Goal: Task Accomplishment & Management: Manage account settings

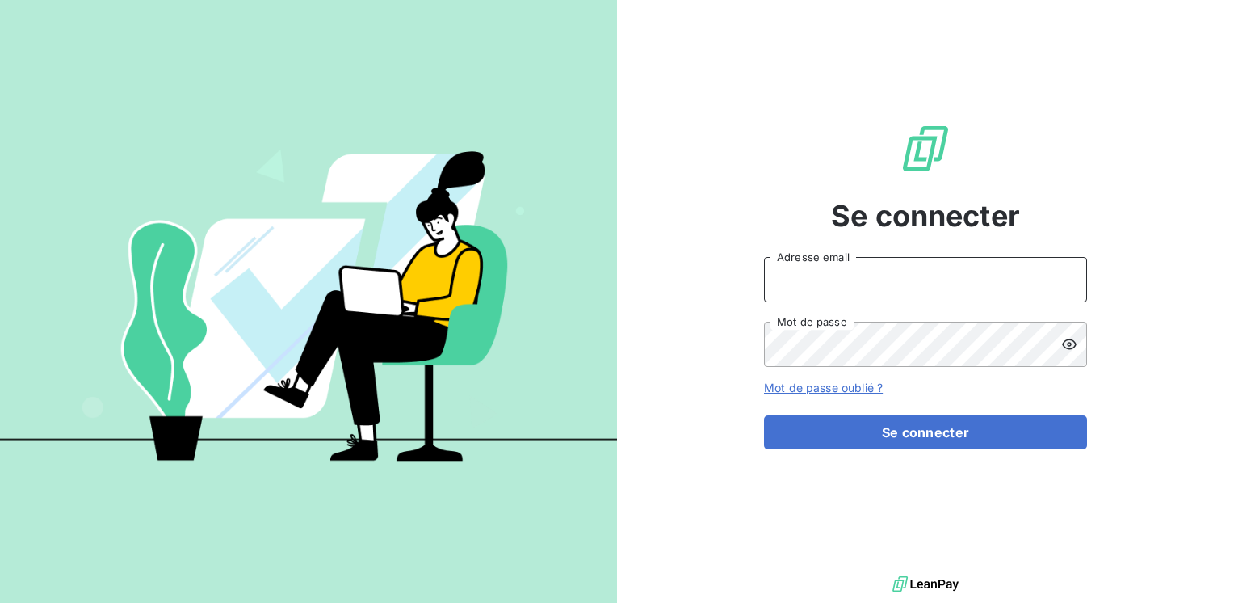
click at [872, 286] on input "Adresse email" at bounding box center [925, 279] width 323 height 45
type input "marc.santoro@graitec.com"
click at [764, 415] on button "Se connecter" at bounding box center [925, 432] width 323 height 34
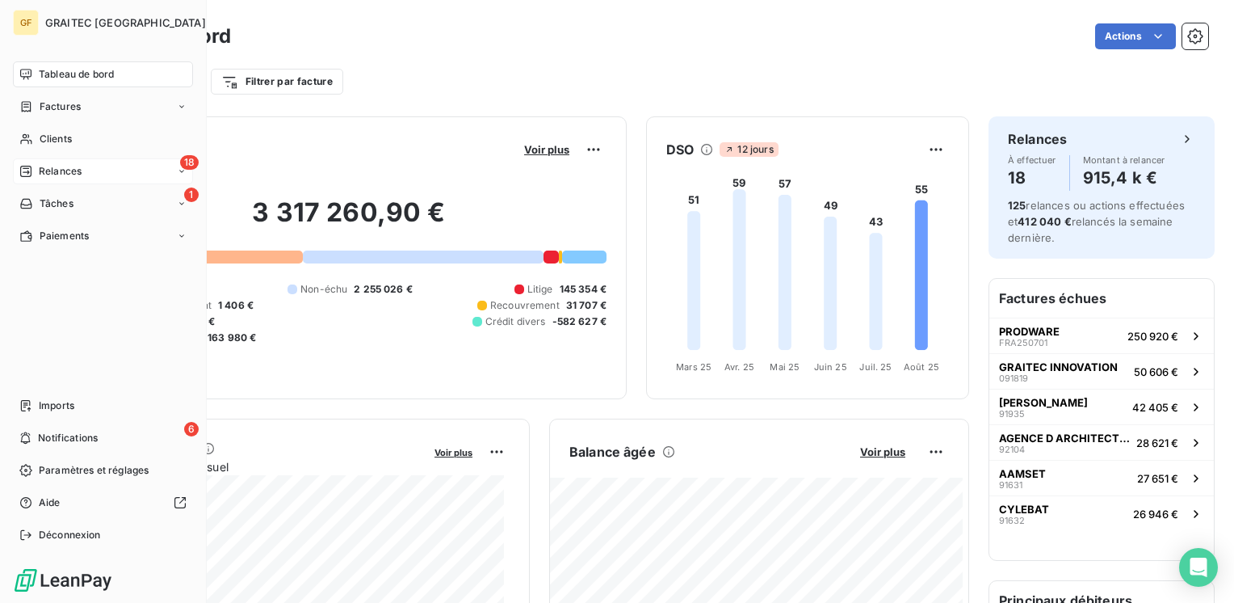
click at [50, 173] on span "Relances" at bounding box center [60, 171] width 43 height 15
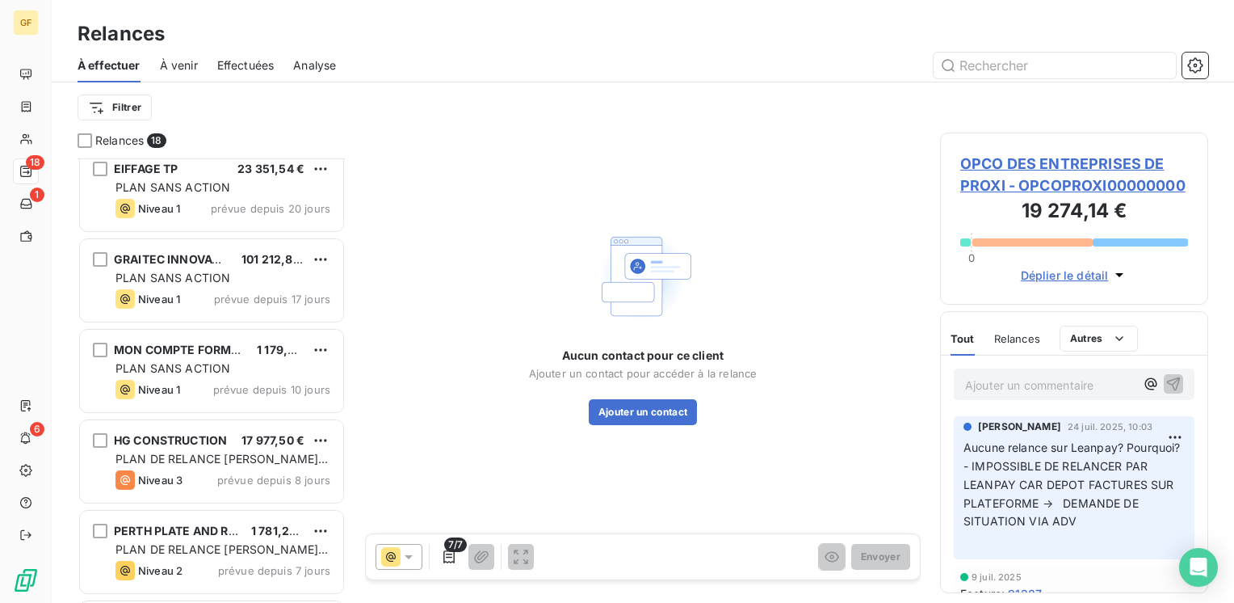
scroll to position [1184, 0]
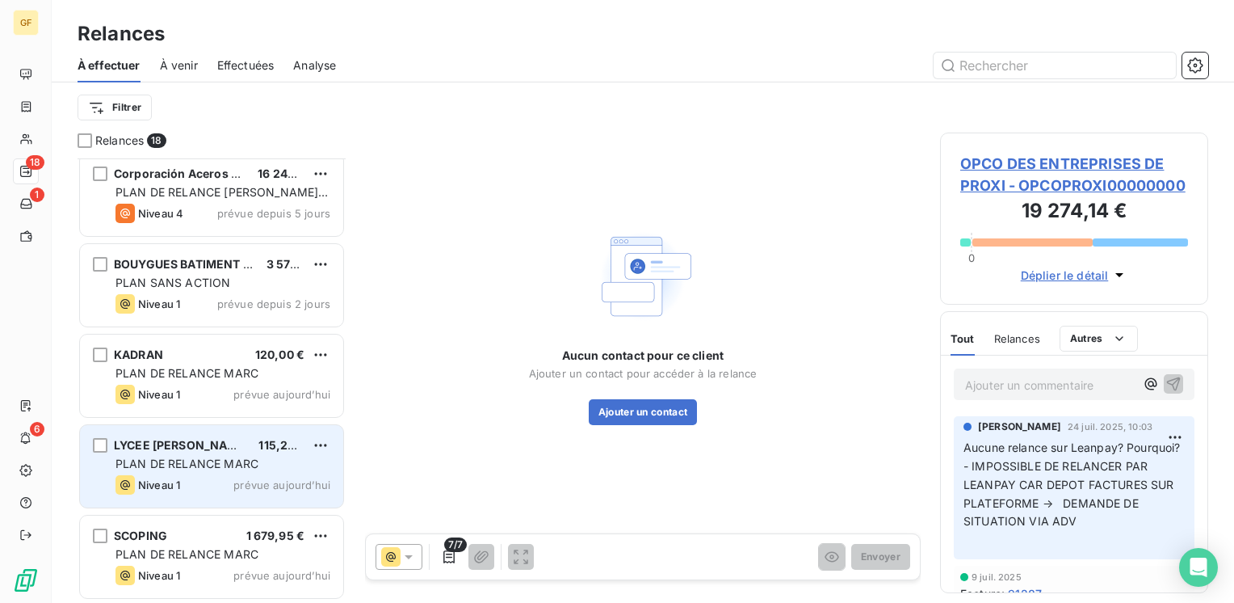
click at [203, 465] on span "PLAN DE RELANCE MARC" at bounding box center [187, 463] width 143 height 14
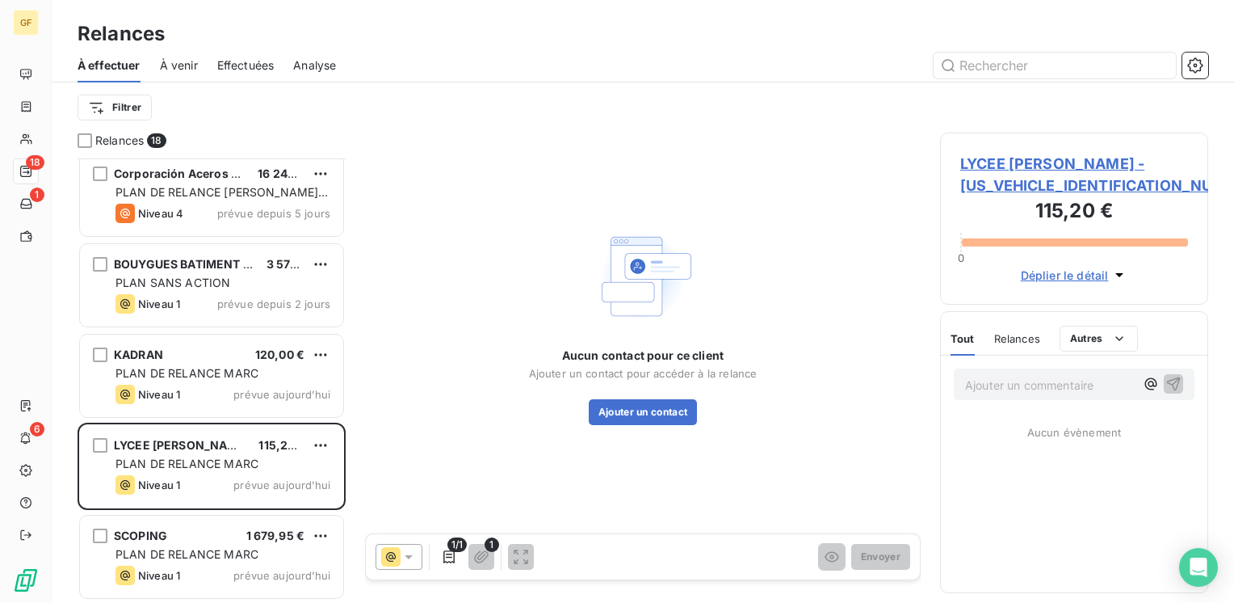
click at [1018, 163] on span "LYCEE GUSTAVE EIFFEL - LYCEE930000000000" at bounding box center [1075, 175] width 228 height 44
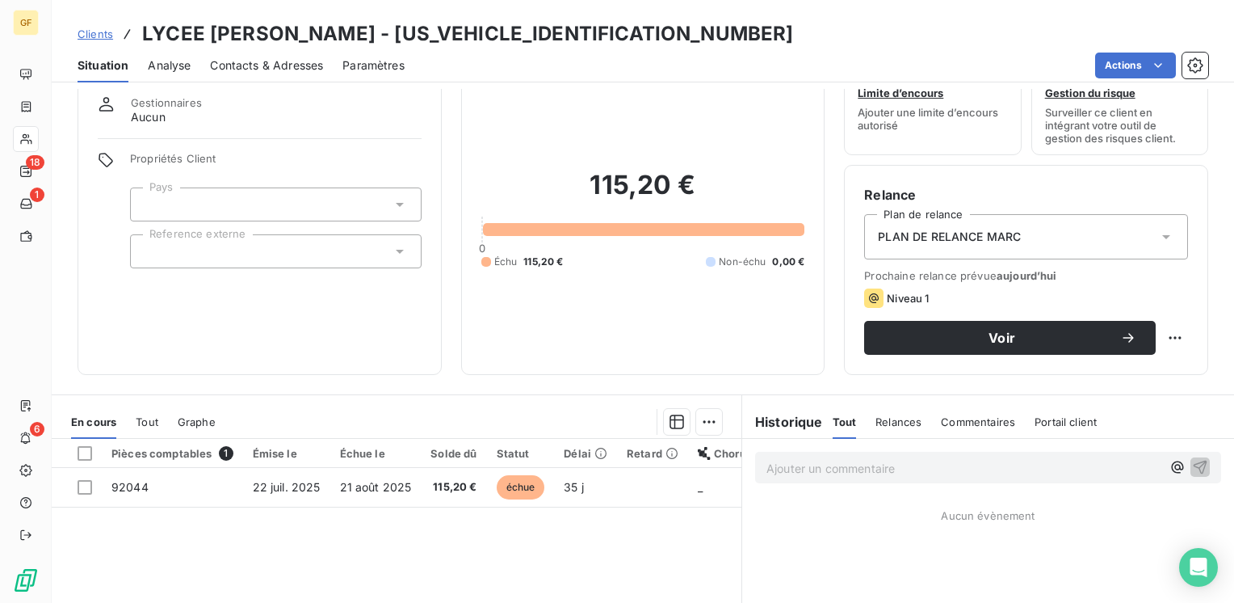
scroll to position [81, 0]
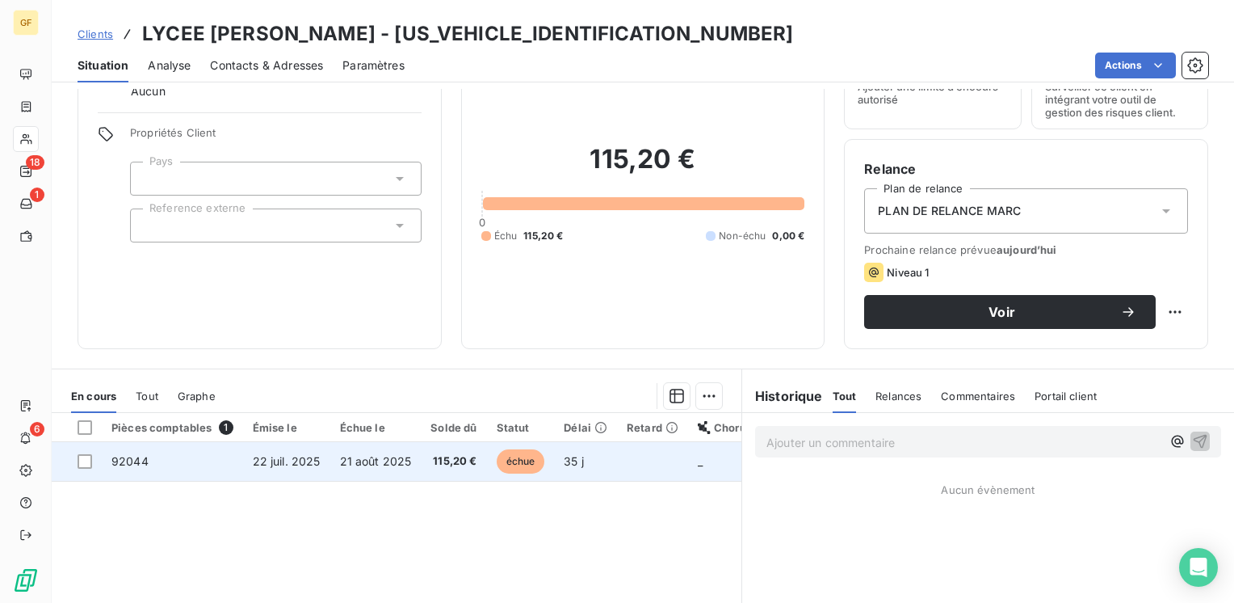
click at [346, 465] on span "21 août 2025" at bounding box center [376, 461] width 72 height 14
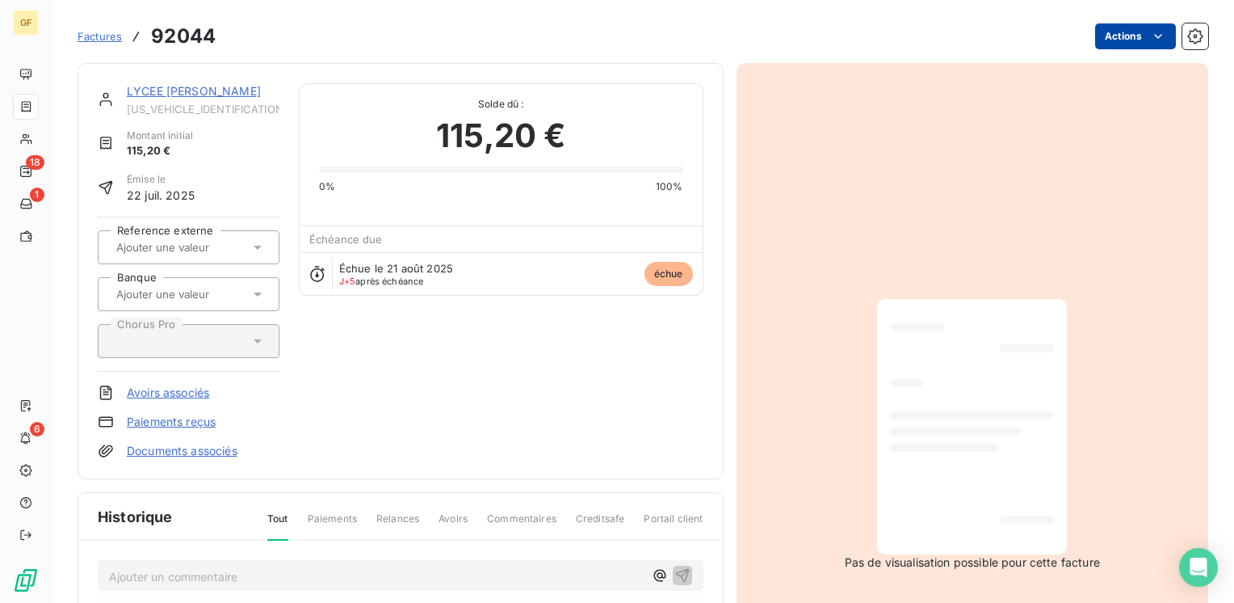
click at [1136, 34] on html "GF 18 1 6 Factures 92044 Actions LYCEE GUSTAVE EIFFEL LYCEE930000000000 Montant…" at bounding box center [617, 301] width 1234 height 603
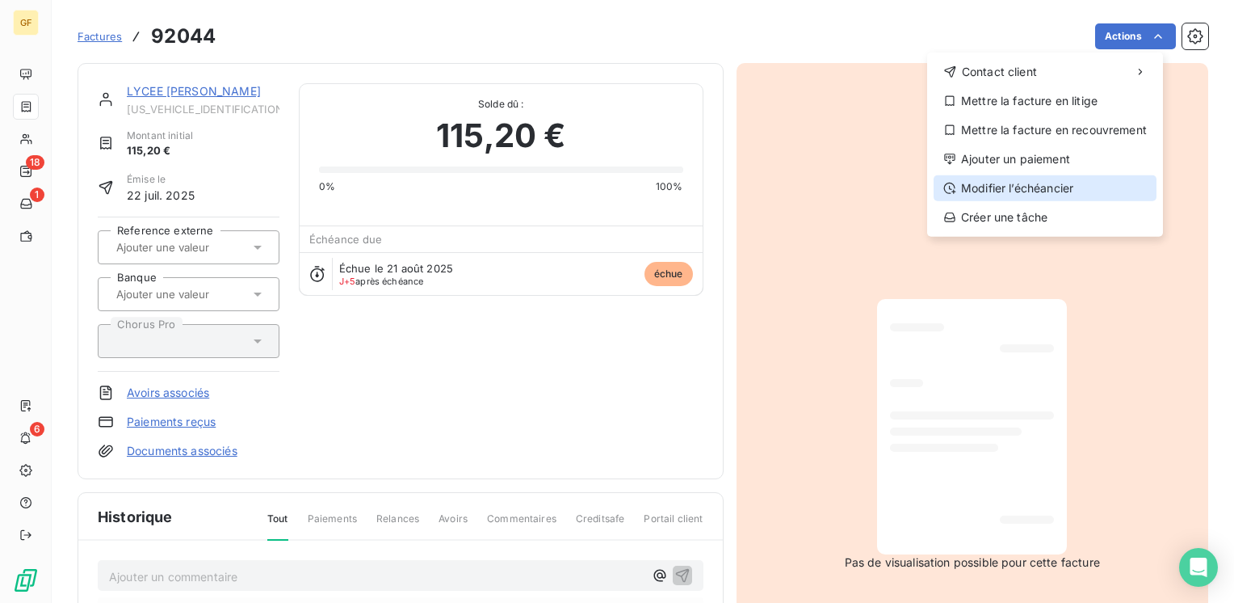
click at [1005, 187] on div "Modifier l’échéancier" at bounding box center [1045, 188] width 223 height 26
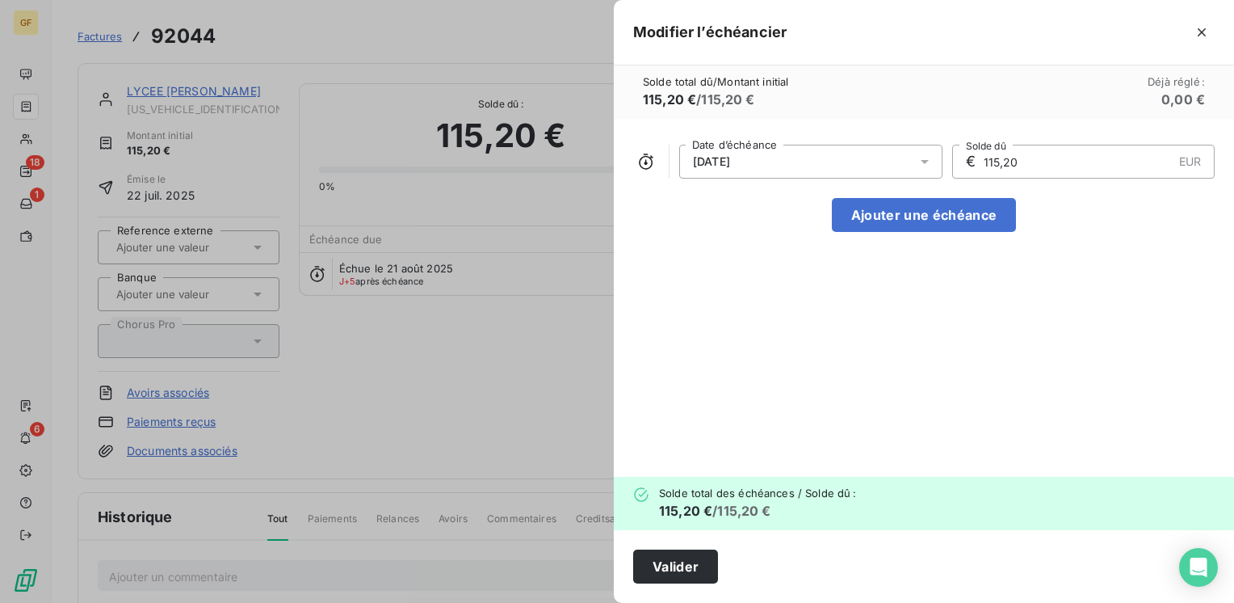
click at [925, 159] on icon at bounding box center [925, 161] width 16 height 16
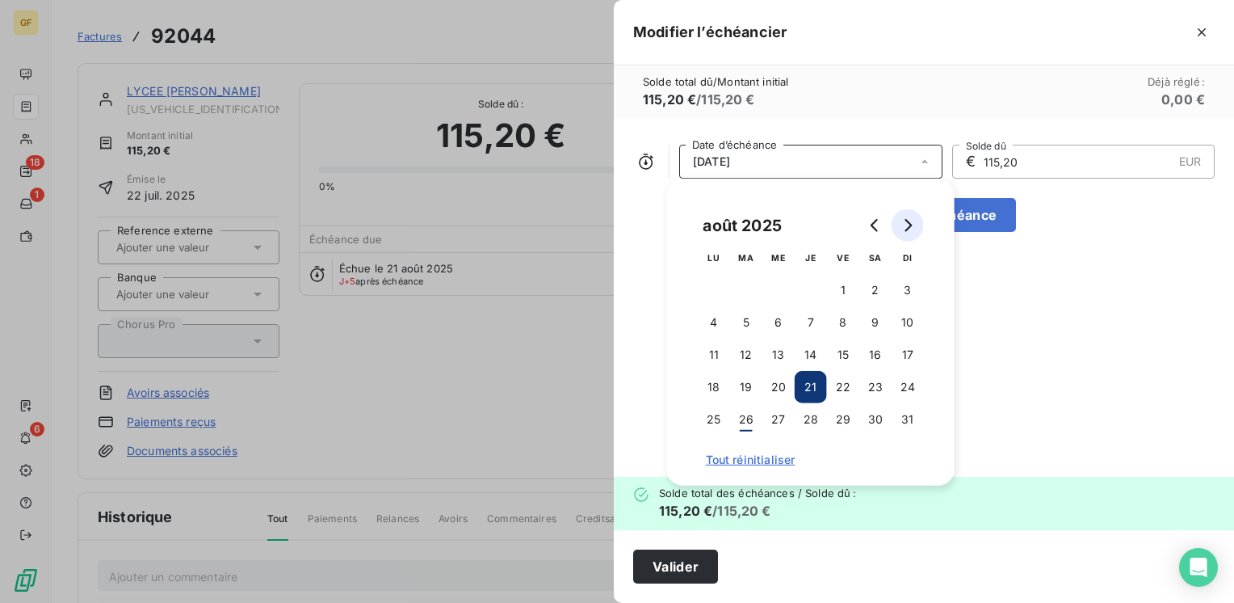
click at [912, 224] on icon "Go to next month" at bounding box center [908, 225] width 13 height 13
click at [776, 323] on button "10" at bounding box center [779, 322] width 32 height 32
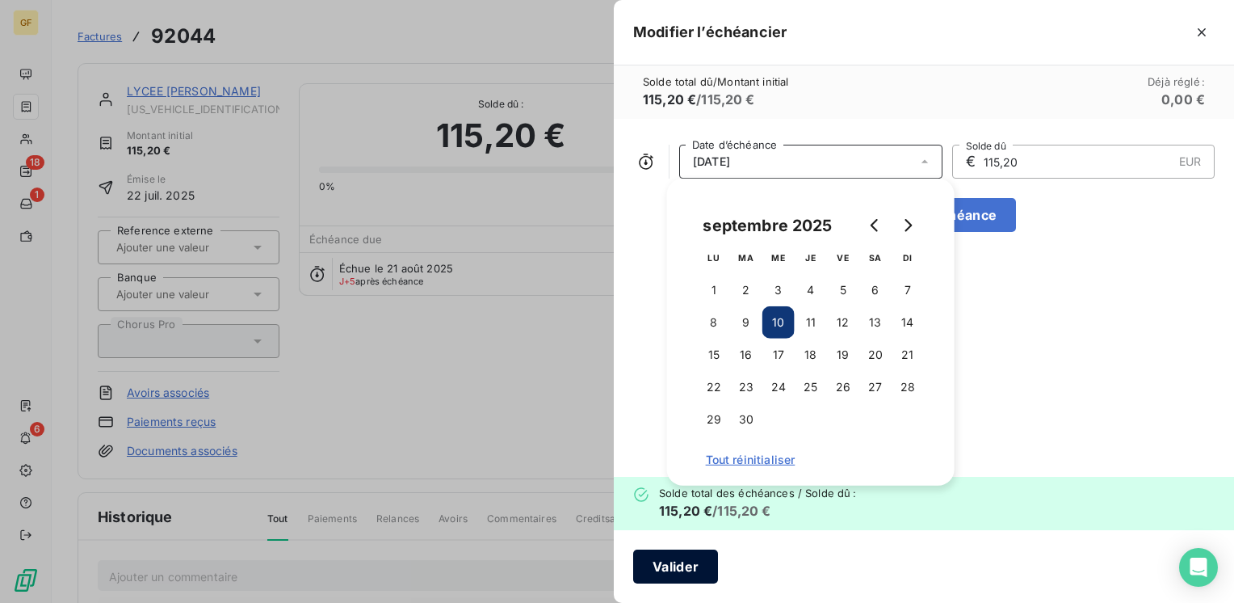
click at [666, 573] on button "Valider" at bounding box center [675, 566] width 85 height 34
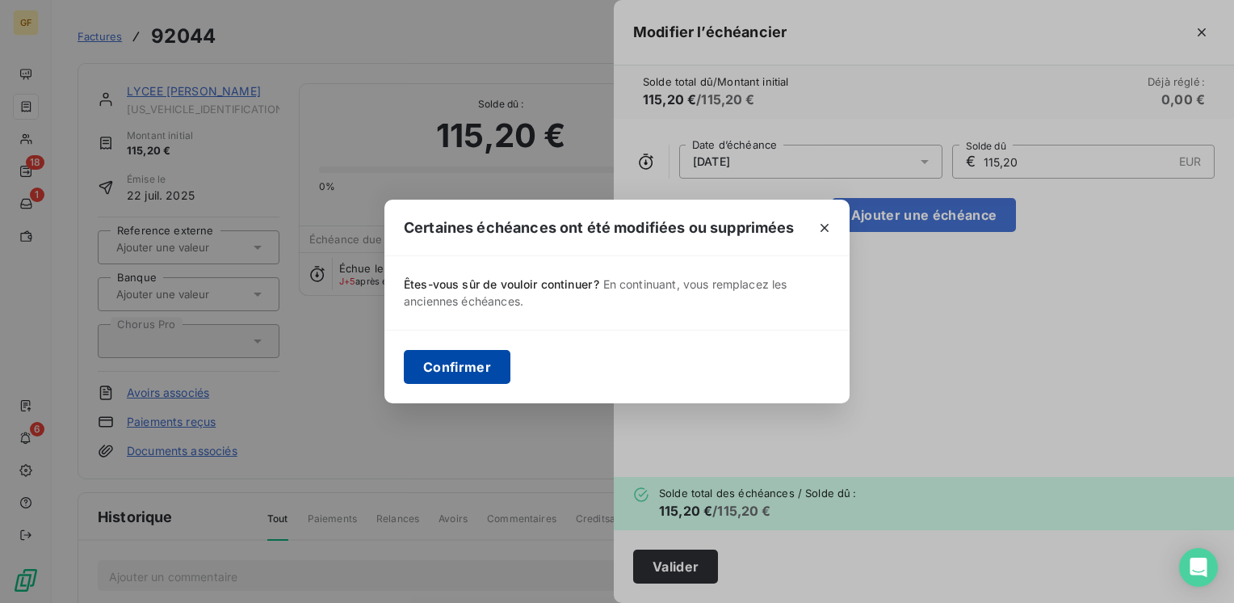
click at [472, 360] on button "Confirmer" at bounding box center [457, 367] width 107 height 34
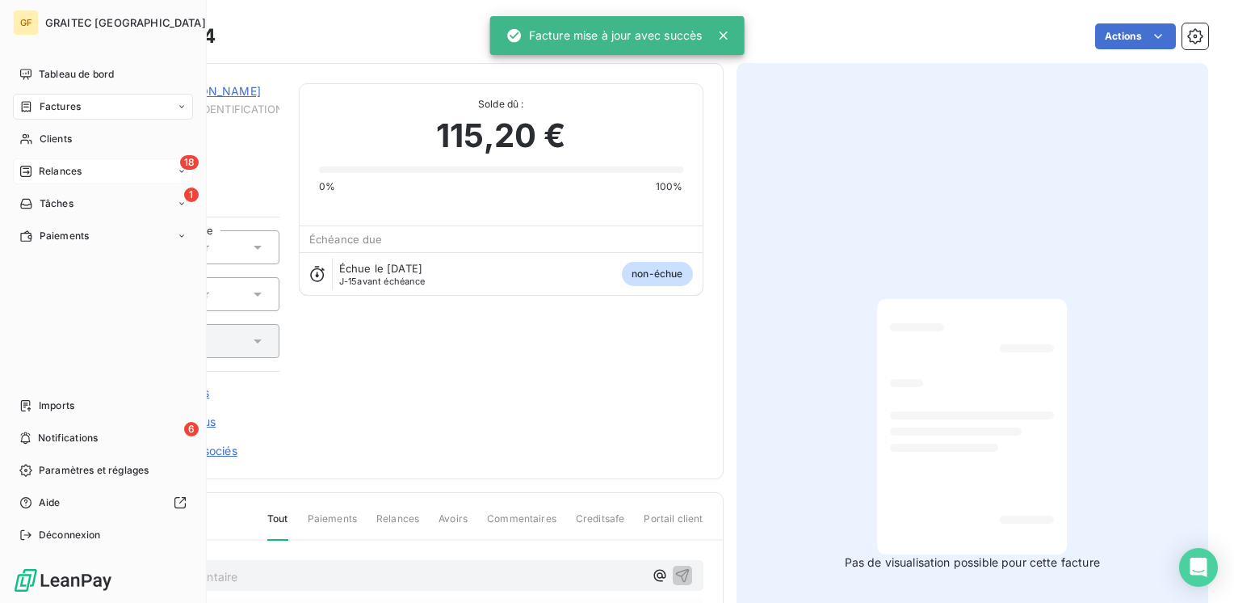
click at [44, 166] on span "Relances" at bounding box center [60, 171] width 43 height 15
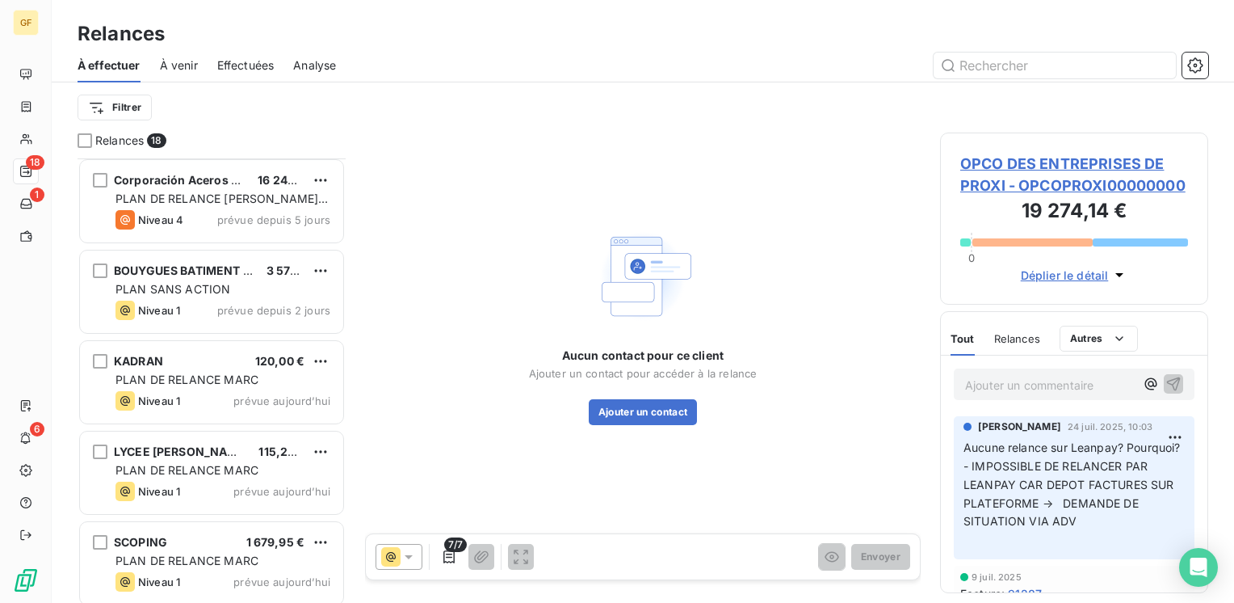
scroll to position [1184, 0]
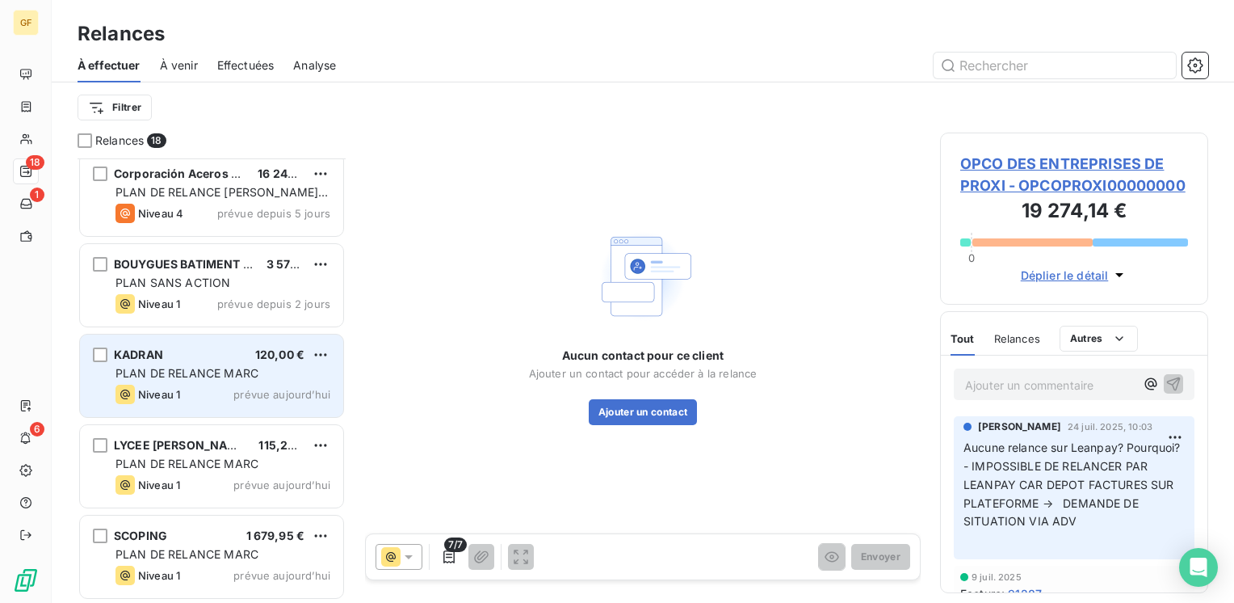
click at [235, 370] on span "PLAN DE RELANCE MARC" at bounding box center [187, 373] width 143 height 14
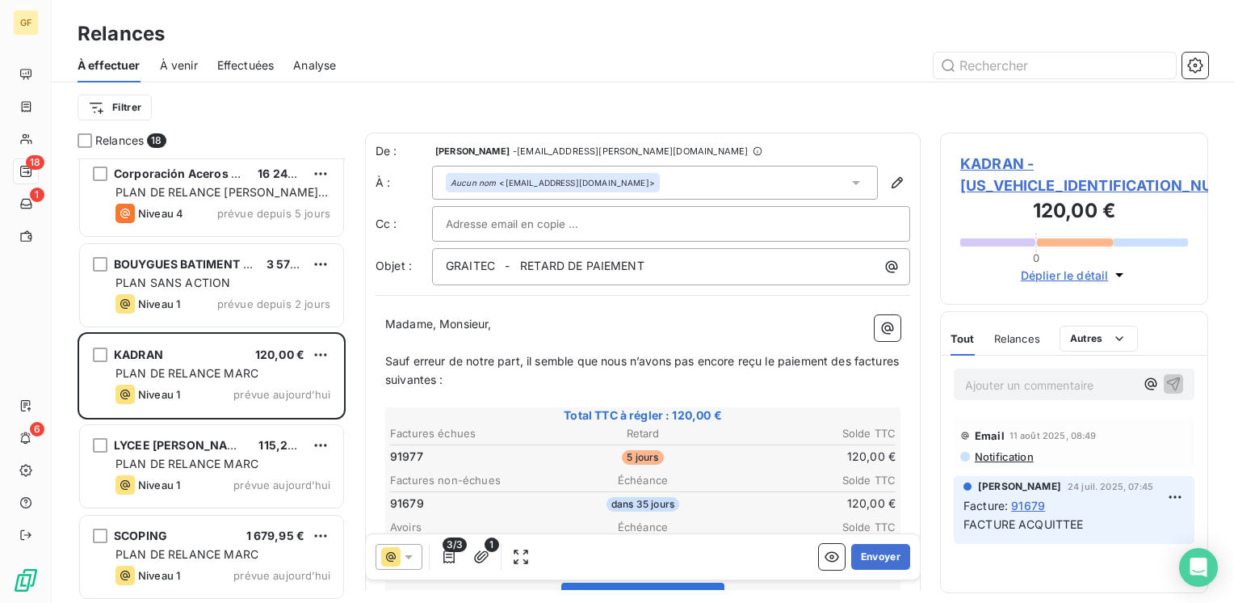
click at [998, 167] on span "KADRAN - KADRAN00000000000" at bounding box center [1075, 175] width 228 height 44
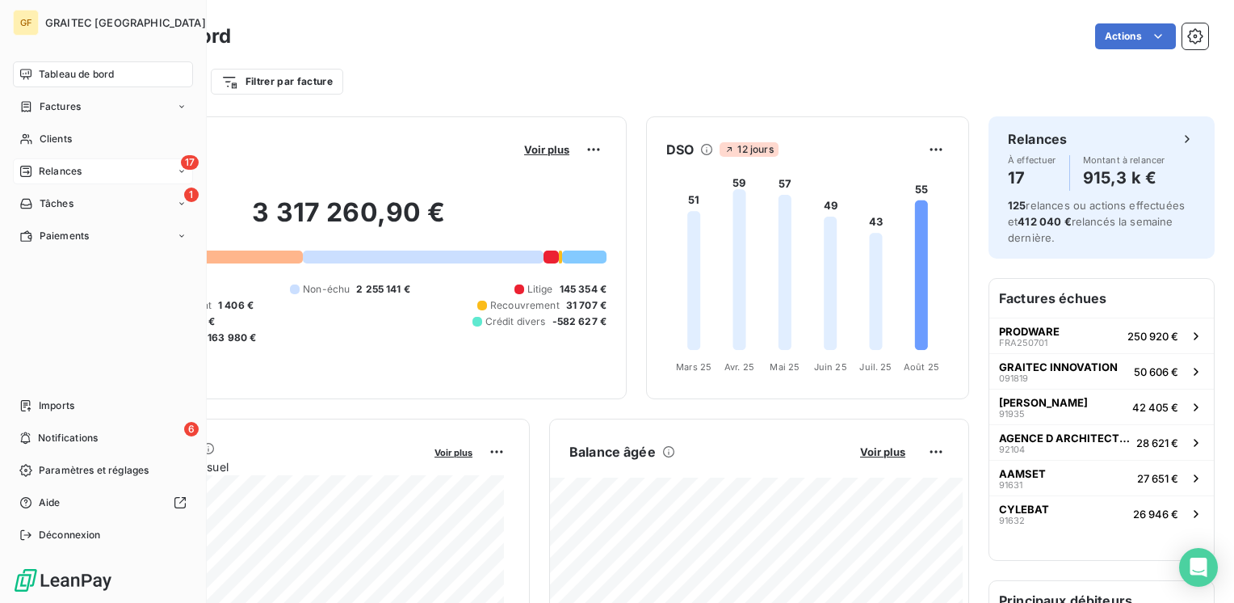
click at [37, 167] on div "Relances" at bounding box center [50, 171] width 62 height 15
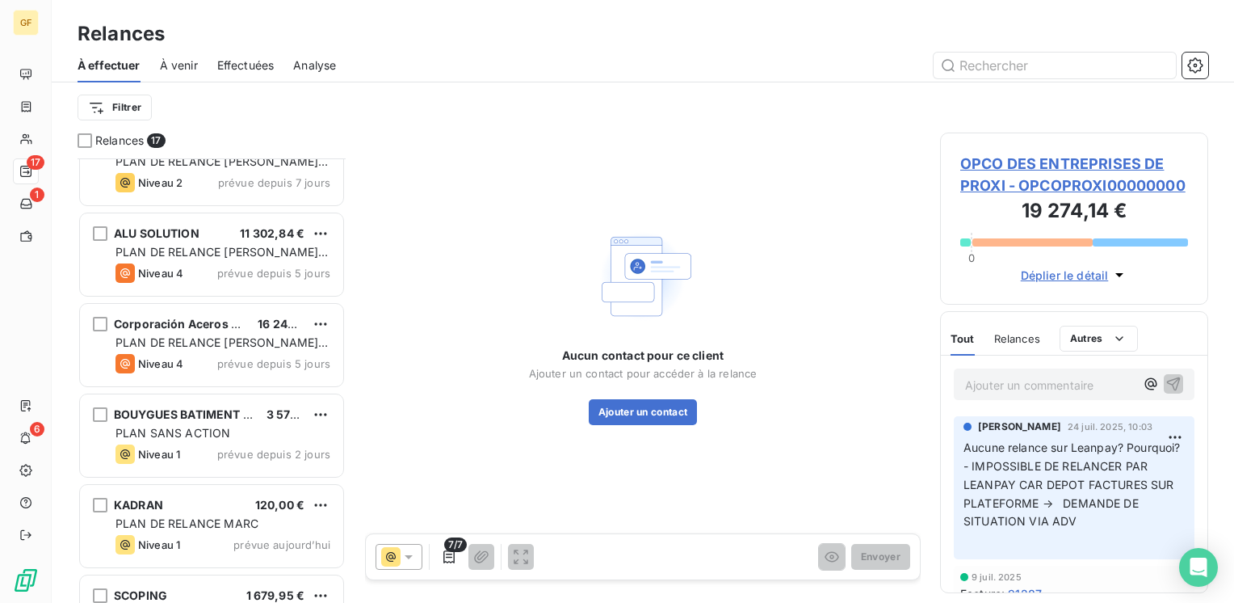
scroll to position [1094, 0]
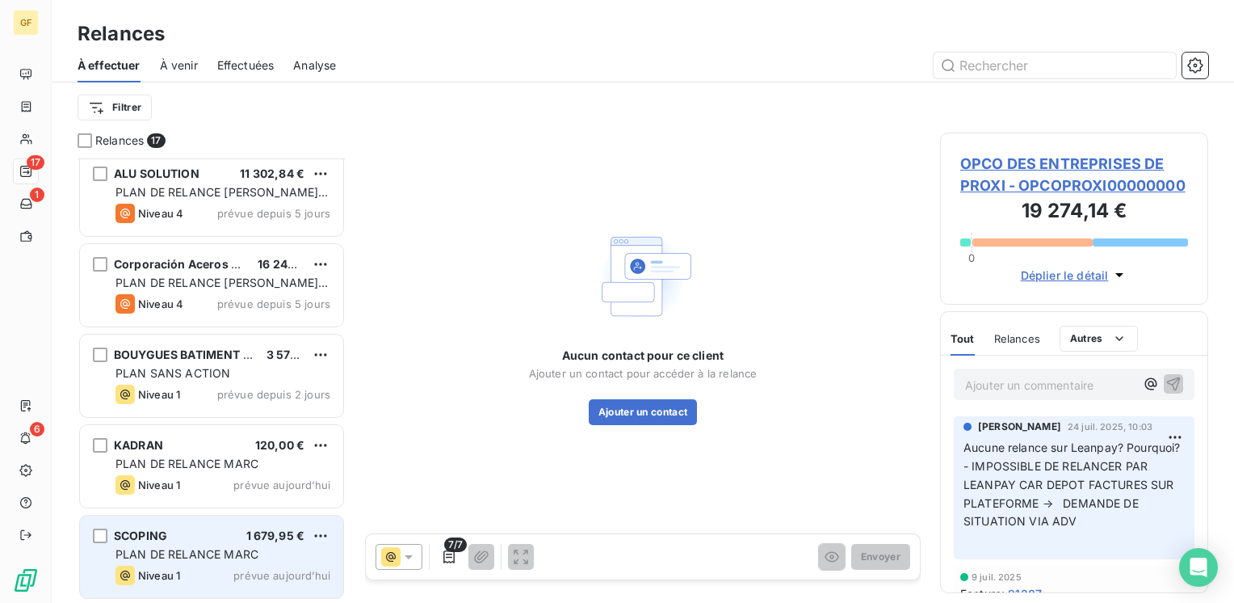
click at [202, 544] on div "SCOPING 1 679,95 € PLAN DE RELANCE MARC Niveau 1 prévue aujourd’hui" at bounding box center [211, 556] width 263 height 82
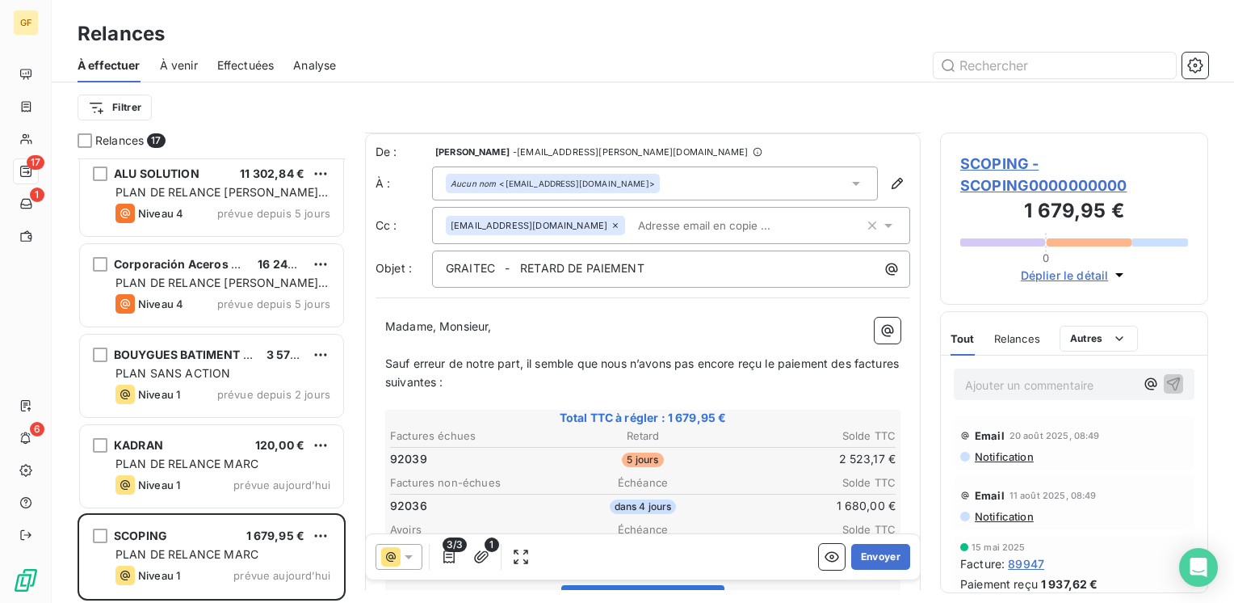
scroll to position [81, 0]
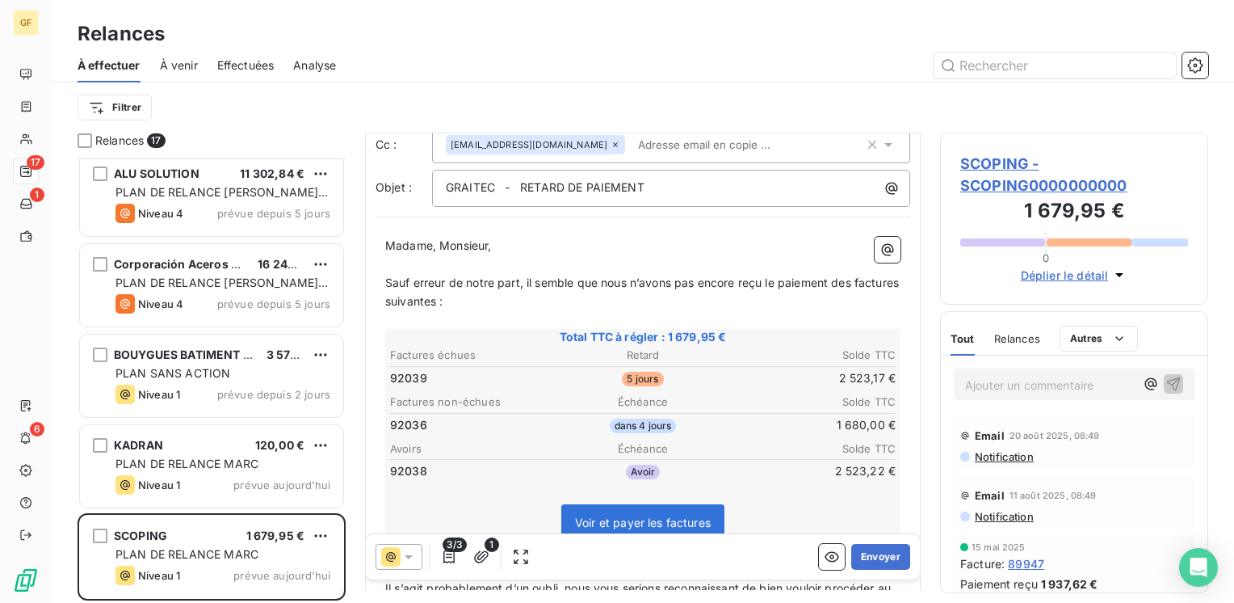
click at [1007, 187] on span "SCOPING - SCOPING0000000000" at bounding box center [1075, 175] width 228 height 44
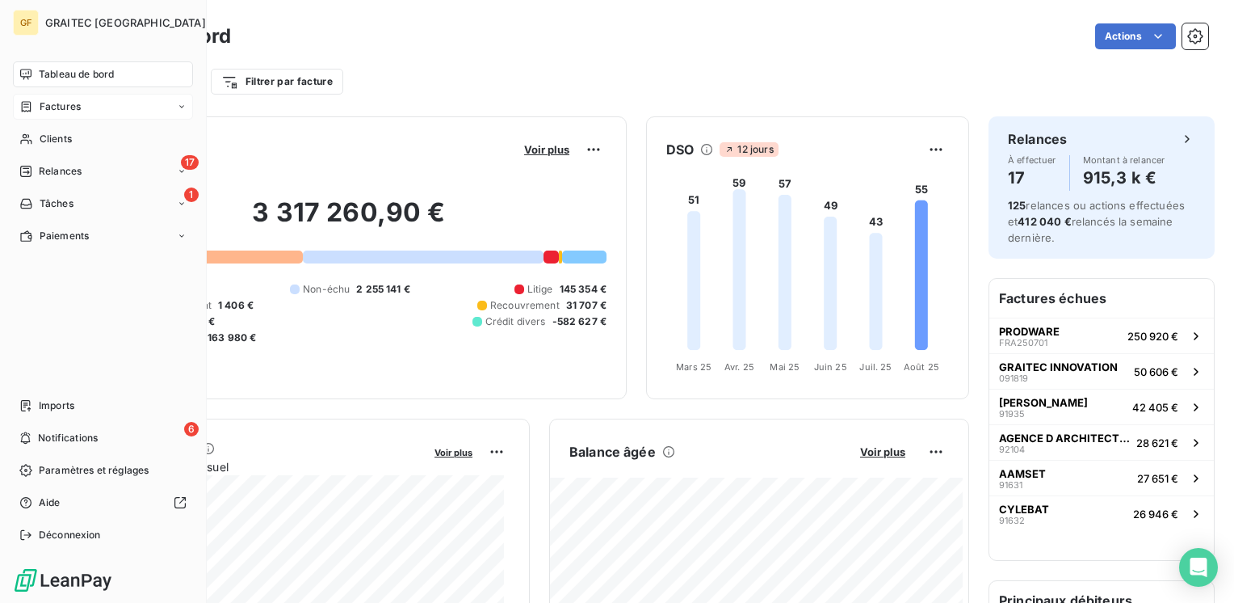
click at [55, 107] on span "Factures" at bounding box center [60, 106] width 41 height 15
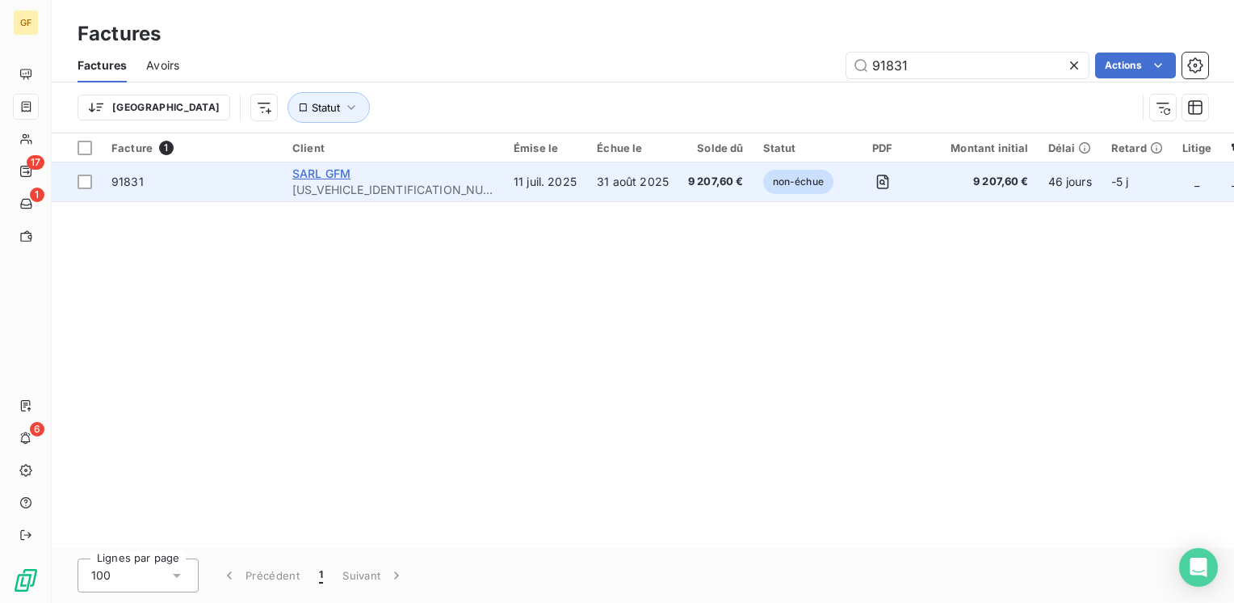
click at [339, 171] on span "SARL GFM" at bounding box center [321, 173] width 58 height 14
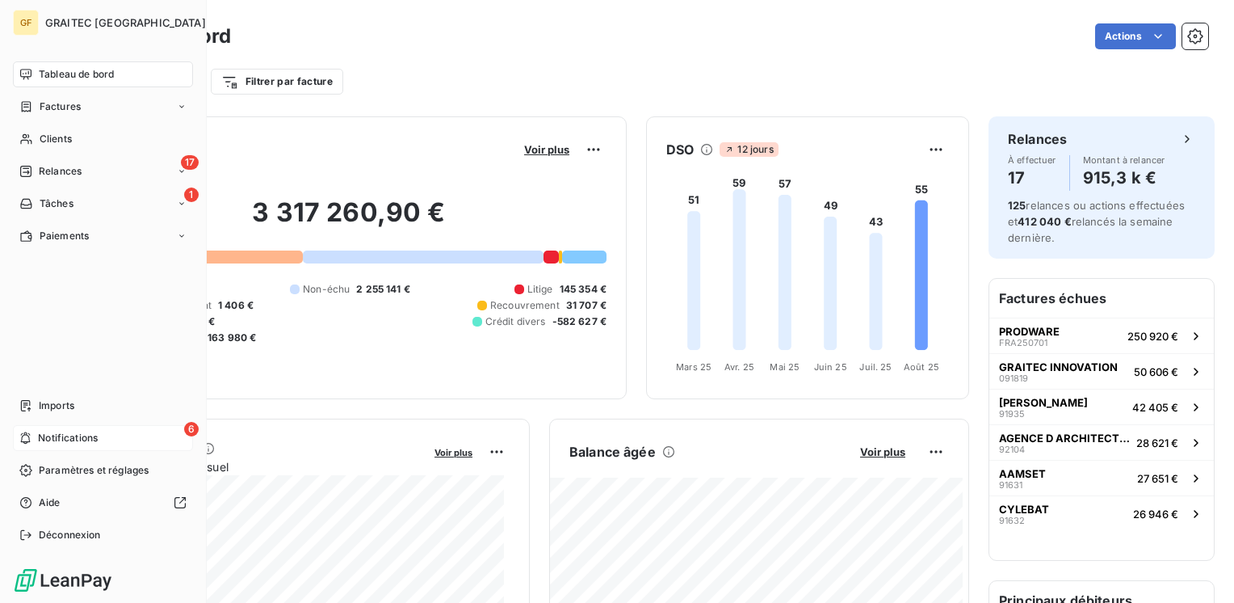
drag, startPoint x: 100, startPoint y: 437, endPoint x: 183, endPoint y: 425, distance: 84.1
click at [100, 437] on div "6 Notifications" at bounding box center [103, 438] width 180 height 26
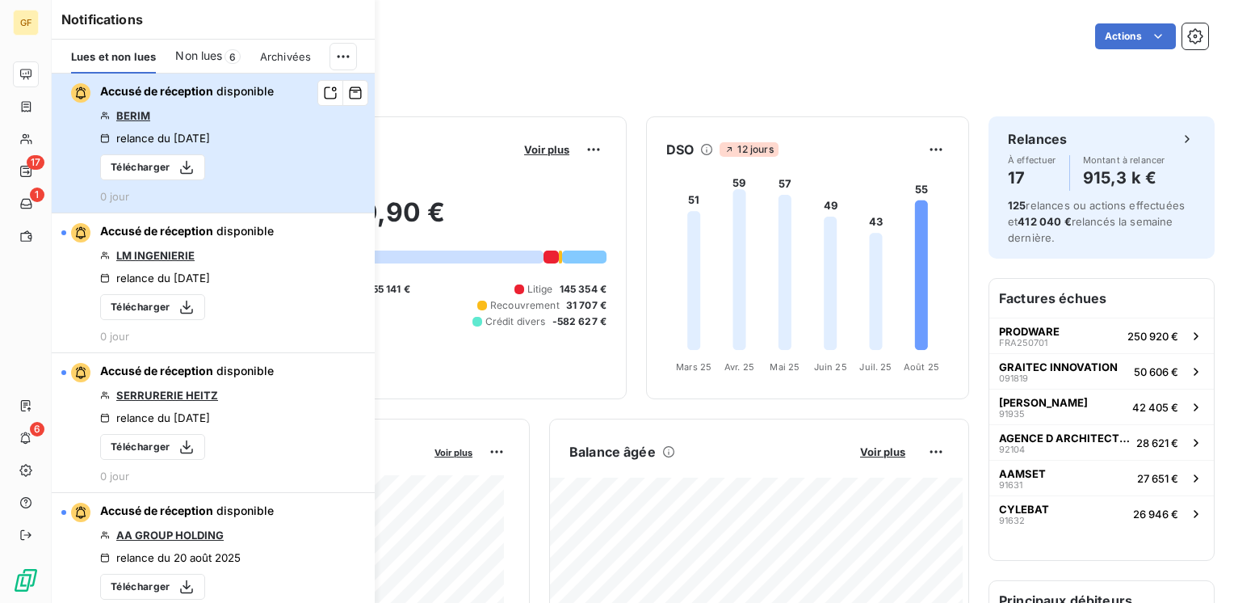
click at [210, 132] on div "relance du 21 août 2025" at bounding box center [155, 138] width 110 height 13
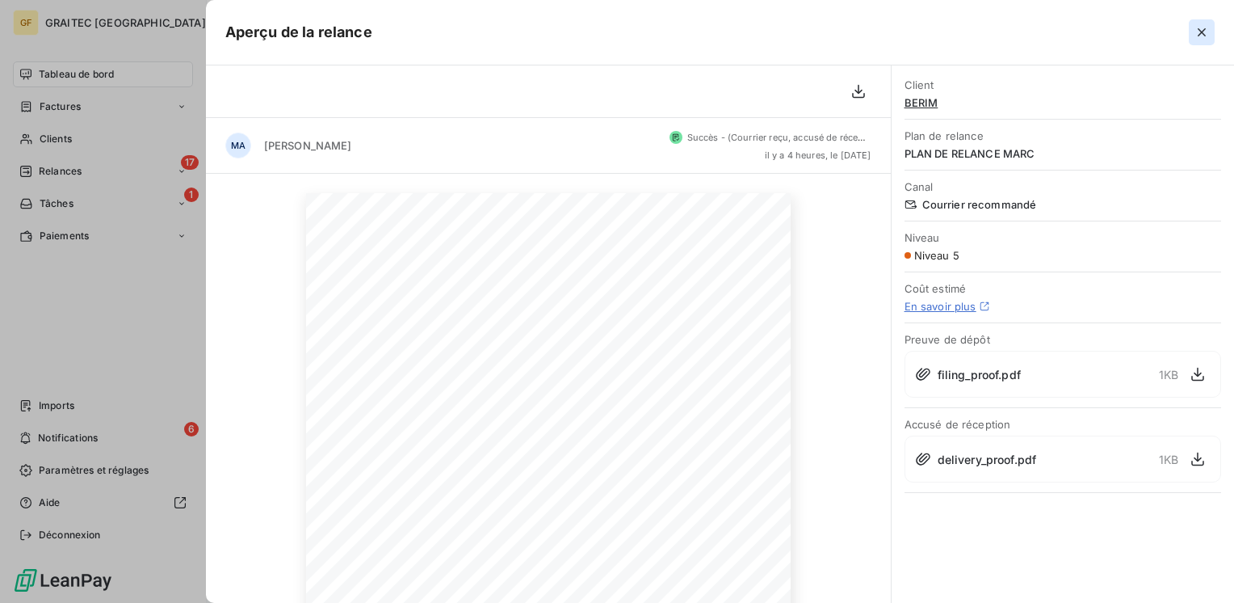
click at [1208, 30] on icon "button" at bounding box center [1202, 32] width 16 height 16
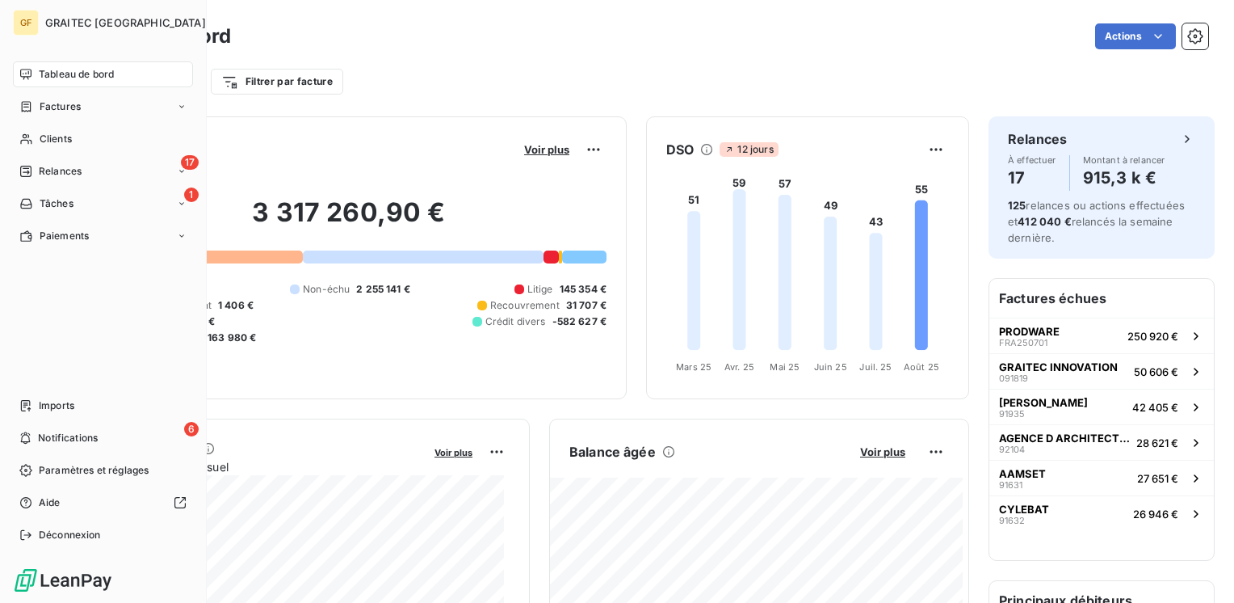
click at [75, 74] on span "Tableau de bord" at bounding box center [76, 74] width 75 height 15
click at [73, 167] on span "Relances" at bounding box center [60, 171] width 43 height 15
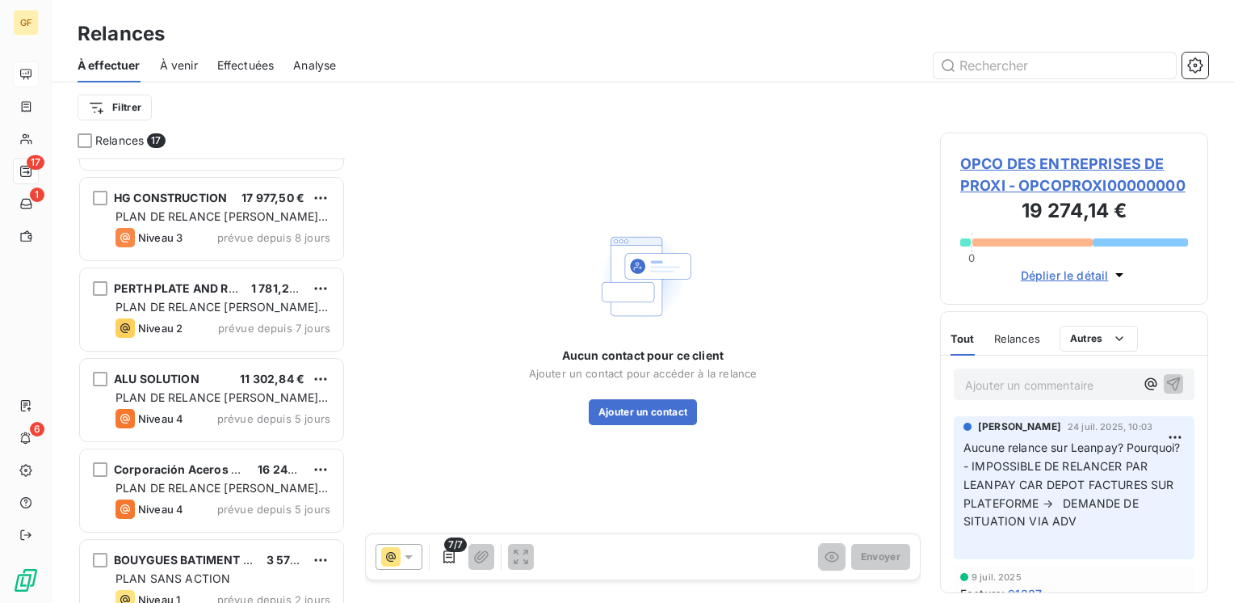
scroll to position [1094, 0]
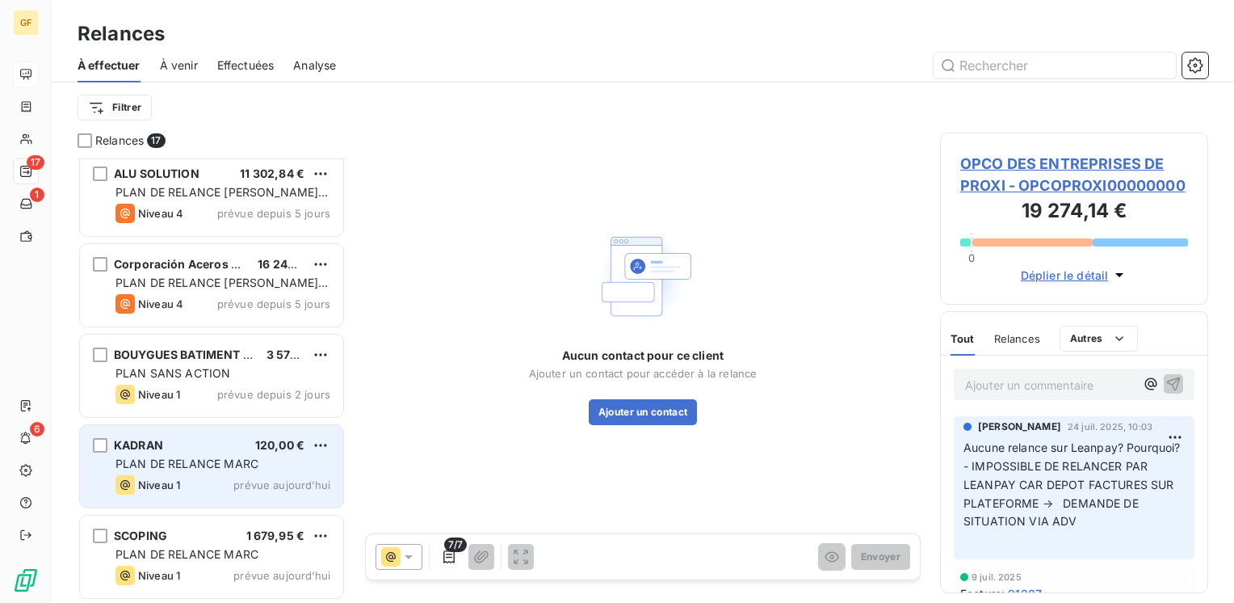
click at [214, 444] on div "KADRAN 120,00 €" at bounding box center [223, 445] width 215 height 15
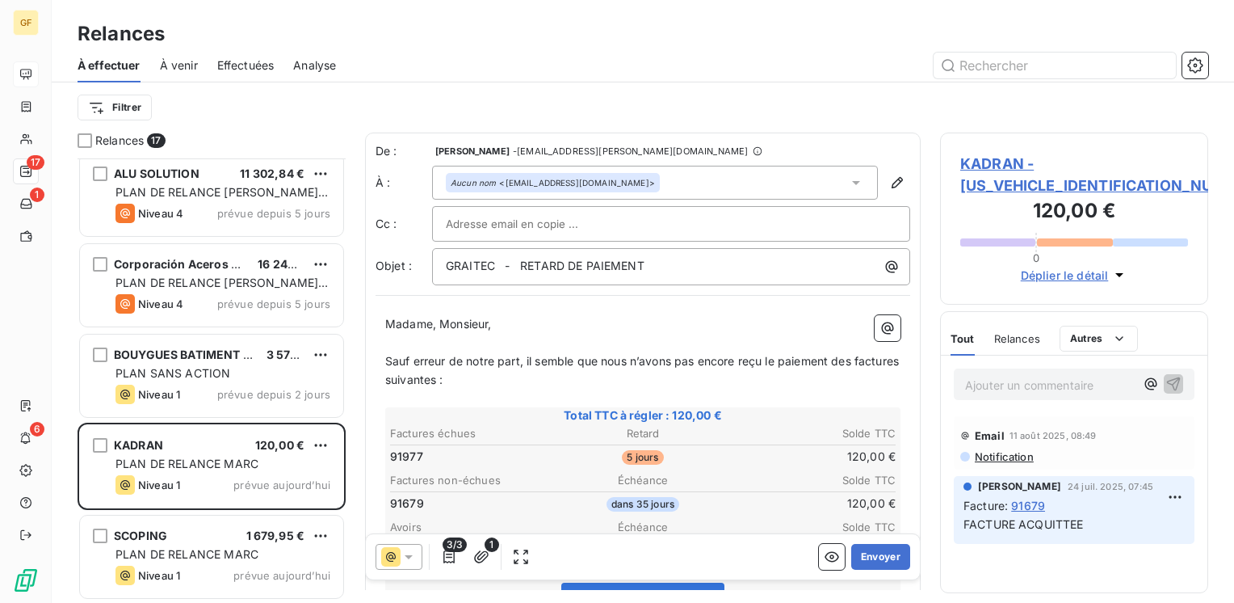
click at [1017, 158] on span "KADRAN - KADRAN00000000000" at bounding box center [1075, 175] width 228 height 44
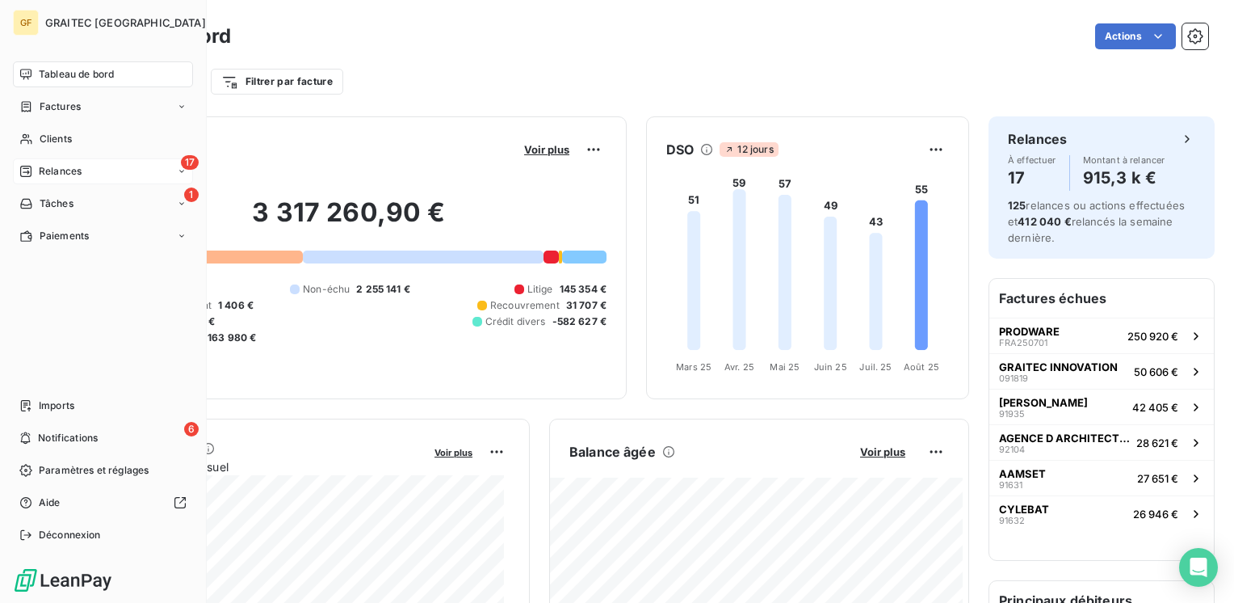
click at [66, 176] on span "Relances" at bounding box center [60, 171] width 43 height 15
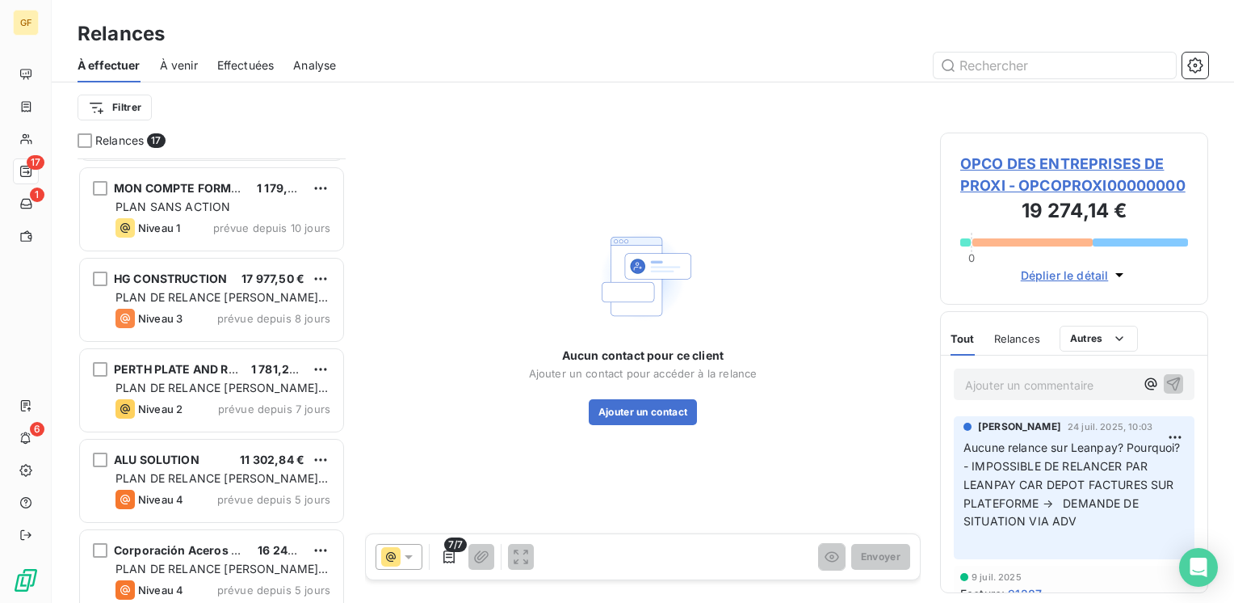
scroll to position [1094, 0]
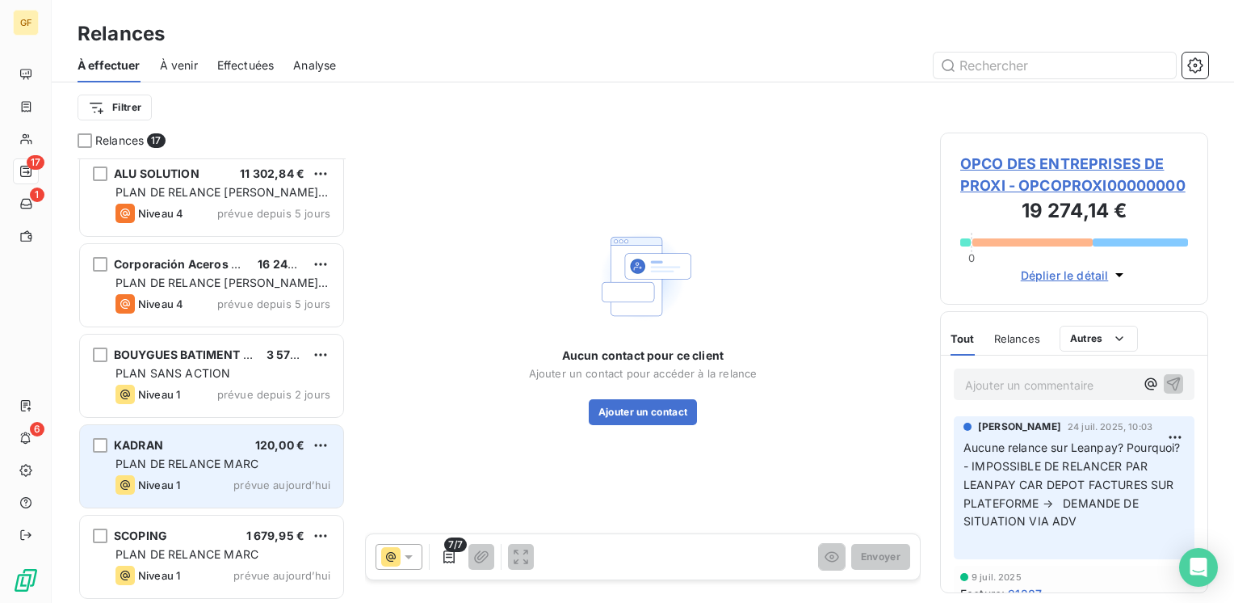
click at [180, 475] on div "Niveau 1" at bounding box center [148, 484] width 65 height 19
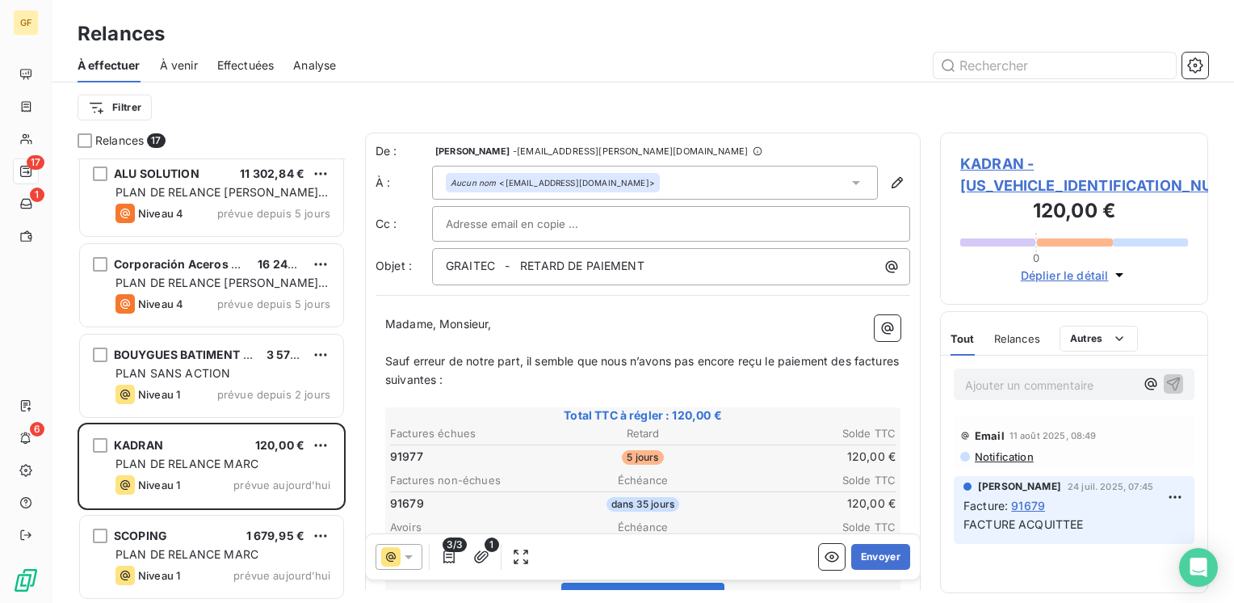
click at [981, 165] on span "KADRAN - KADRAN00000000000" at bounding box center [1075, 175] width 228 height 44
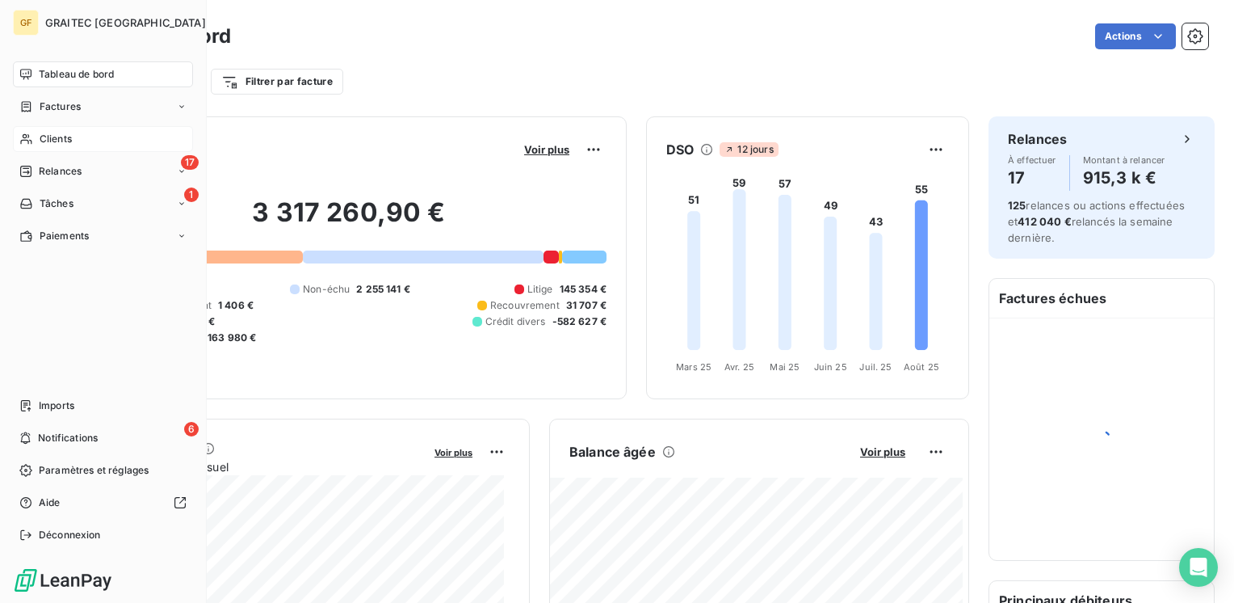
click at [57, 144] on span "Clients" at bounding box center [56, 139] width 32 height 15
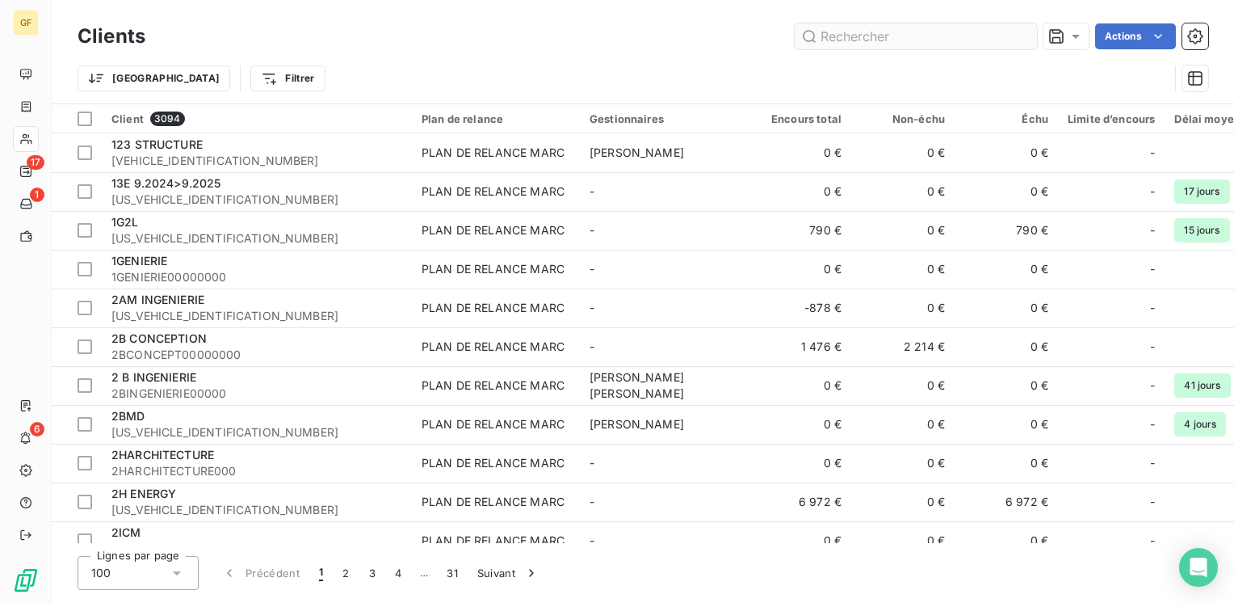
click at [892, 34] on input "text" at bounding box center [916, 36] width 242 height 26
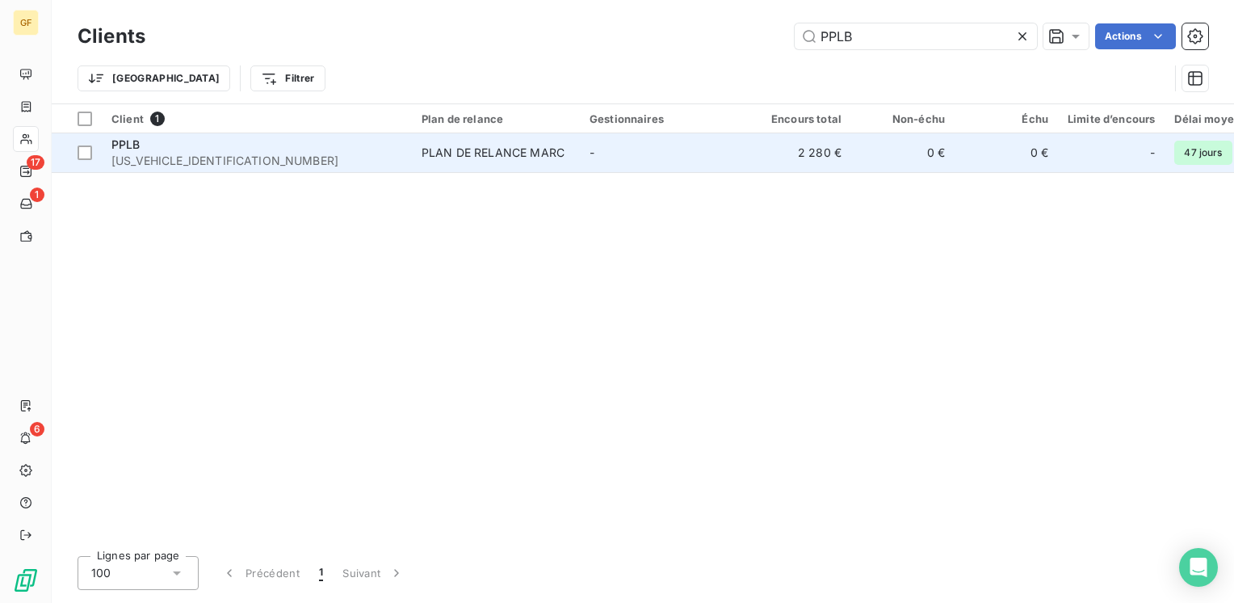
type input "PPLB"
click at [368, 166] on span "[US_VEHICLE_IDENTIFICATION_NUMBER]" at bounding box center [256, 161] width 291 height 16
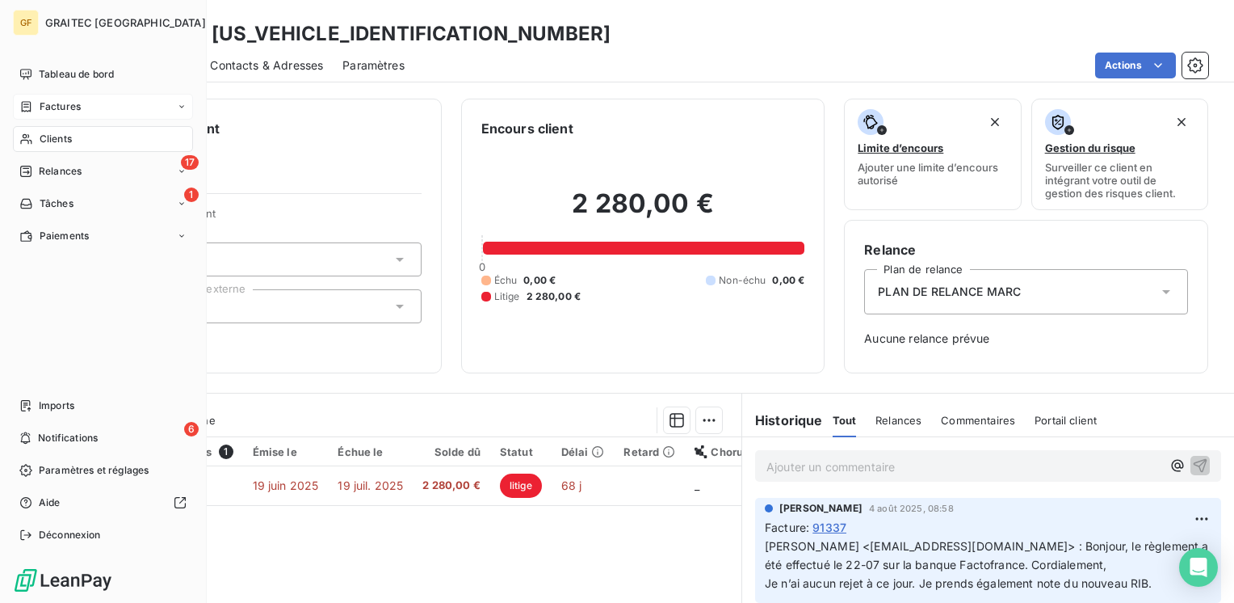
click at [63, 103] on span "Factures" at bounding box center [60, 106] width 41 height 15
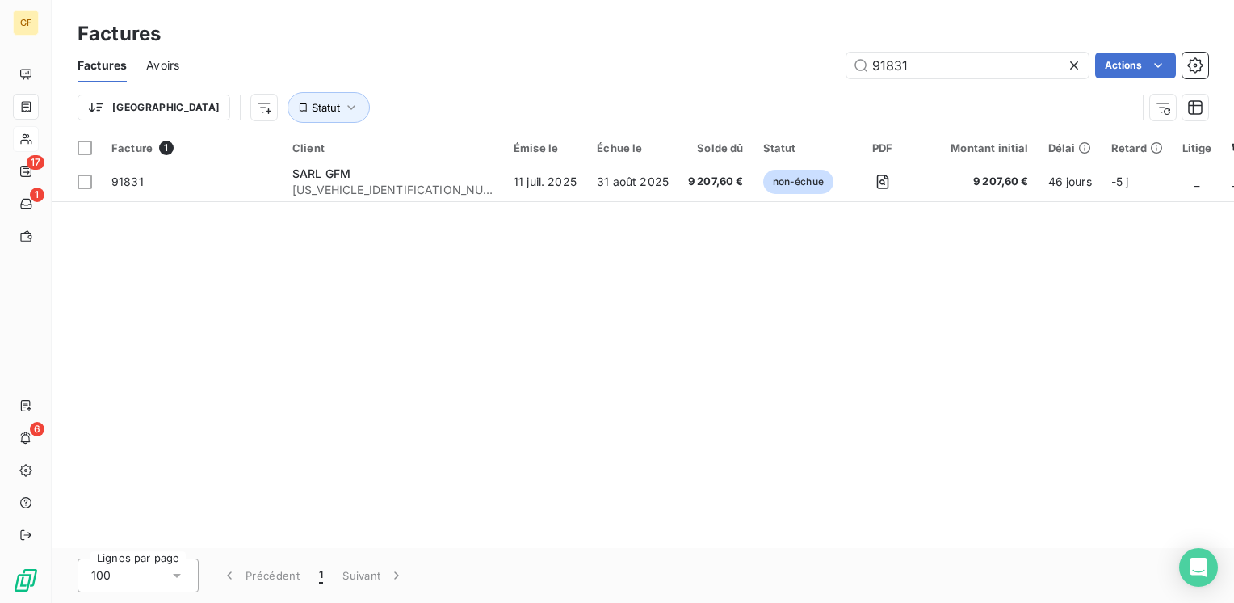
drag, startPoint x: 946, startPoint y: 63, endPoint x: 830, endPoint y: 69, distance: 116.5
click at [830, 69] on div "91831 Actions" at bounding box center [704, 66] width 1010 height 26
type input "91172"
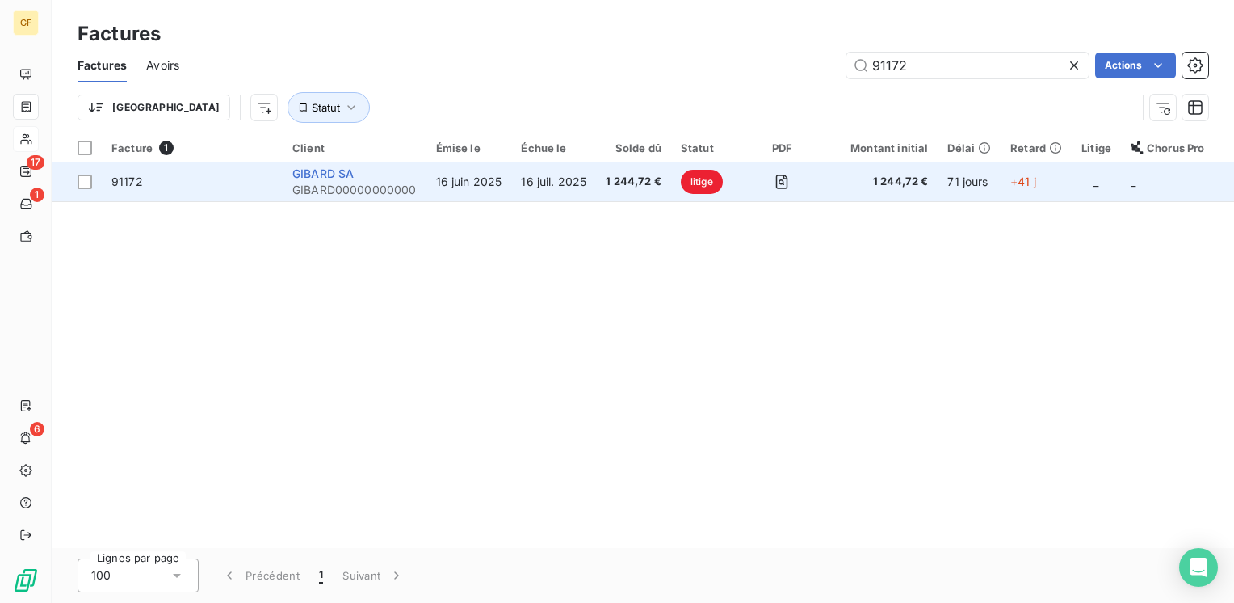
click at [347, 179] on span "GIBARD SA" at bounding box center [322, 173] width 61 height 14
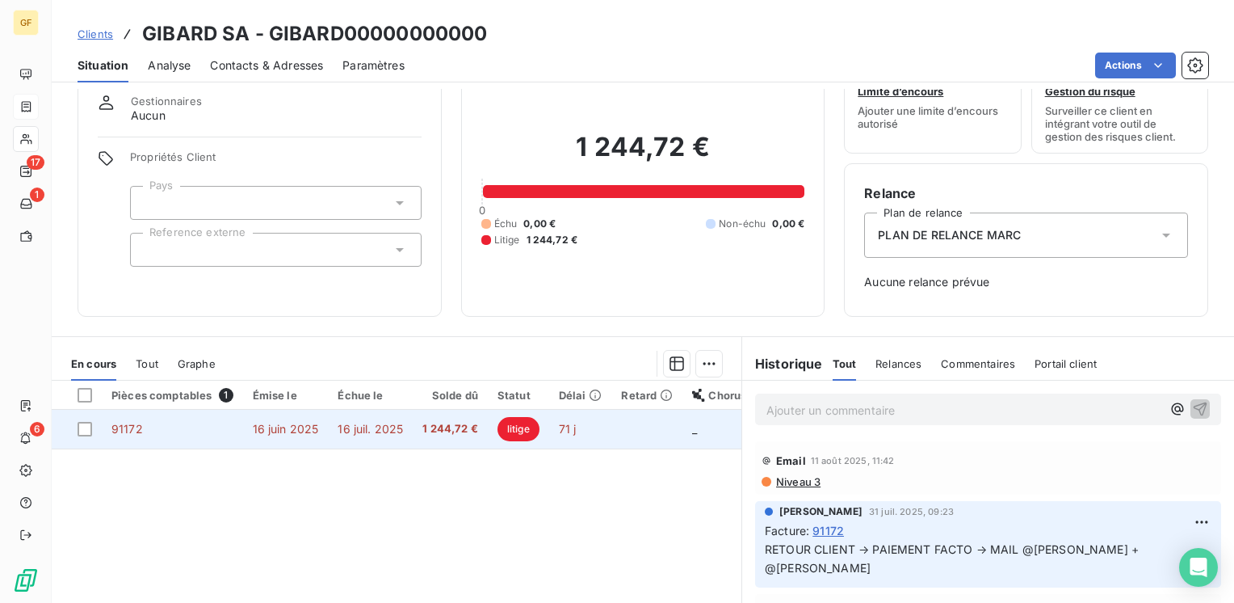
scroll to position [81, 0]
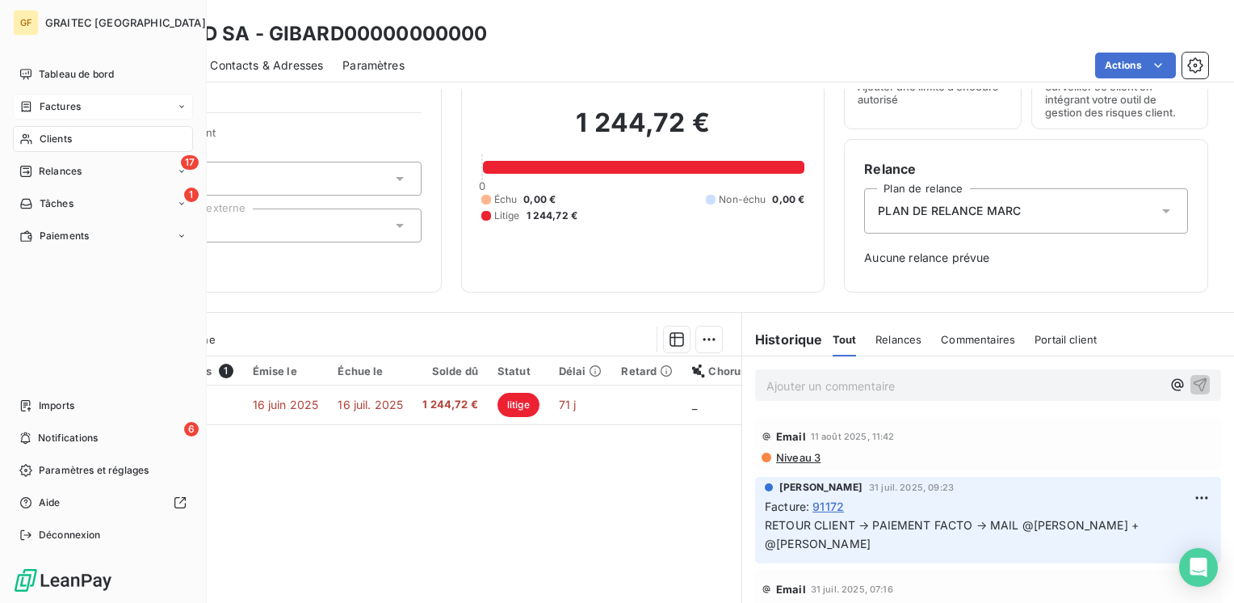
click at [56, 104] on span "Factures" at bounding box center [60, 106] width 41 height 15
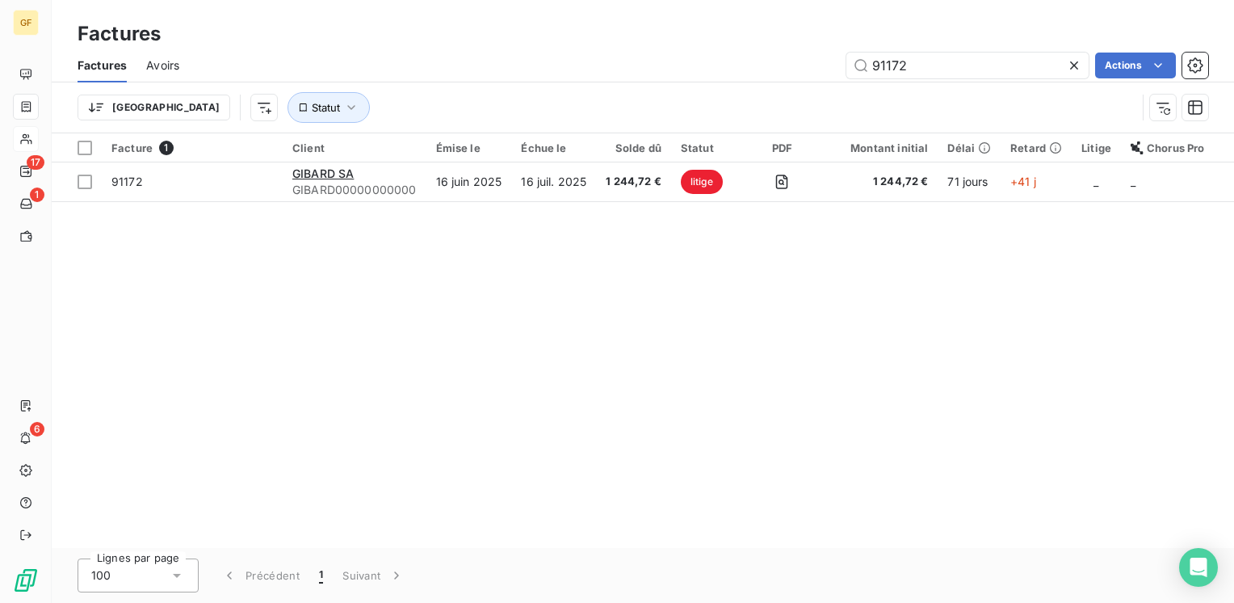
drag, startPoint x: 921, startPoint y: 61, endPoint x: 826, endPoint y: 71, distance: 95.9
click at [826, 71] on div "91172 Actions" at bounding box center [704, 66] width 1010 height 26
type input "92236"
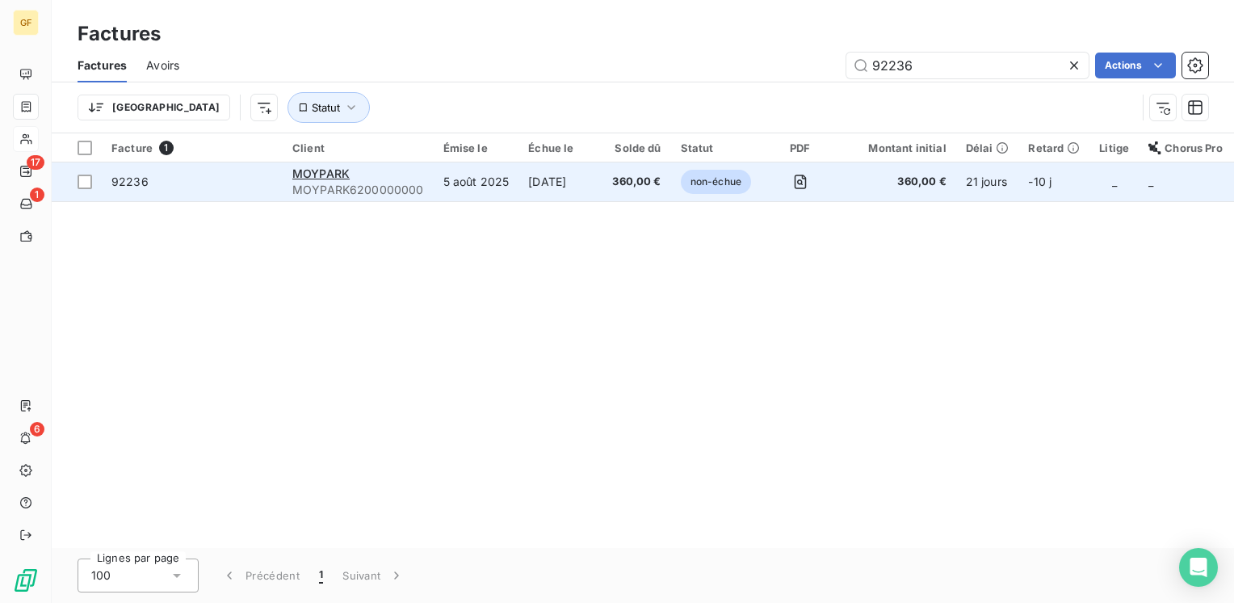
click at [545, 190] on td "[DATE]" at bounding box center [561, 181] width 84 height 39
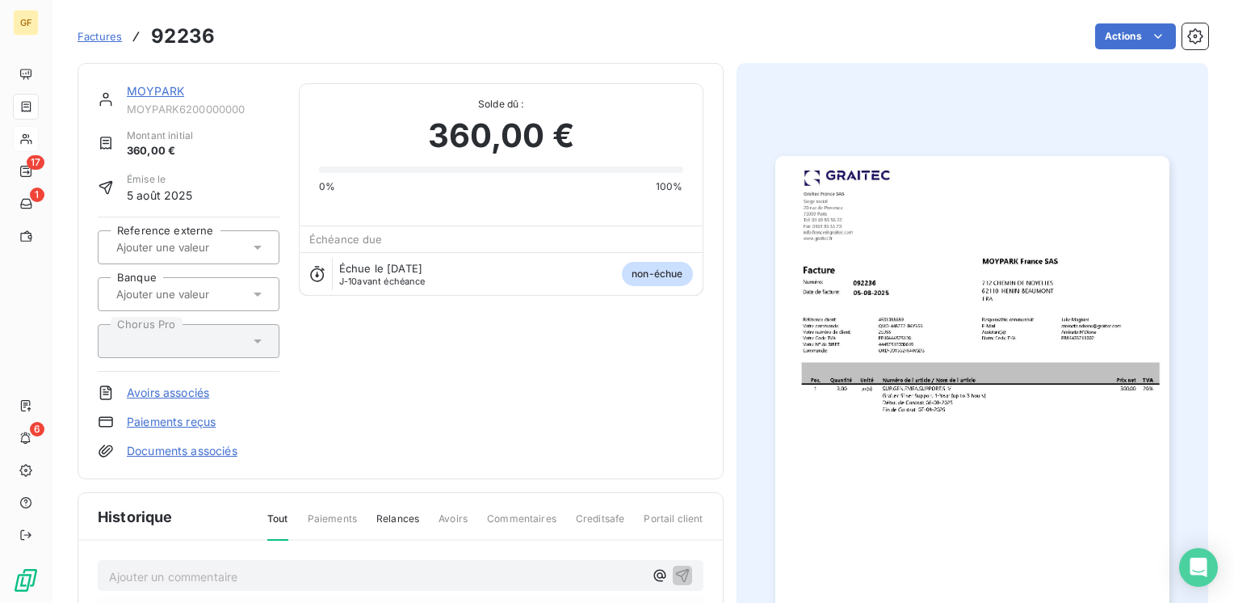
click at [173, 93] on link "MOYPARK" at bounding box center [155, 91] width 57 height 14
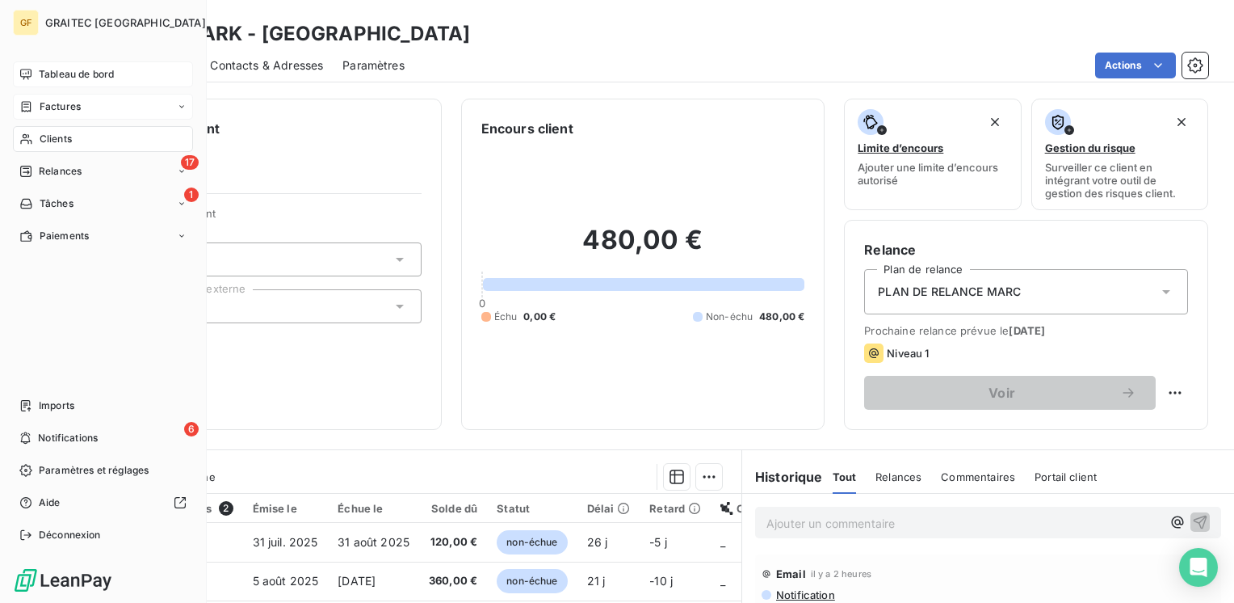
click at [61, 80] on span "Tableau de bord" at bounding box center [76, 74] width 75 height 15
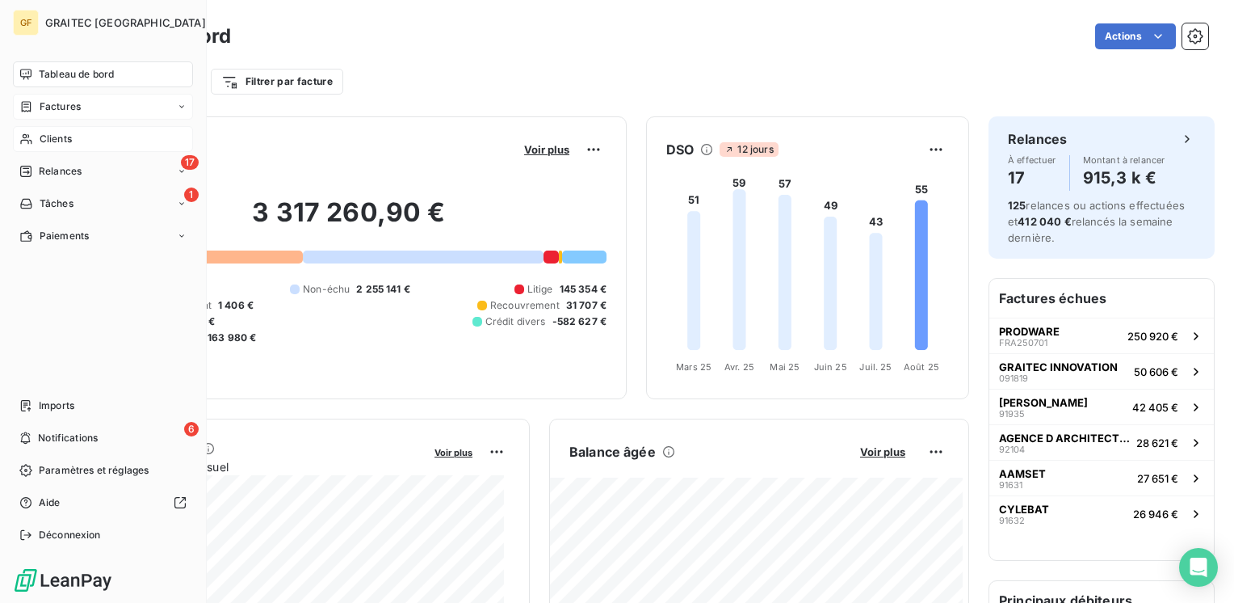
click at [51, 101] on span "Factures" at bounding box center [60, 106] width 41 height 15
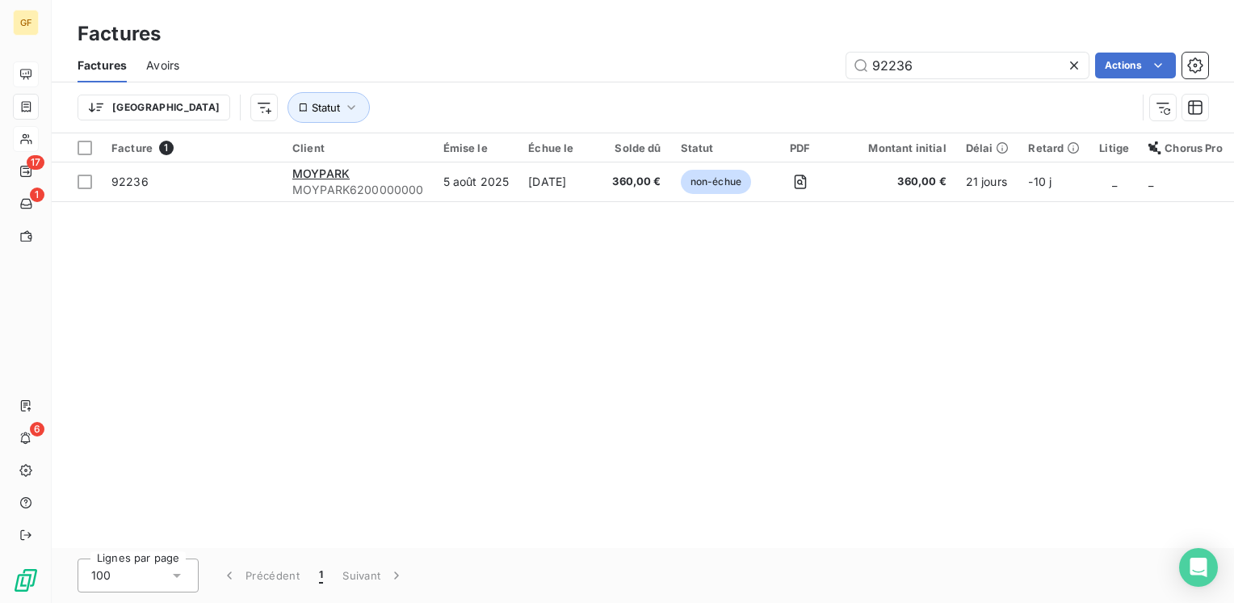
drag, startPoint x: 940, startPoint y: 65, endPoint x: 763, endPoint y: 65, distance: 177.7
click at [763, 65] on div "92236 Actions" at bounding box center [704, 66] width 1010 height 26
type input "91987"
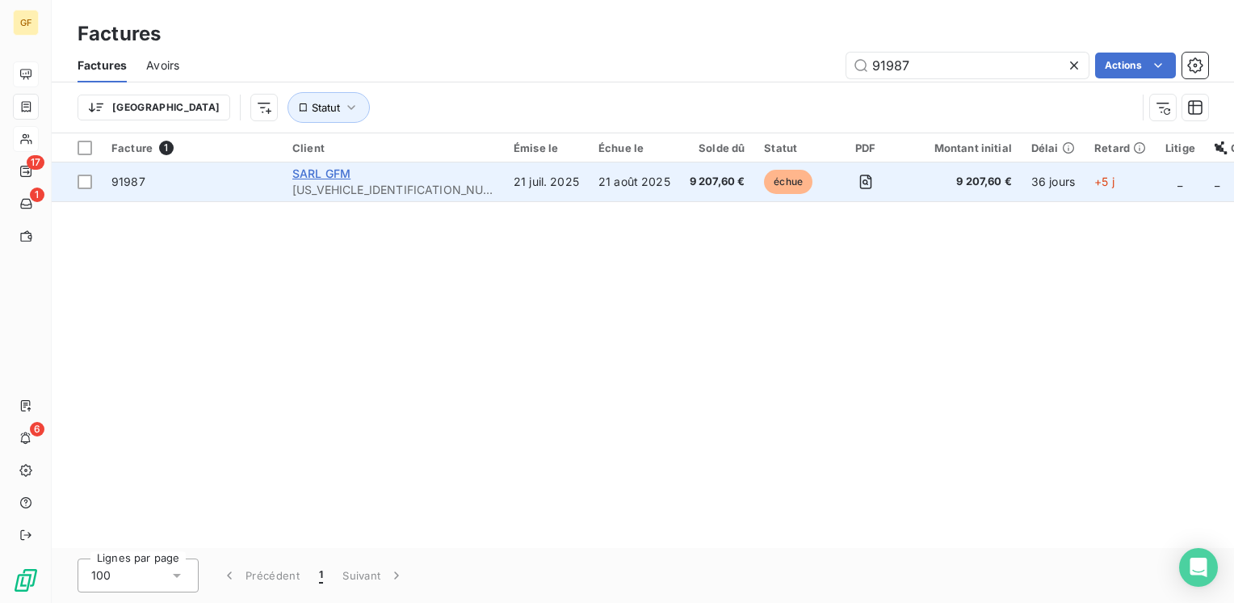
click at [349, 170] on span "SARL GFM" at bounding box center [321, 173] width 58 height 14
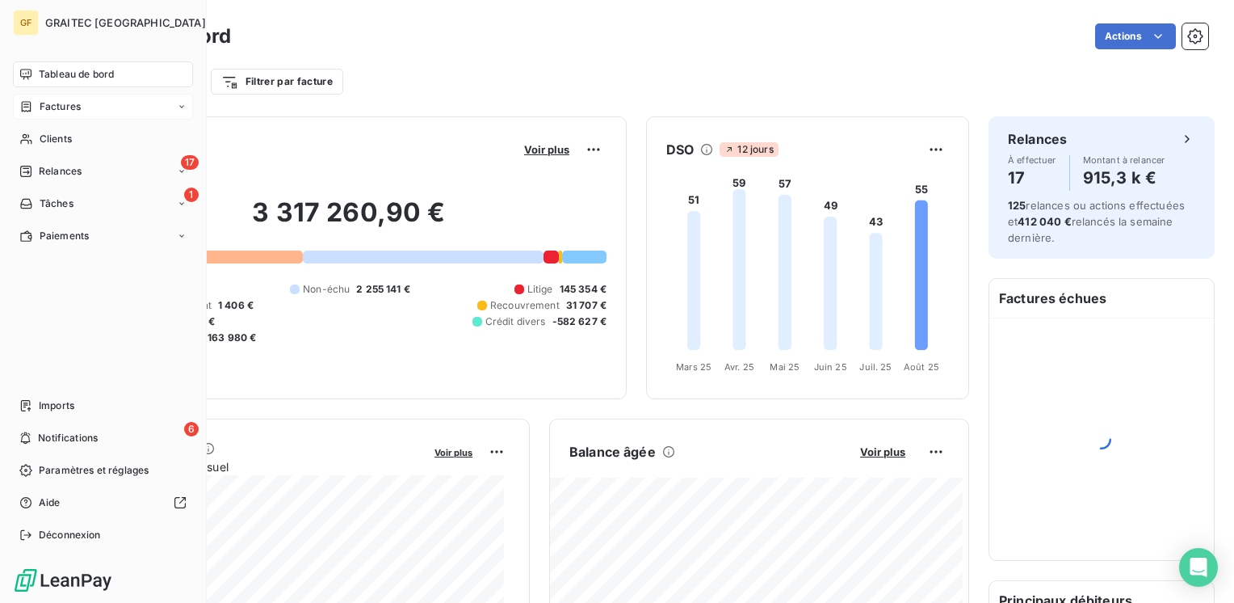
click at [50, 103] on span "Factures" at bounding box center [60, 106] width 41 height 15
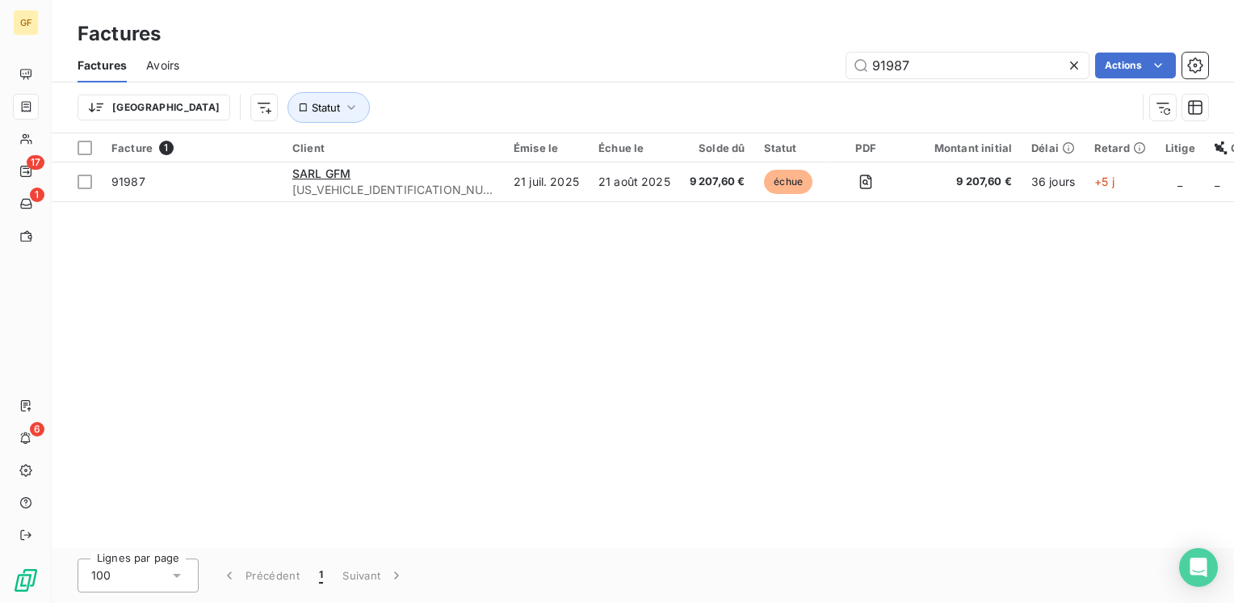
drag, startPoint x: 961, startPoint y: 65, endPoint x: 769, endPoint y: 83, distance: 193.1
click at [769, 83] on div "Factures Avoirs 91987 Actions Trier Statut" at bounding box center [643, 90] width 1183 height 84
type input "91800"
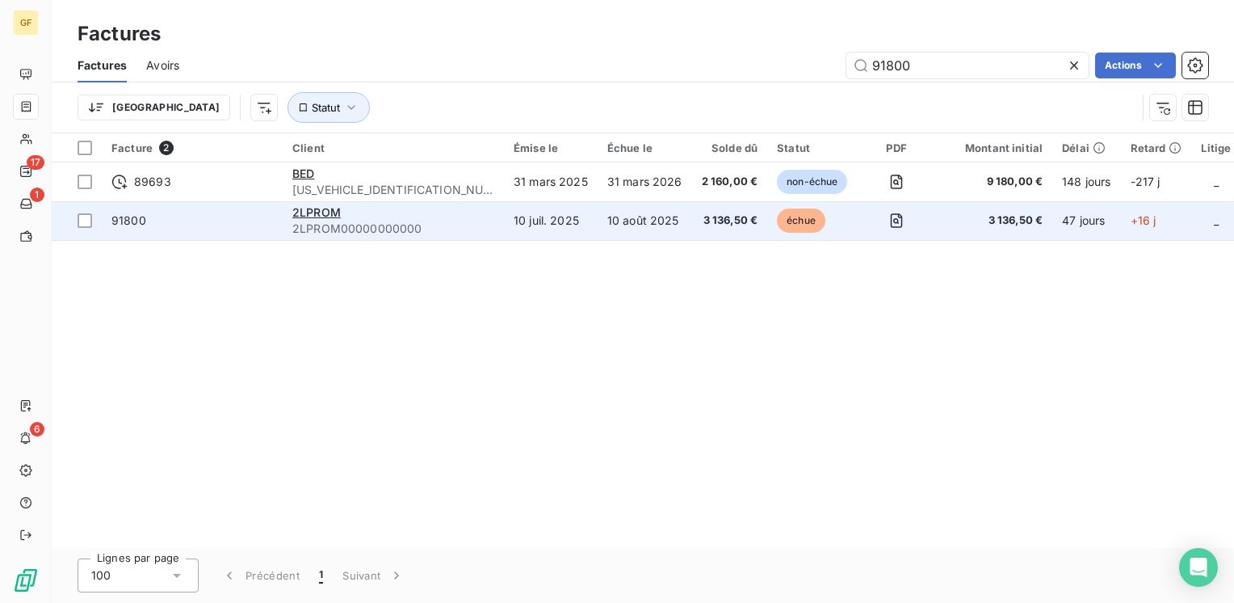
click at [359, 224] on span "2LPROM00000000000" at bounding box center [393, 229] width 202 height 16
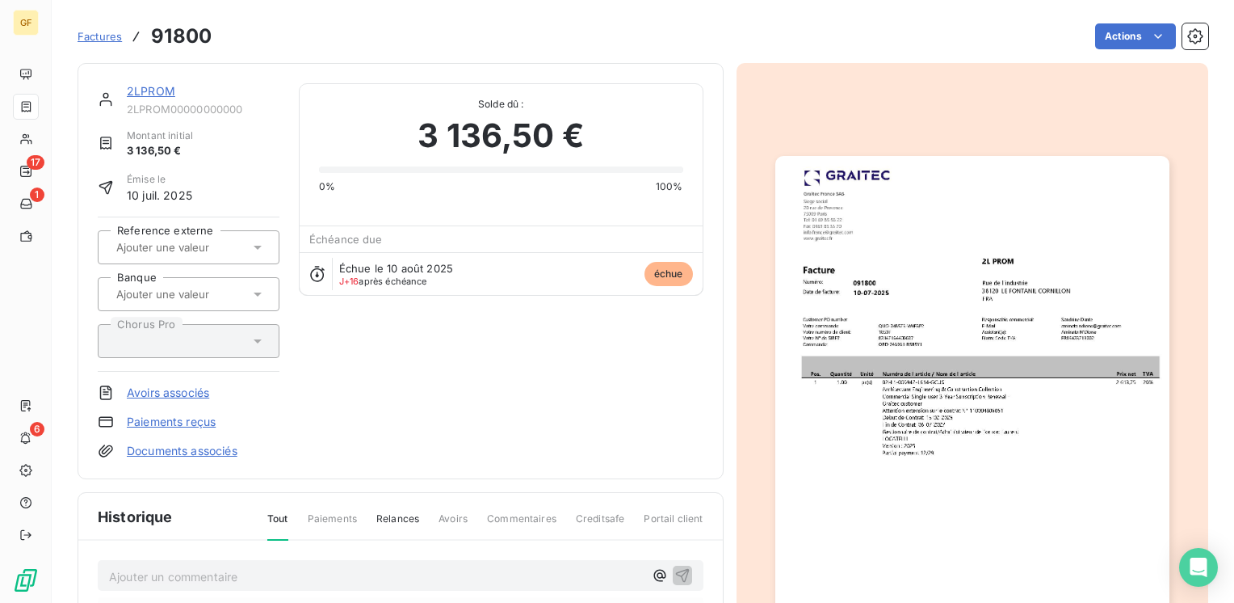
click at [152, 89] on link "2LPROM" at bounding box center [151, 91] width 48 height 14
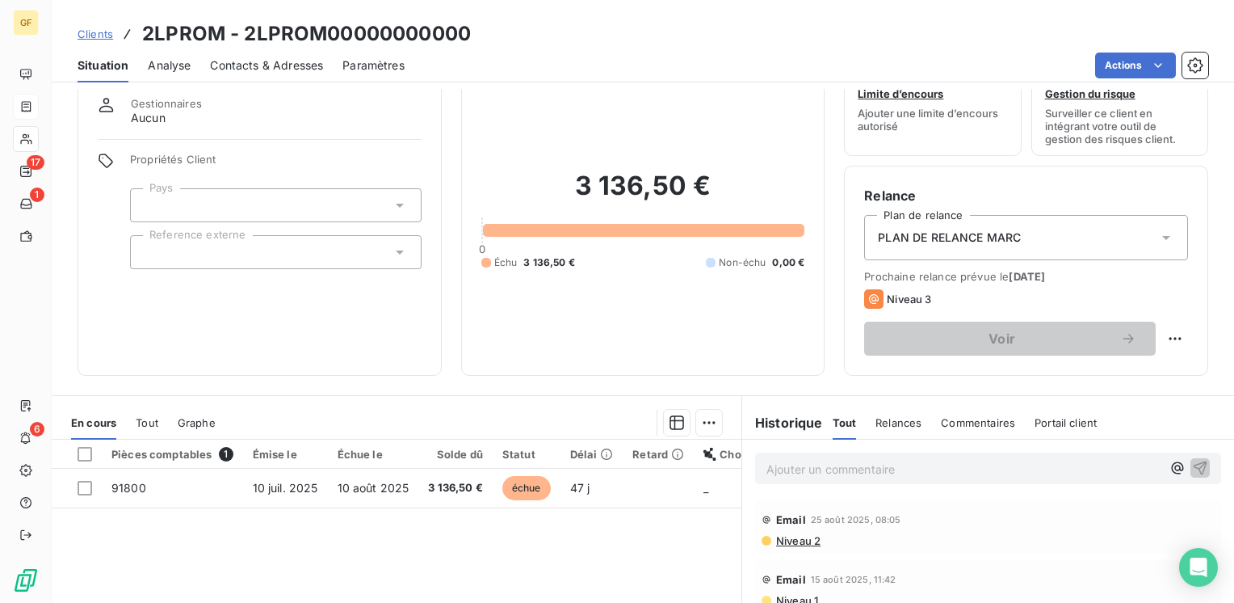
scroll to position [81, 0]
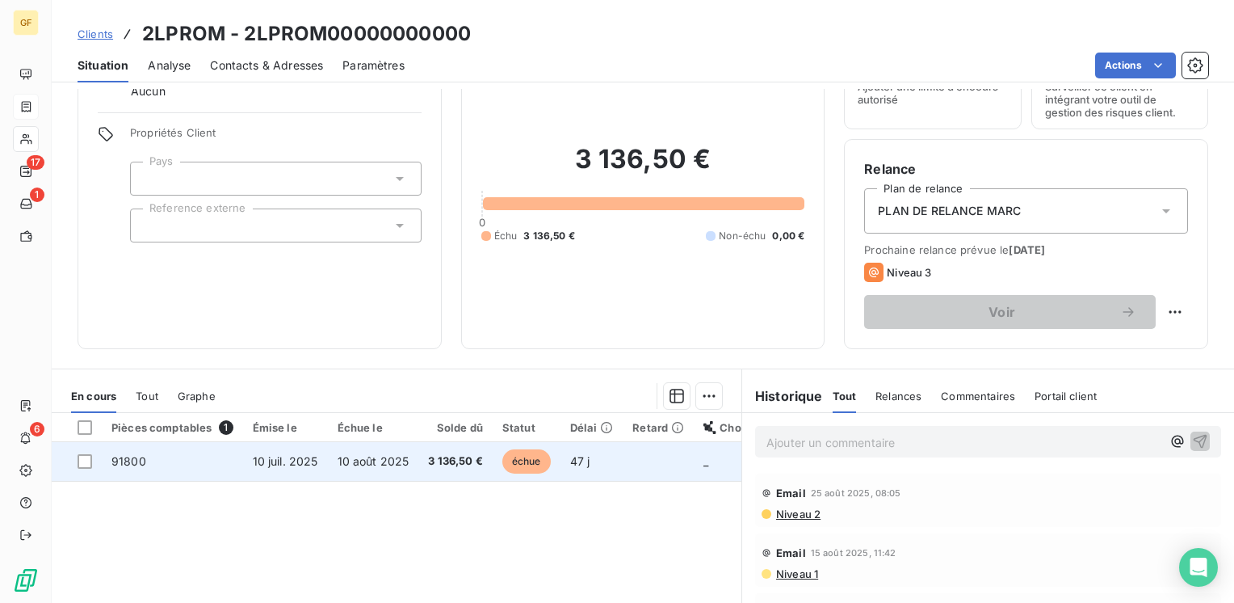
click at [364, 467] on span "10 août 2025" at bounding box center [374, 461] width 72 height 14
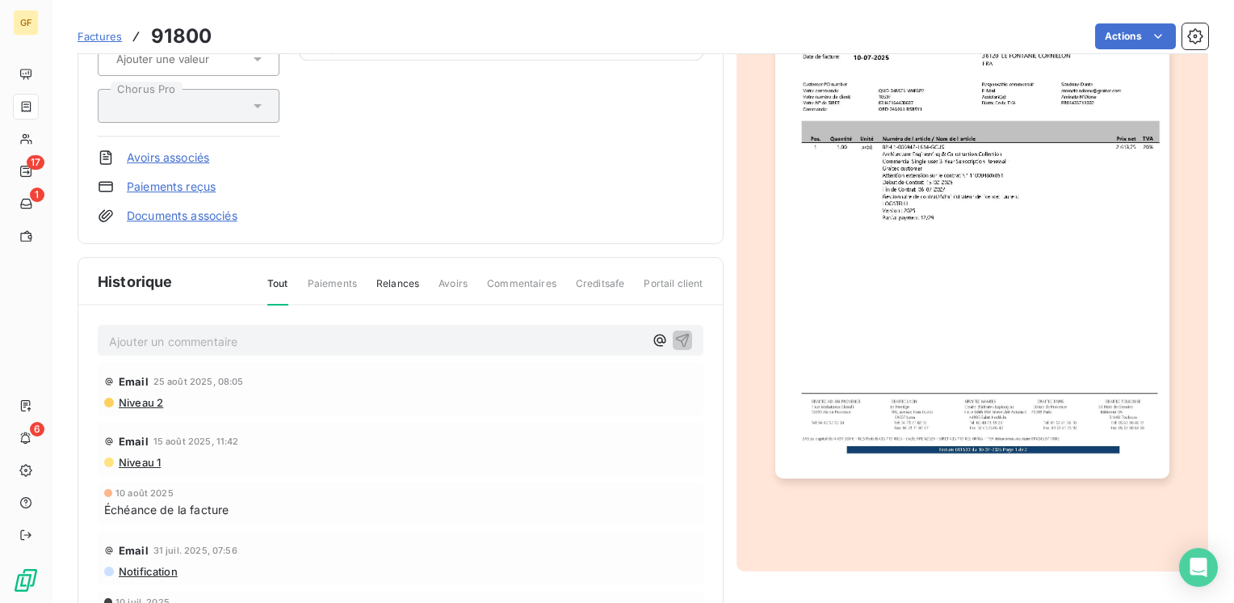
scroll to position [289, 0]
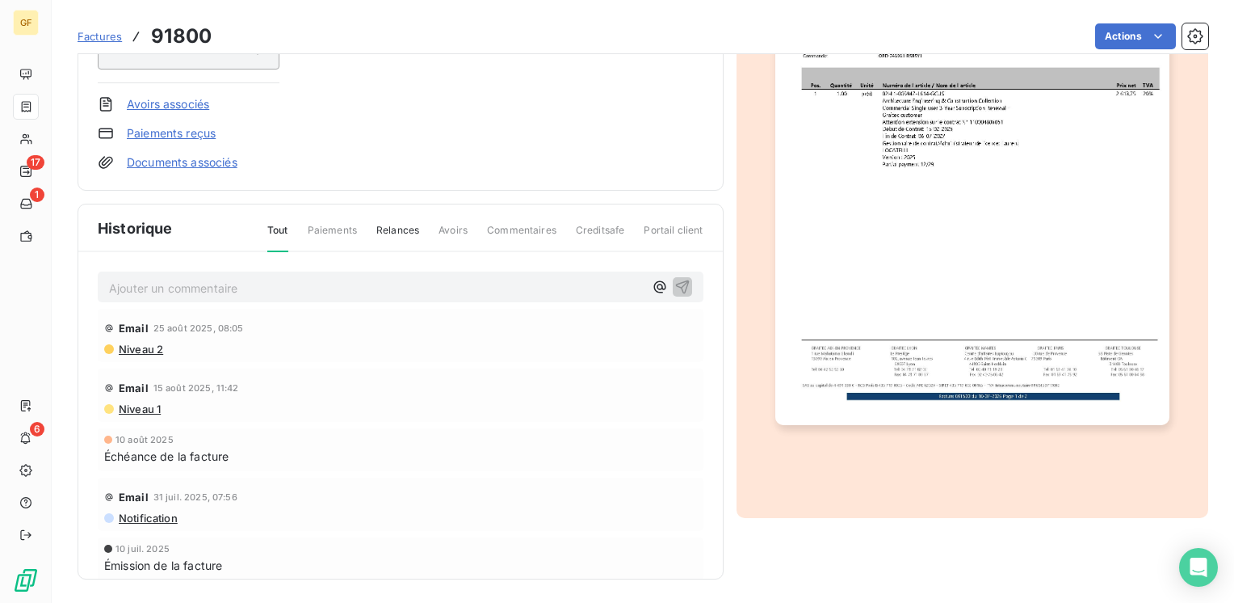
click at [158, 280] on p "Ajouter un commentaire ﻿" at bounding box center [376, 288] width 535 height 20
click at [675, 280] on icon "button" at bounding box center [682, 287] width 14 height 14
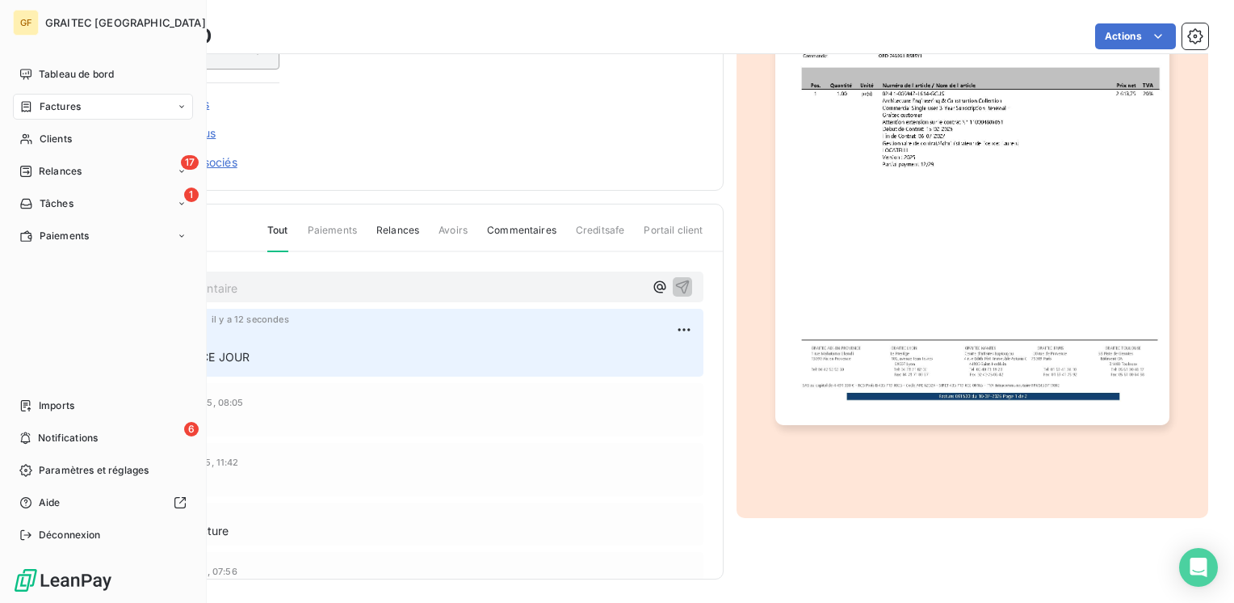
click at [41, 102] on span "Factures" at bounding box center [60, 106] width 41 height 15
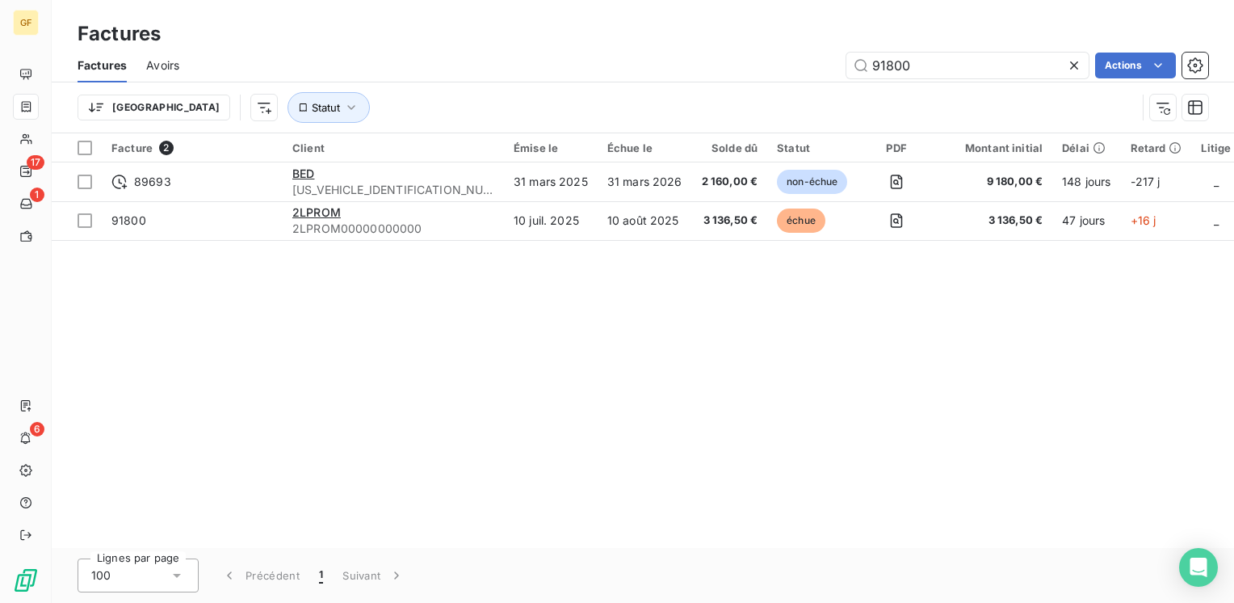
drag, startPoint x: 914, startPoint y: 68, endPoint x: 801, endPoint y: 76, distance: 112.6
click at [801, 82] on div "Factures Avoirs 91800 Actions Trier Statut" at bounding box center [643, 90] width 1183 height 84
type input "92055"
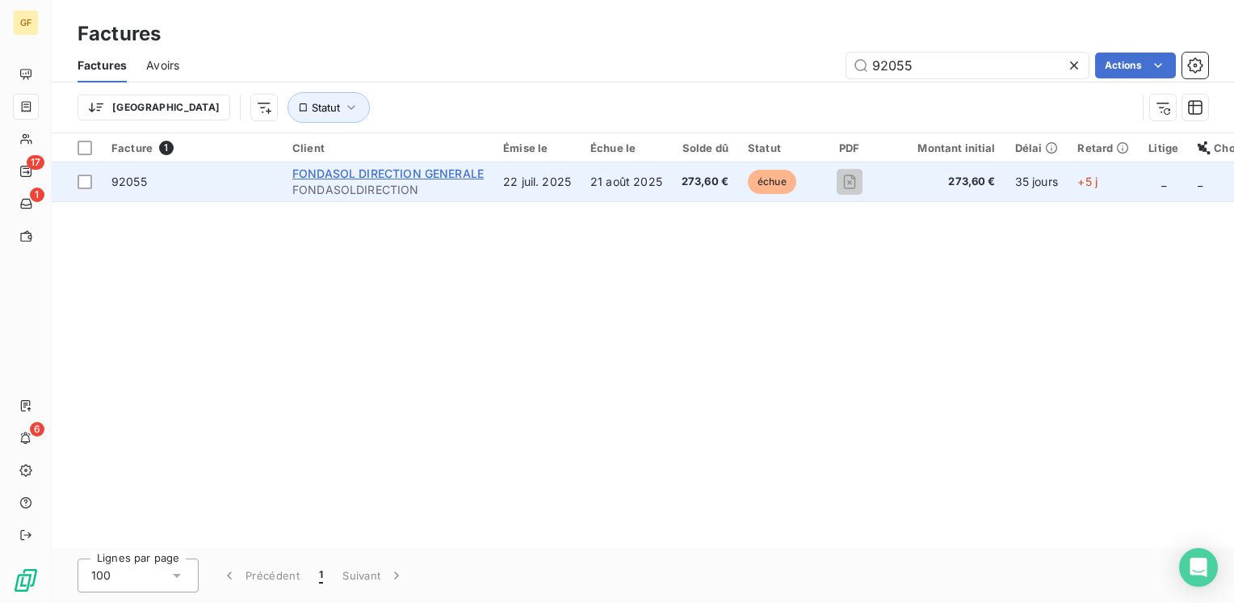
click at [394, 174] on span "FONDASOL DIRECTION GENERALE" at bounding box center [387, 173] width 191 height 14
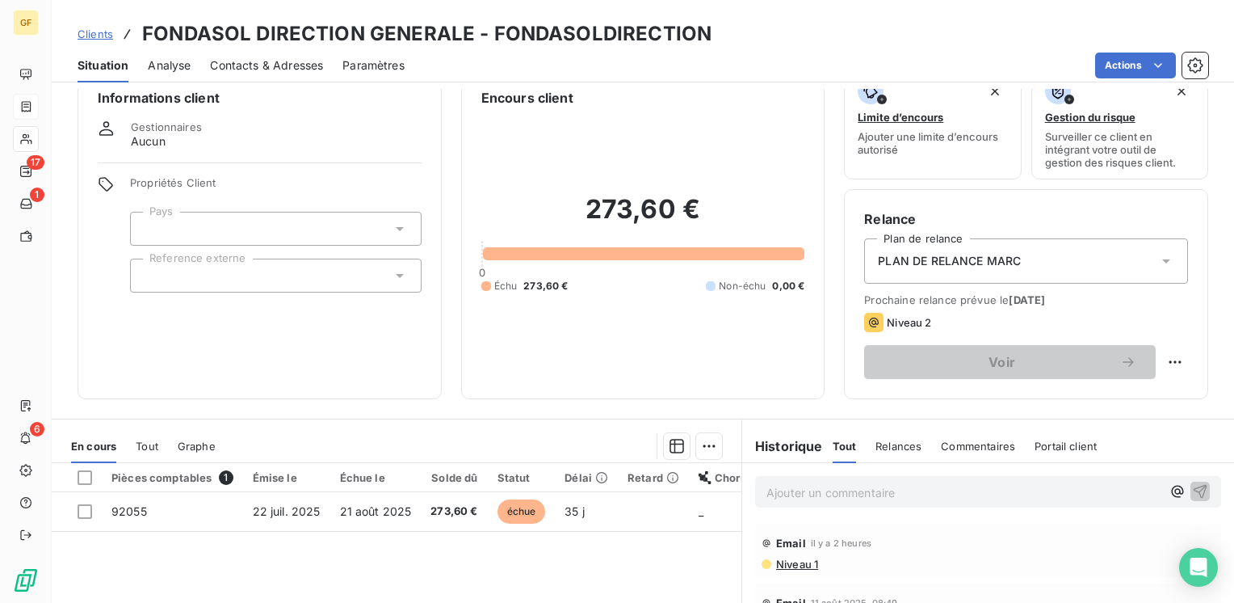
scroll to position [81, 0]
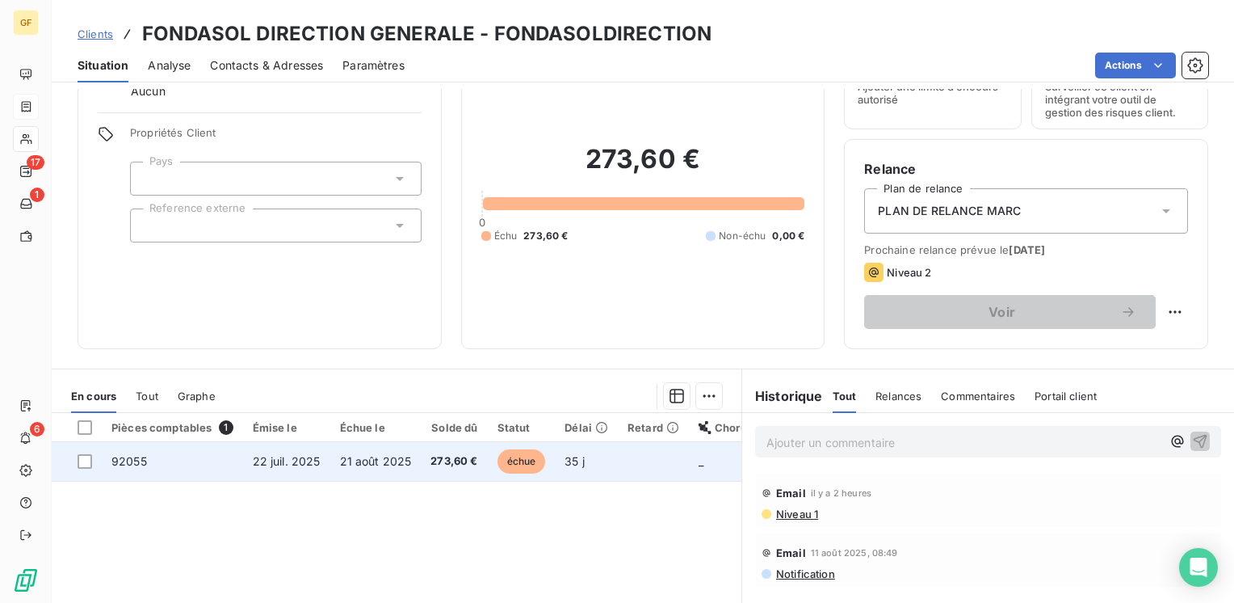
click at [359, 451] on td "21 août 2025" at bounding box center [375, 461] width 91 height 39
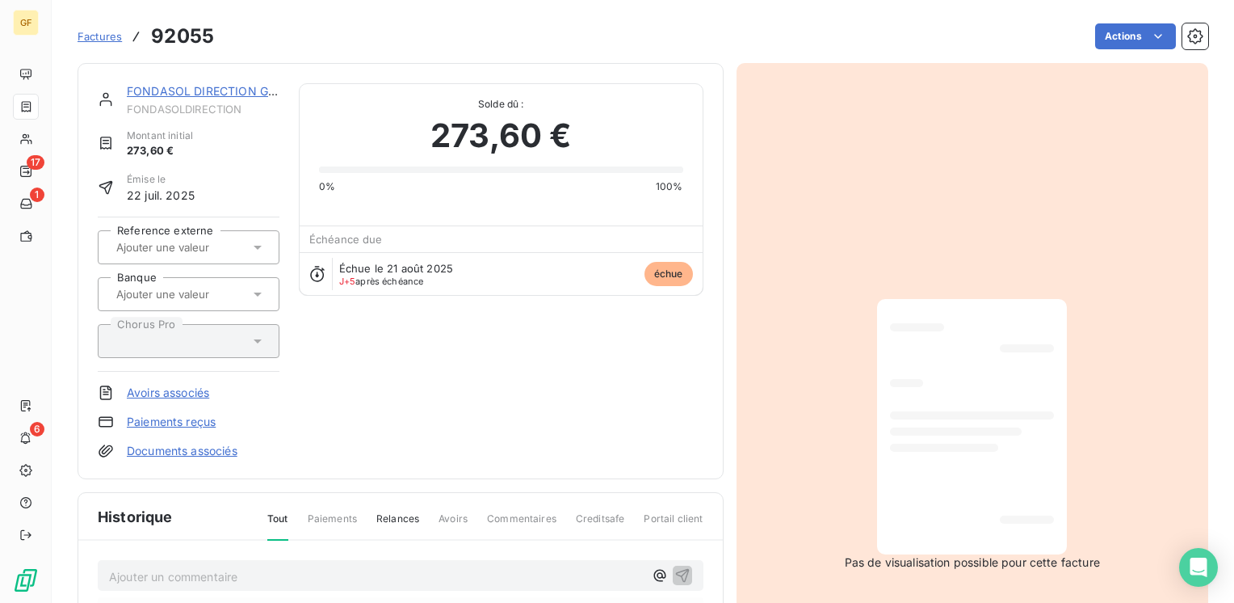
scroll to position [242, 0]
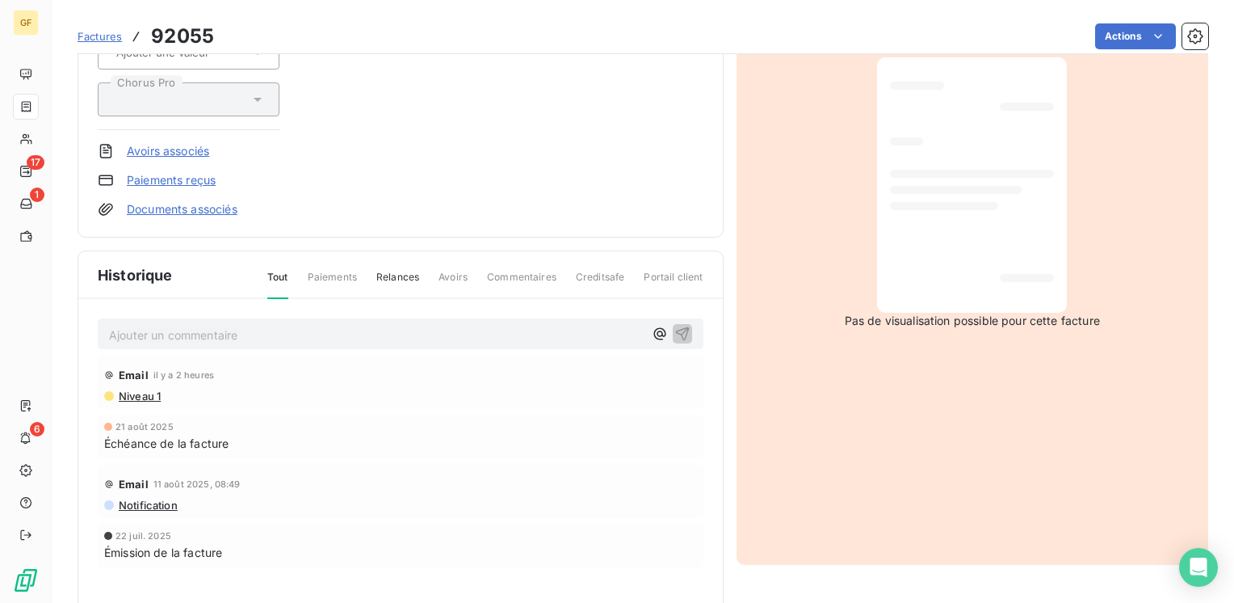
click at [252, 323] on div "Ajouter un commentaire ﻿" at bounding box center [376, 334] width 535 height 22
click at [233, 331] on p "Ajouter un commentaire ﻿" at bounding box center [376, 335] width 535 height 20
drag, startPoint x: 672, startPoint y: 331, endPoint x: 681, endPoint y: 329, distance: 9.2
click at [675, 331] on icon "button" at bounding box center [683, 333] width 16 height 16
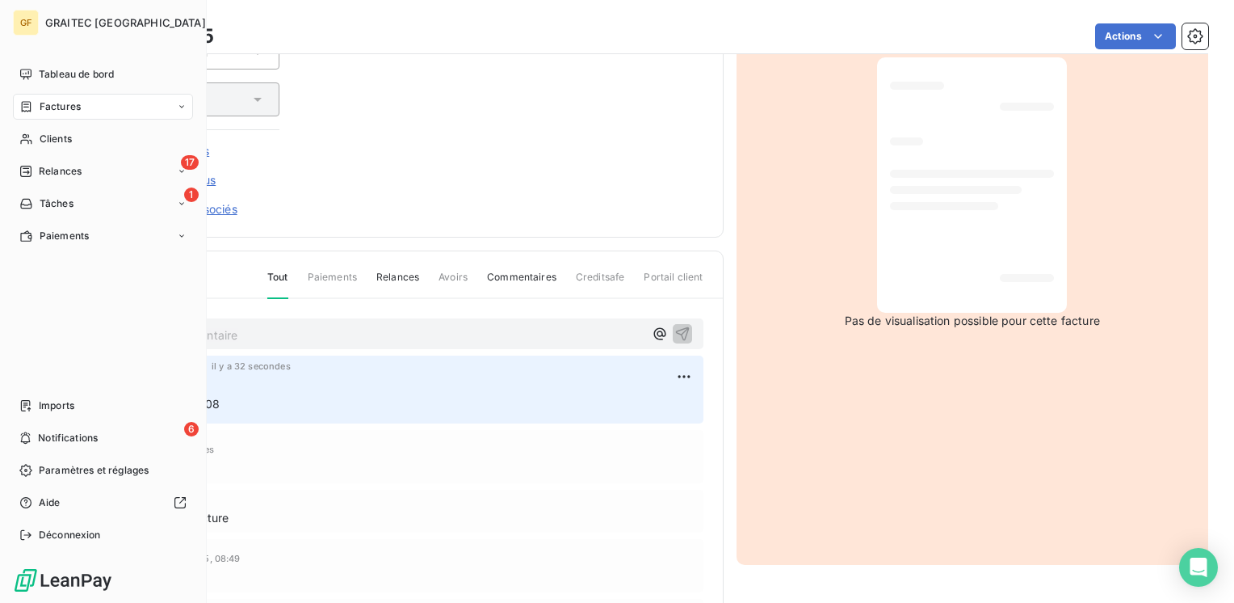
click at [55, 103] on span "Factures" at bounding box center [60, 106] width 41 height 15
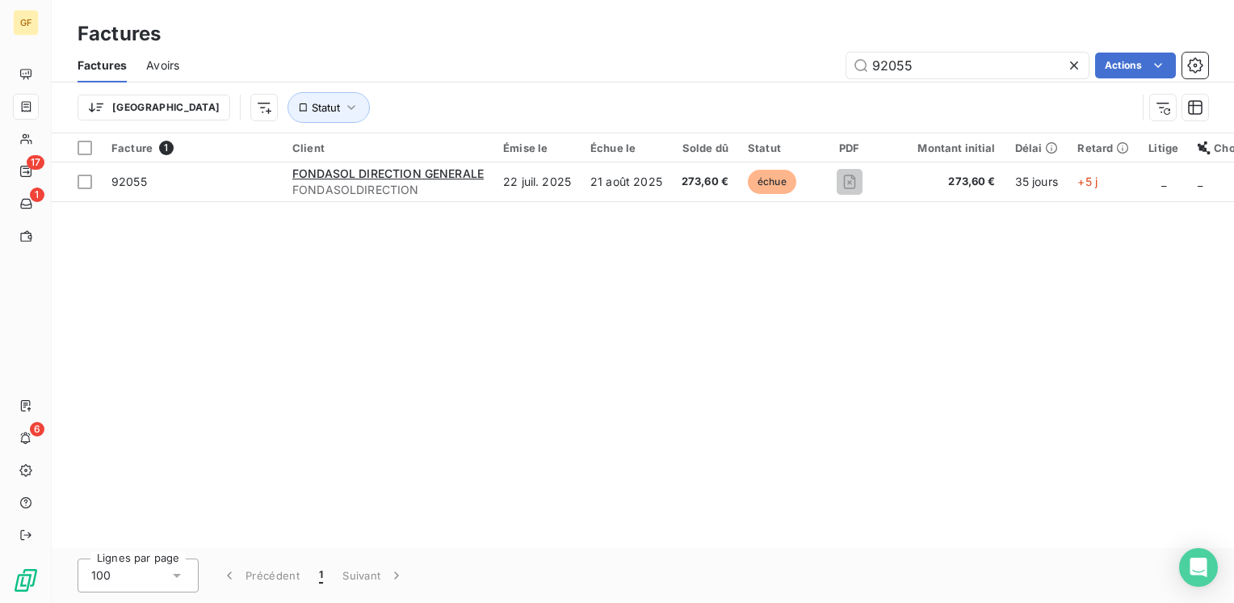
drag, startPoint x: 948, startPoint y: 63, endPoint x: 772, endPoint y: 70, distance: 175.5
click at [766, 93] on div "Factures Avoirs 92055 Actions Trier Statut" at bounding box center [643, 90] width 1183 height 84
type input "91575"
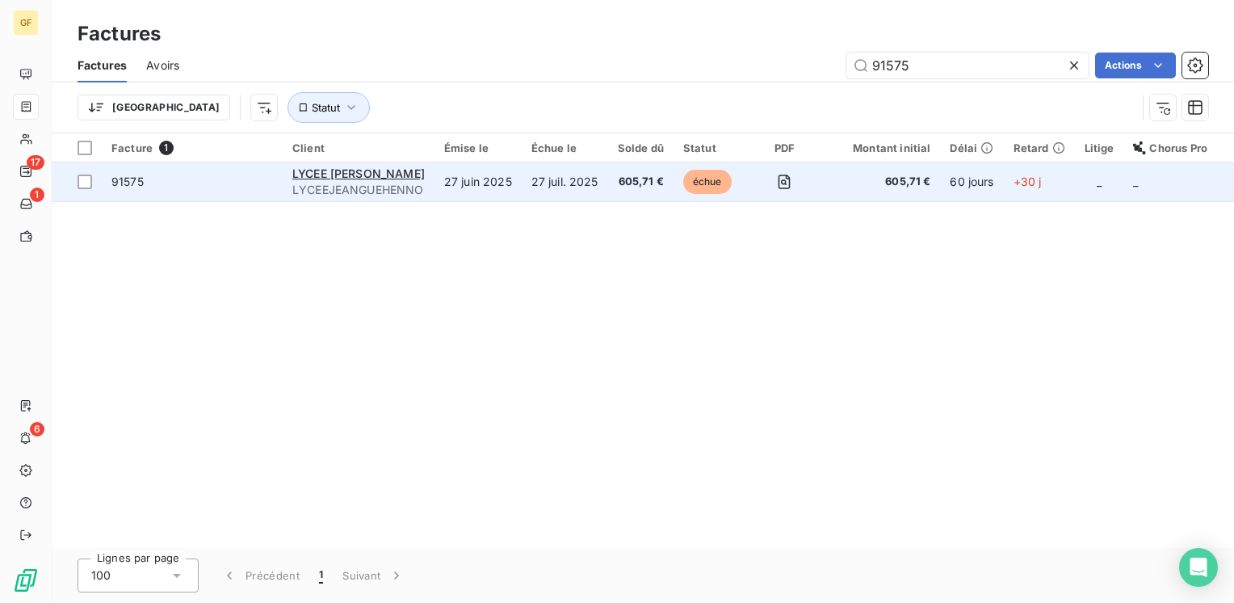
click at [390, 183] on span "LYCEEJEANGUEHENNO" at bounding box center [358, 190] width 132 height 16
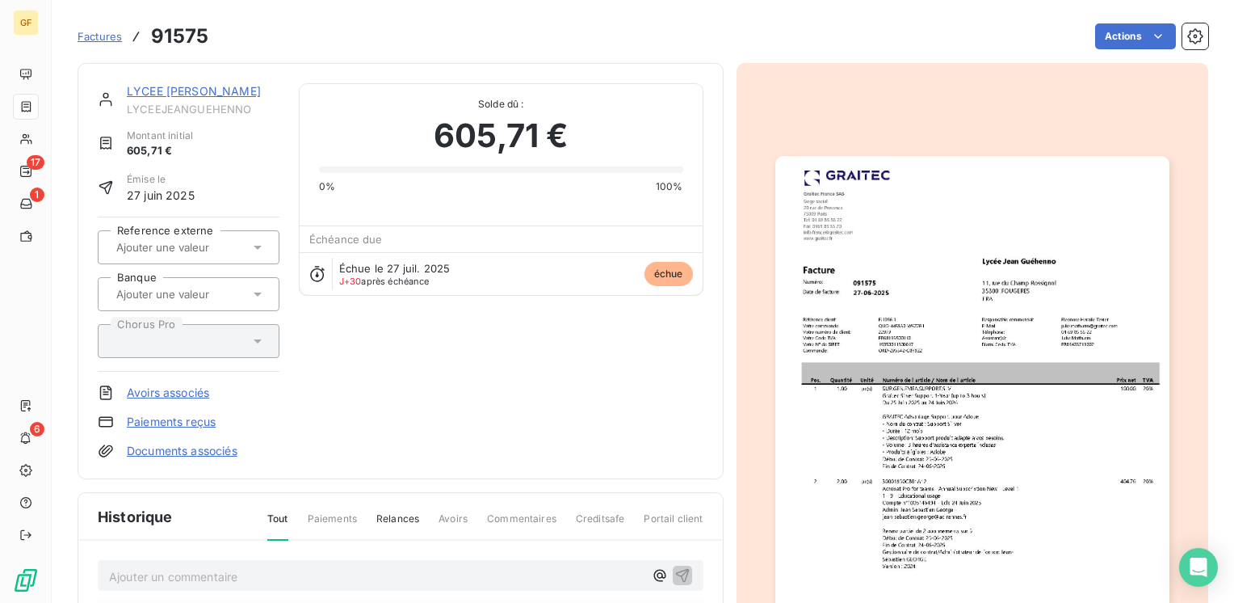
click at [243, 95] on link "LYCEE [PERSON_NAME]" at bounding box center [194, 91] width 134 height 14
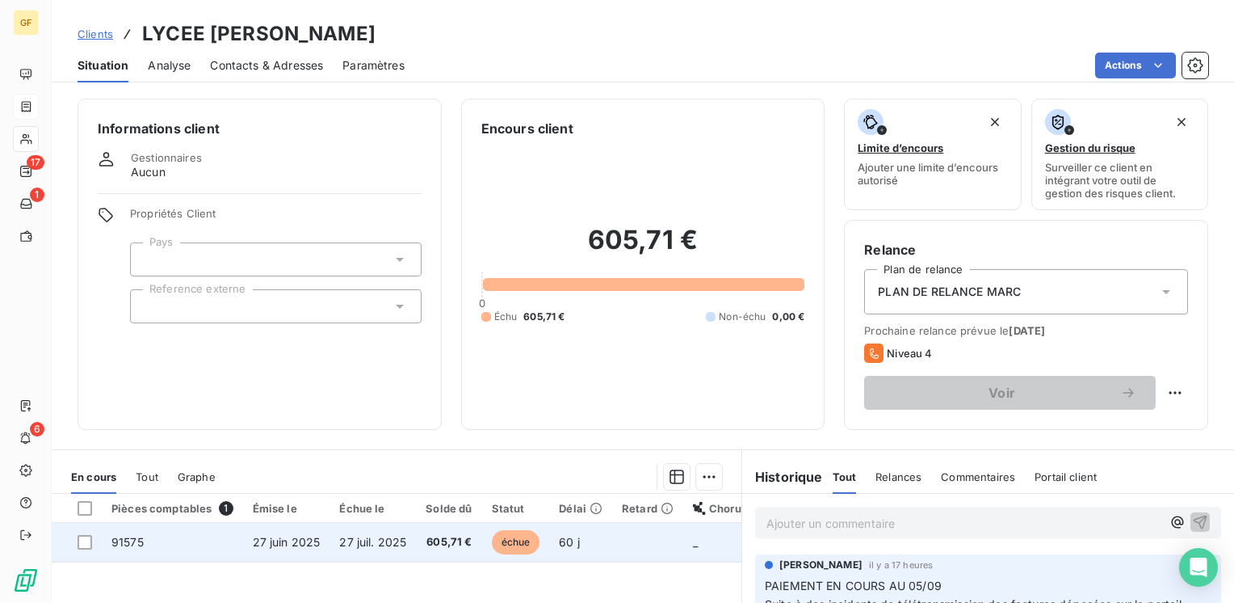
click at [438, 535] on span "605,71 €" at bounding box center [449, 542] width 46 height 16
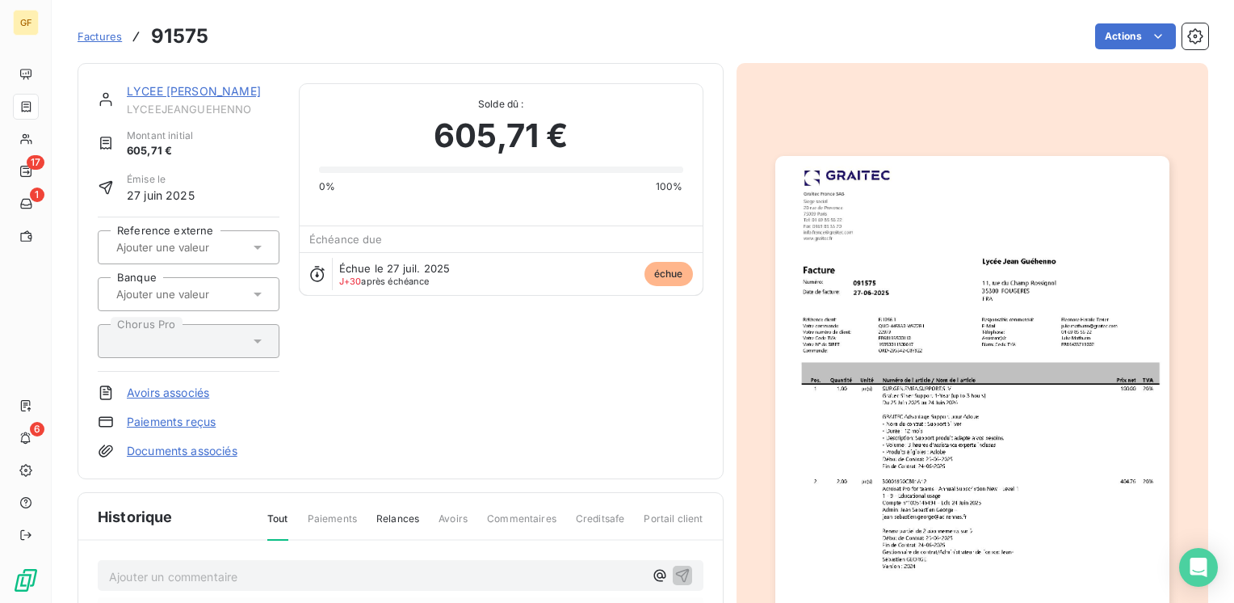
click at [166, 93] on link "LYCEE [PERSON_NAME]" at bounding box center [194, 91] width 134 height 14
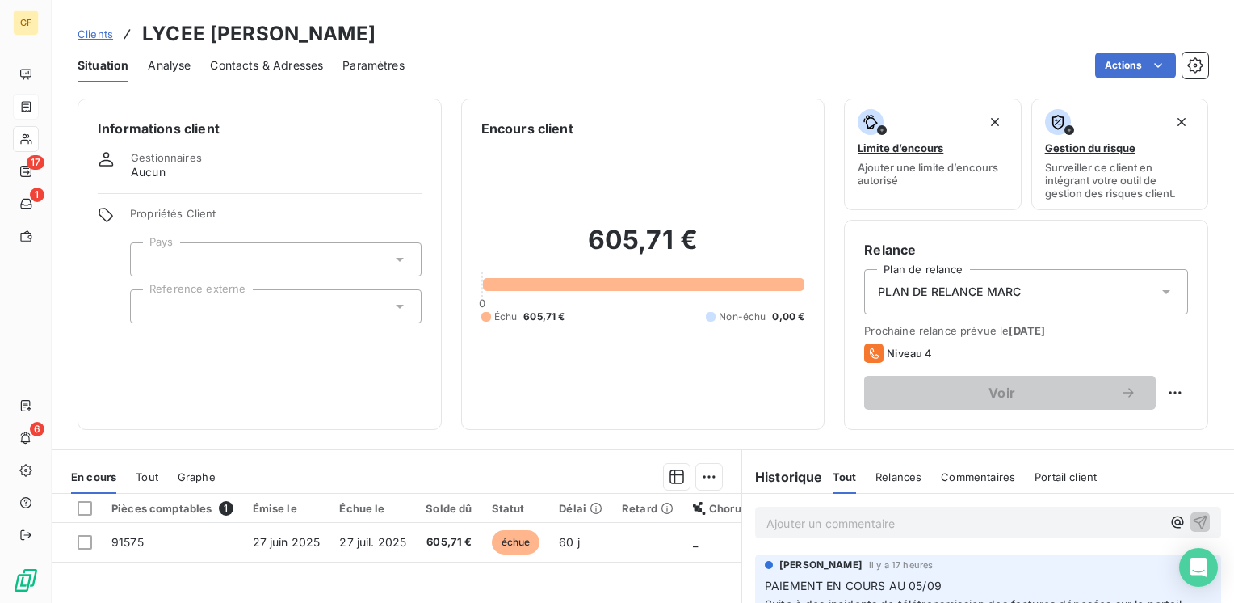
click at [255, 63] on span "Contacts & Adresses" at bounding box center [266, 65] width 113 height 16
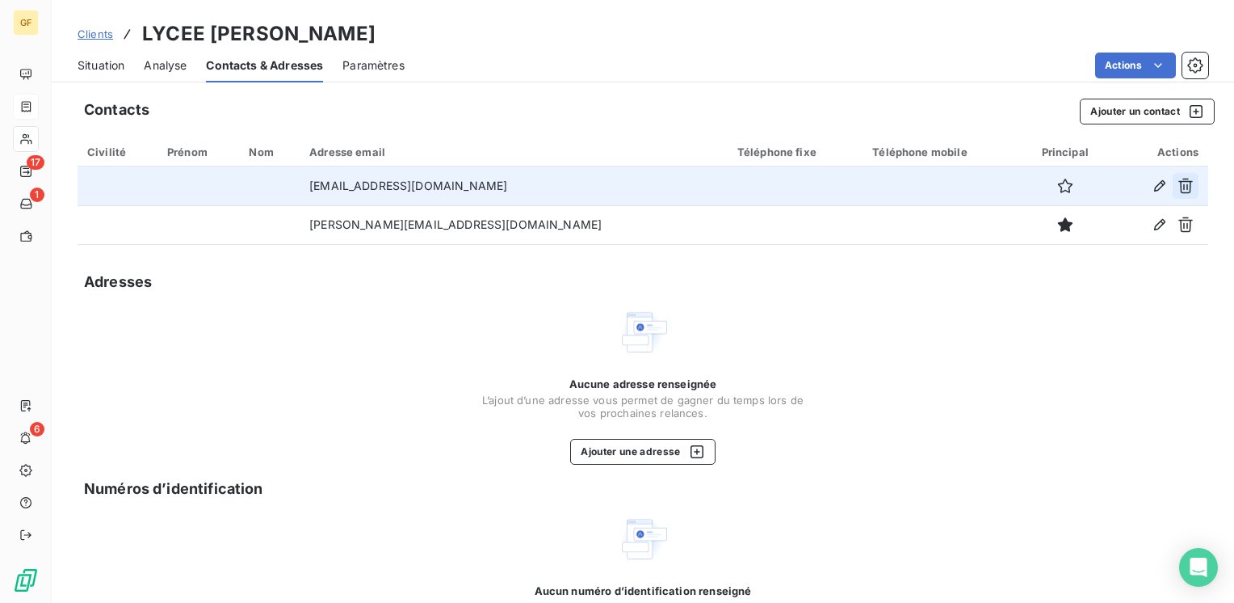
click at [1179, 181] on icon "button" at bounding box center [1186, 186] width 15 height 15
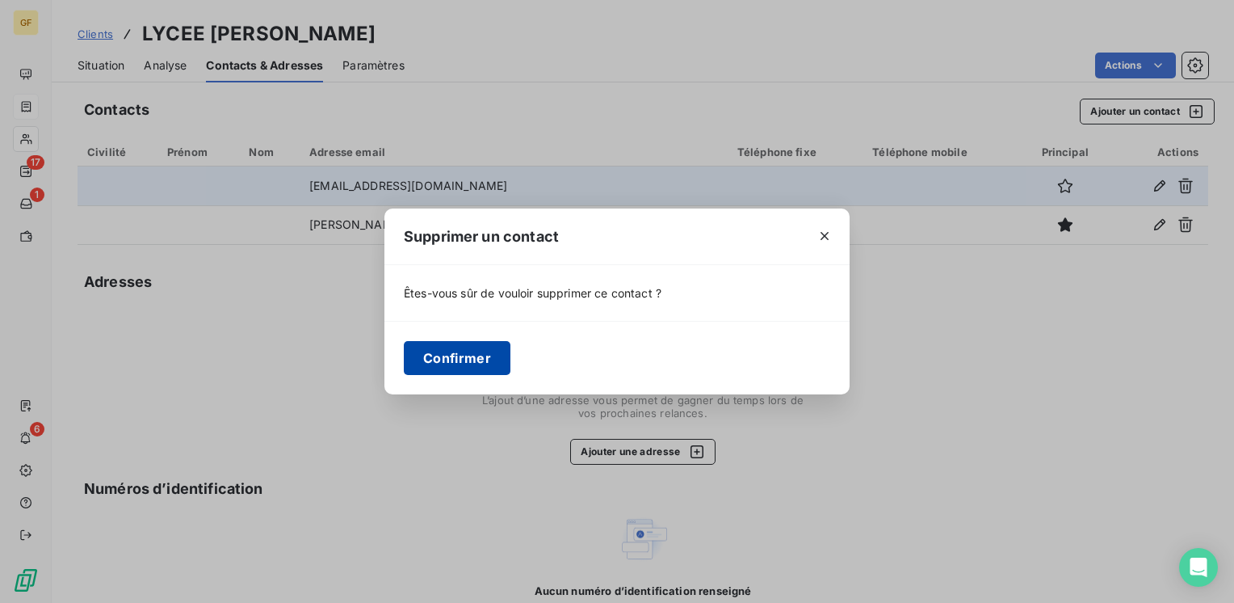
click at [475, 354] on button "Confirmer" at bounding box center [457, 358] width 107 height 34
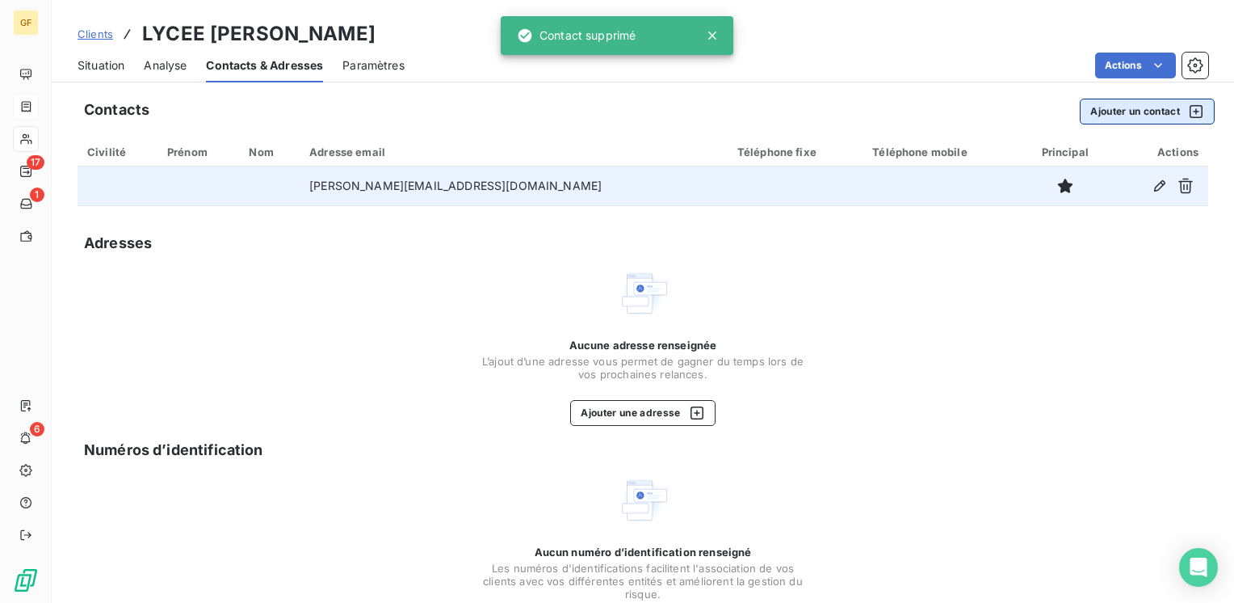
click at [1136, 108] on button "Ajouter un contact" at bounding box center [1147, 112] width 135 height 26
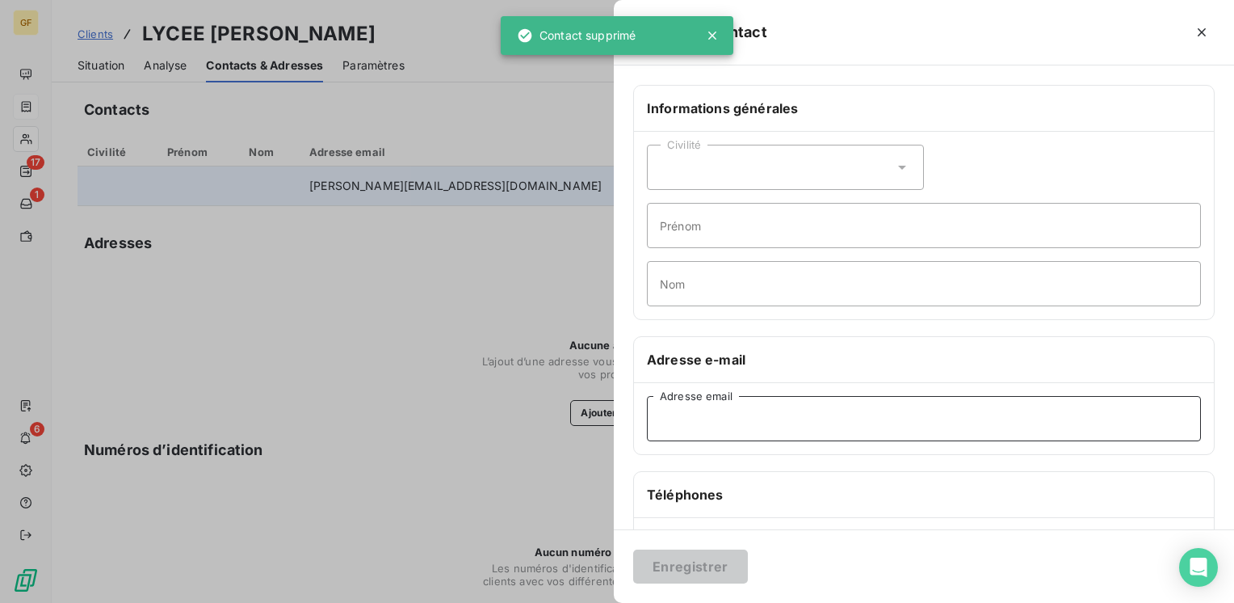
click at [708, 426] on input "Adresse email" at bounding box center [924, 418] width 554 height 45
paste input "[EMAIL_ADDRESS][DOMAIN_NAME]"
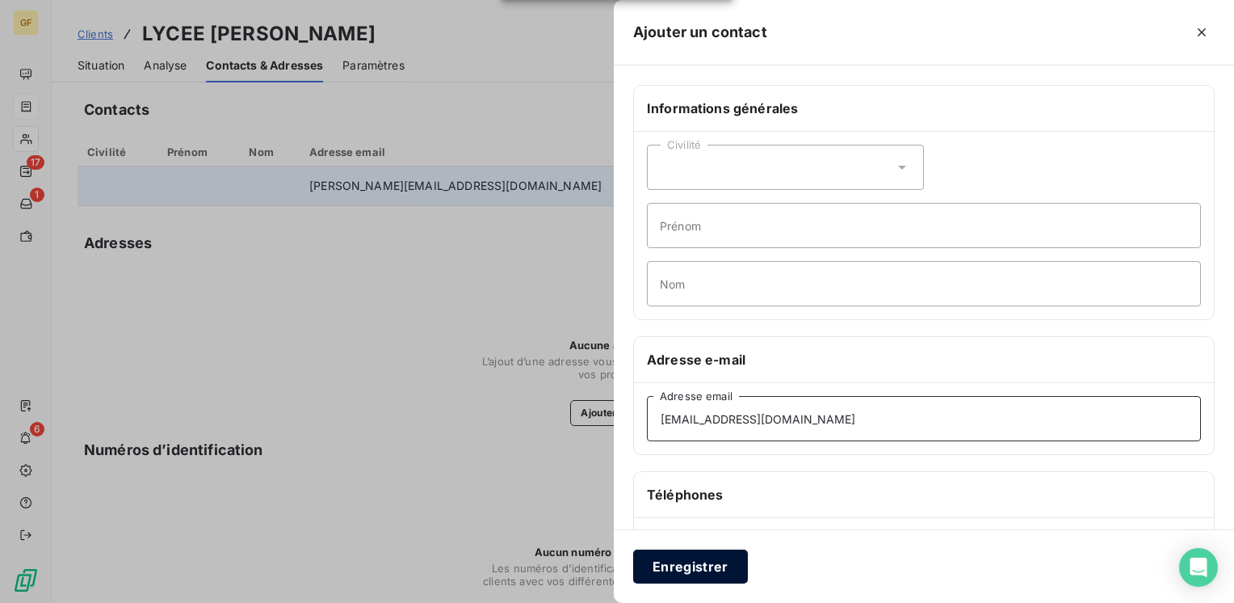
type input "[EMAIL_ADDRESS][DOMAIN_NAME]"
click at [691, 565] on button "Enregistrer" at bounding box center [690, 566] width 115 height 34
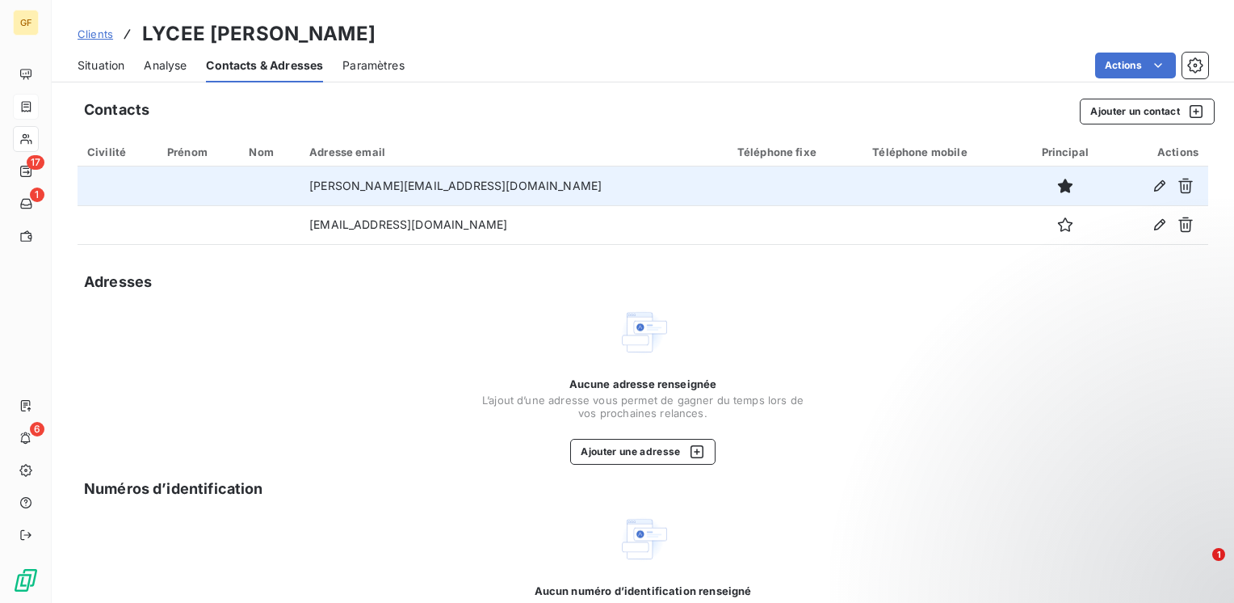
click at [99, 68] on span "Situation" at bounding box center [101, 65] width 47 height 16
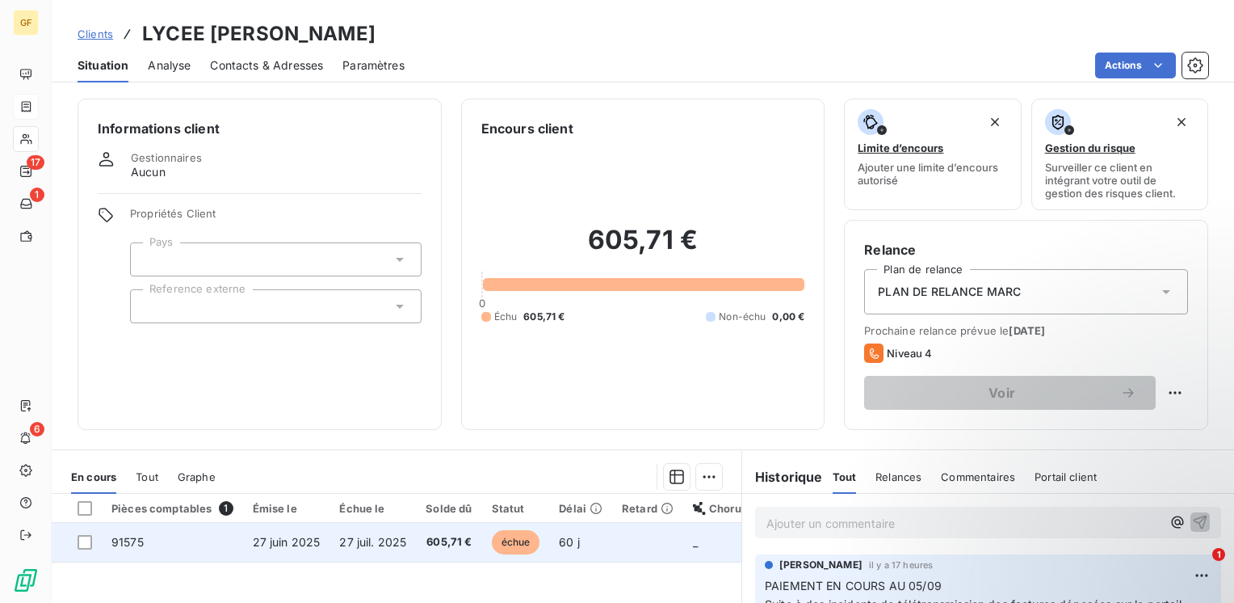
click at [416, 533] on td "605,71 €" at bounding box center [448, 542] width 65 height 39
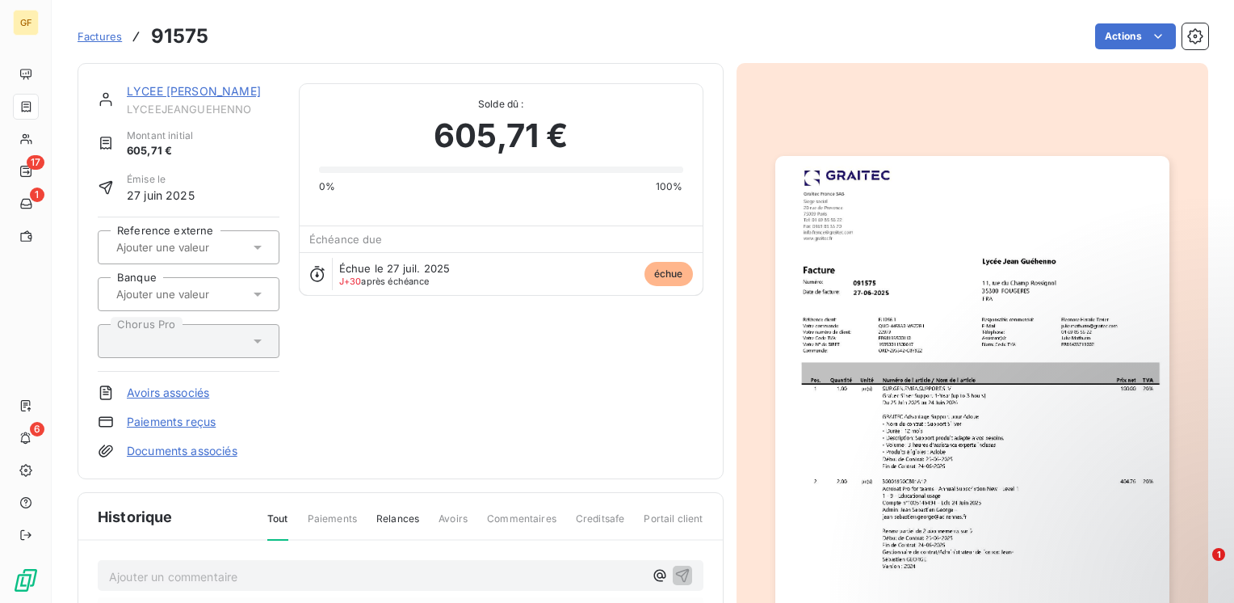
click at [962, 367] on img "button" at bounding box center [973, 434] width 394 height 557
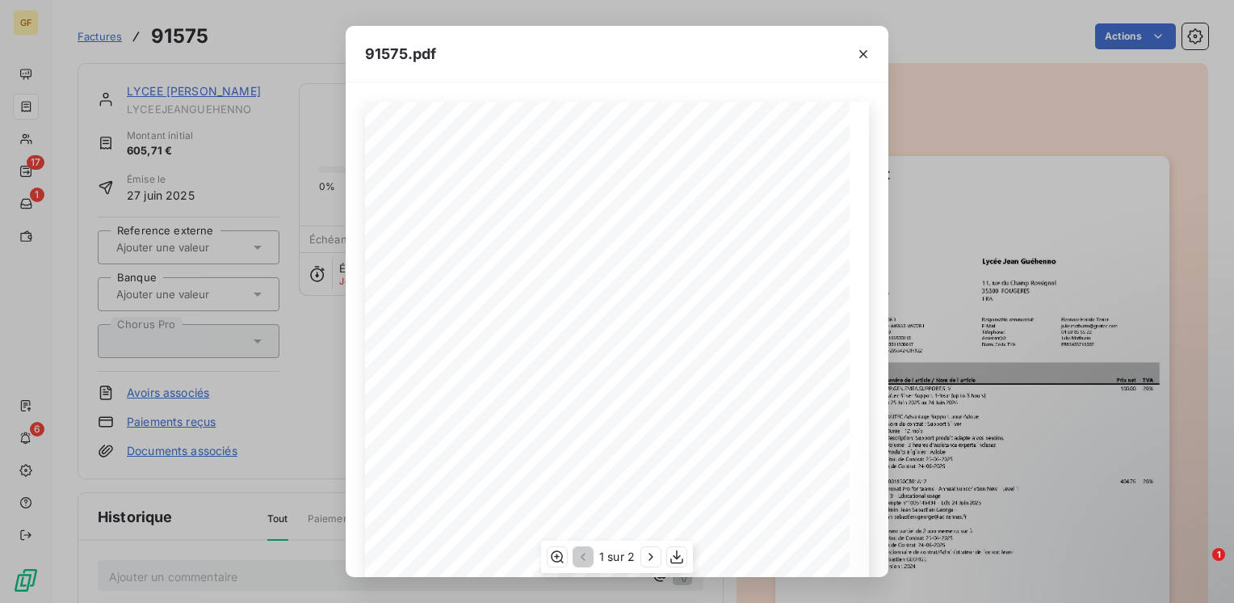
scroll to position [229, 0]
click at [673, 557] on icon "button" at bounding box center [677, 557] width 16 height 16
click at [865, 47] on icon "button" at bounding box center [864, 54] width 16 height 16
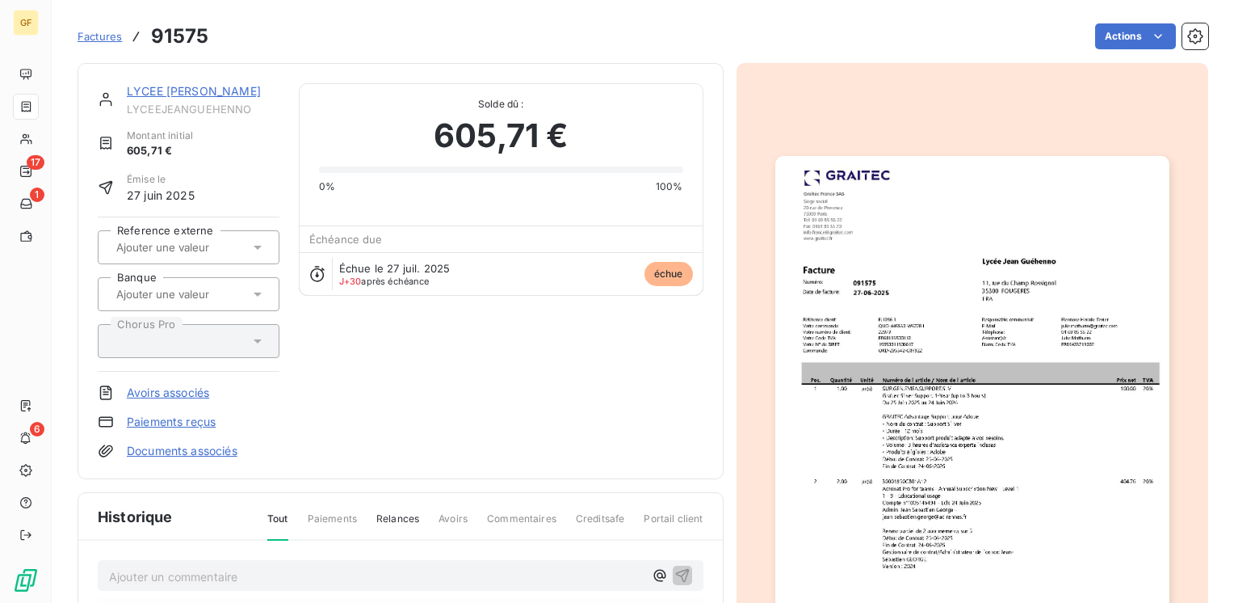
click at [220, 84] on link "LYCEE [PERSON_NAME]" at bounding box center [194, 91] width 134 height 14
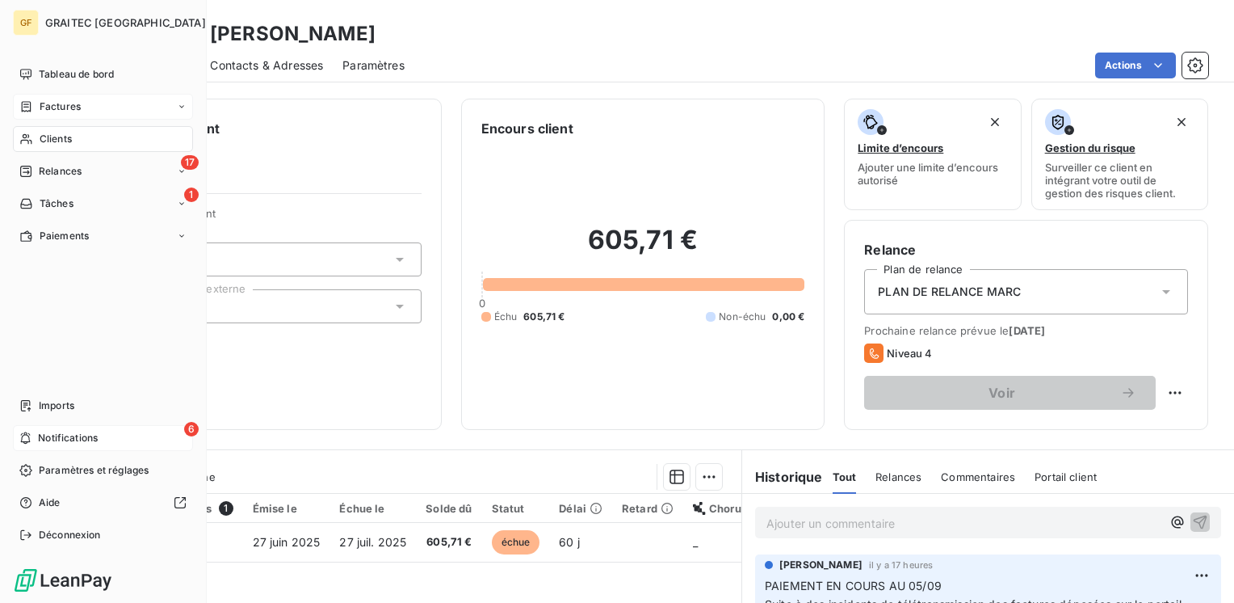
drag, startPoint x: 70, startPoint y: 445, endPoint x: 104, endPoint y: 444, distance: 33.9
click at [71, 445] on div "6 Notifications" at bounding box center [103, 438] width 180 height 26
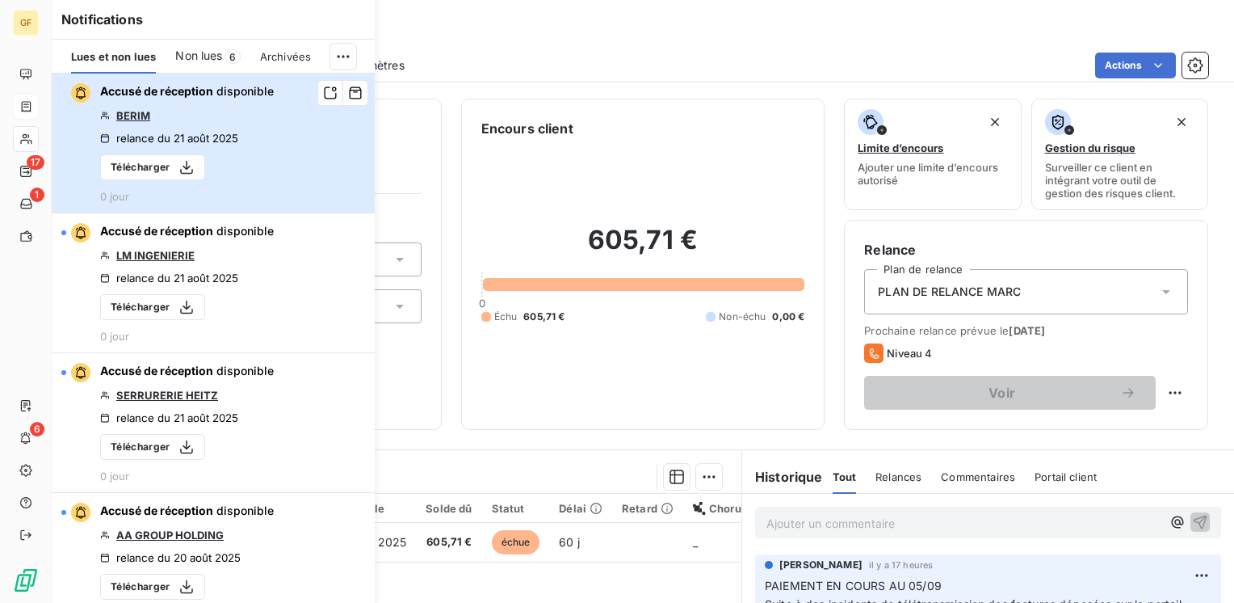
click at [309, 119] on button "Accusé de réception disponible BERIM relance du 21 août 2025 Télécharger 0 jour" at bounding box center [213, 144] width 323 height 140
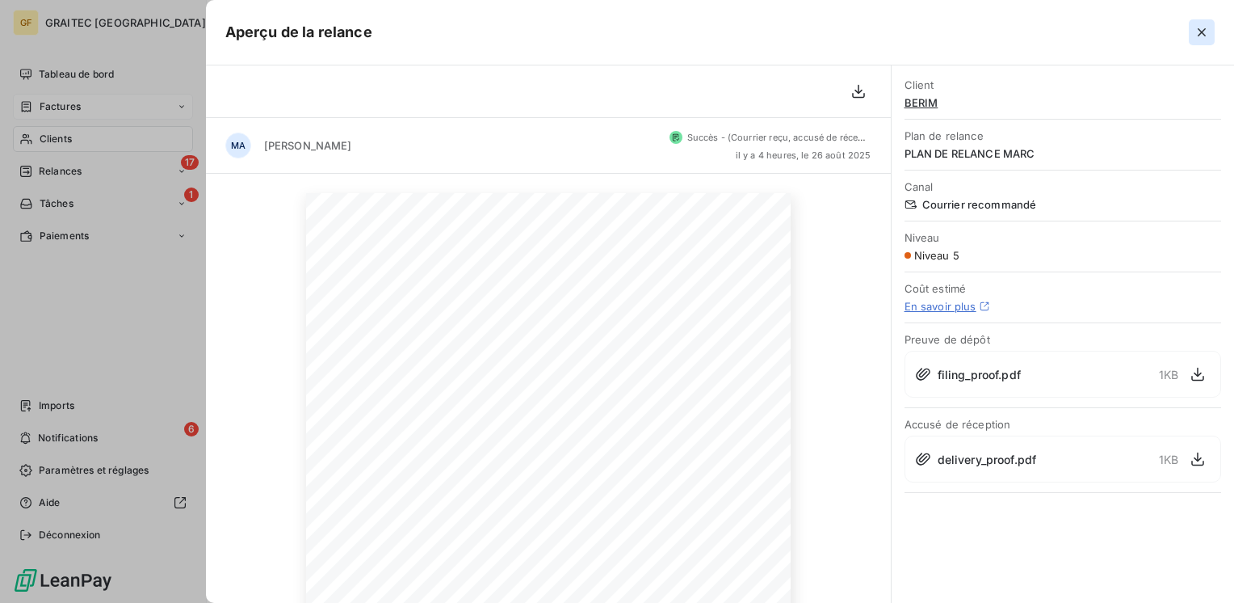
click at [1195, 27] on icon "button" at bounding box center [1202, 32] width 16 height 16
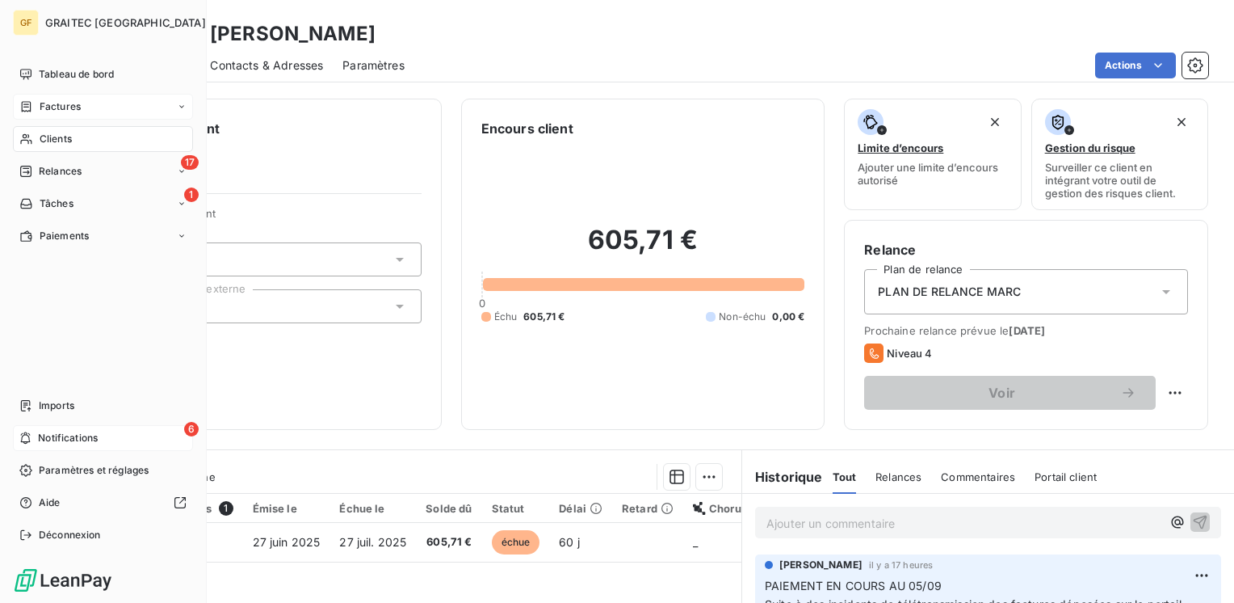
click at [121, 437] on div "6 Notifications" at bounding box center [103, 438] width 180 height 26
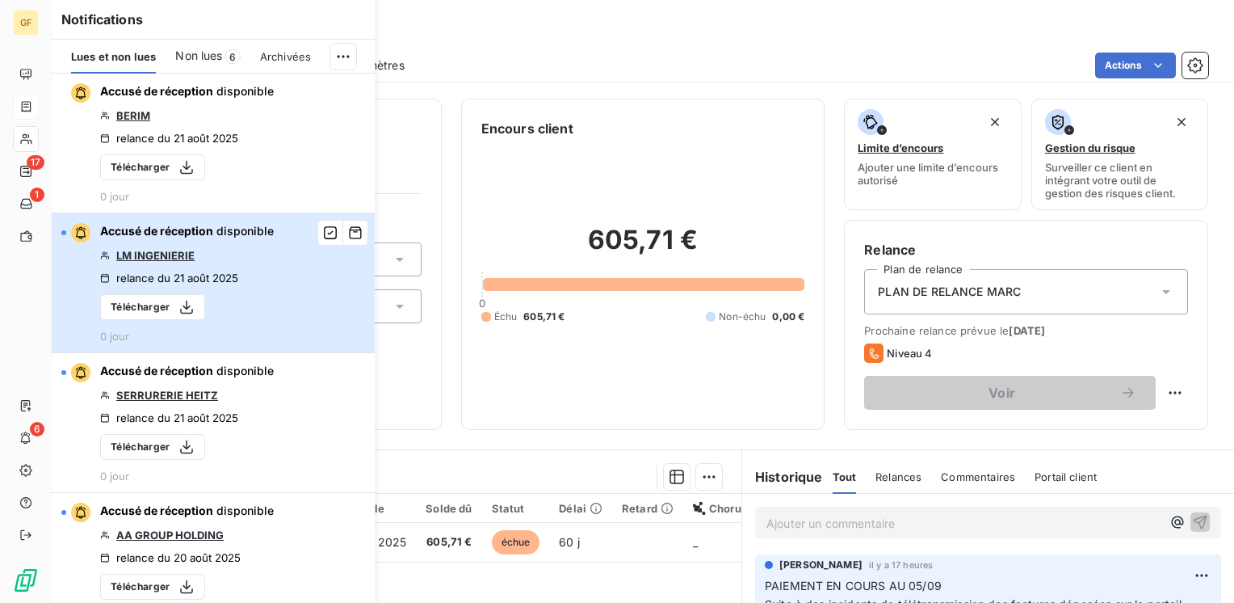
click at [323, 284] on button "Accusé de réception disponible LM INGENIERIE relance du 21 août 2025 Télécharge…" at bounding box center [213, 283] width 323 height 140
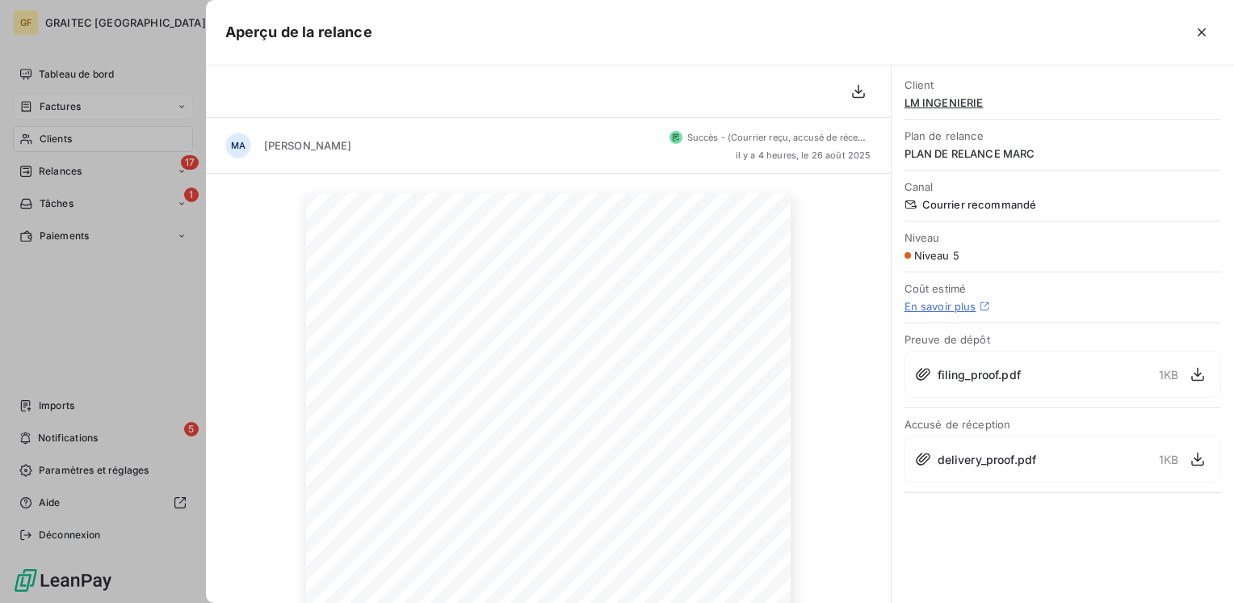
click at [111, 446] on div at bounding box center [617, 301] width 1234 height 603
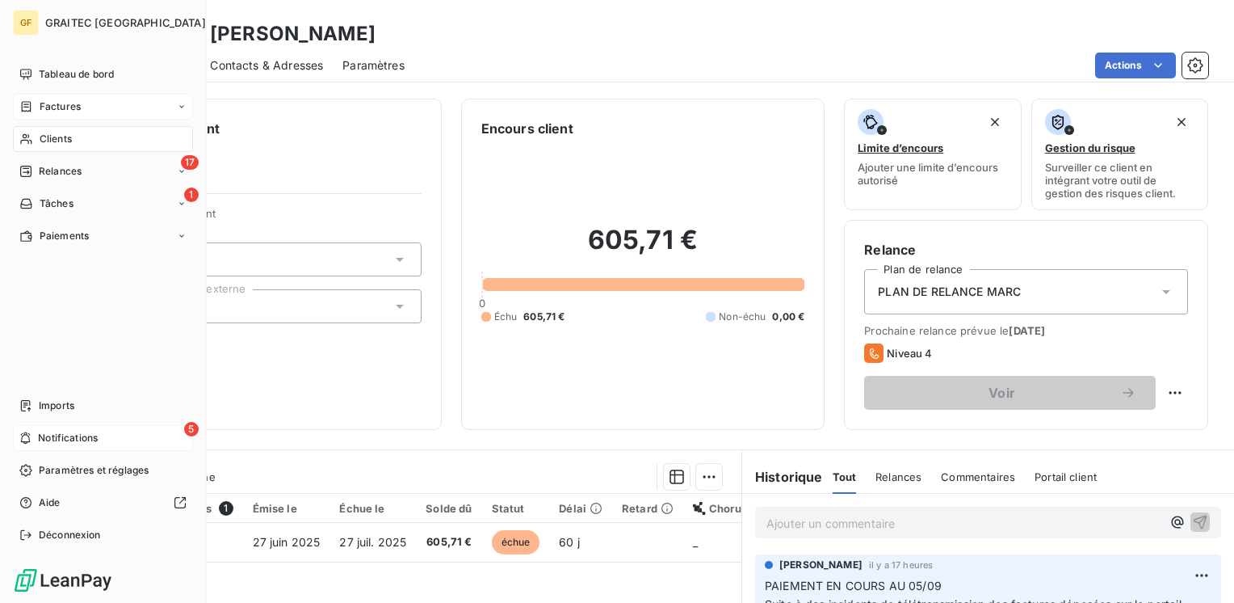
click at [32, 435] on div "5 Notifications" at bounding box center [103, 438] width 180 height 26
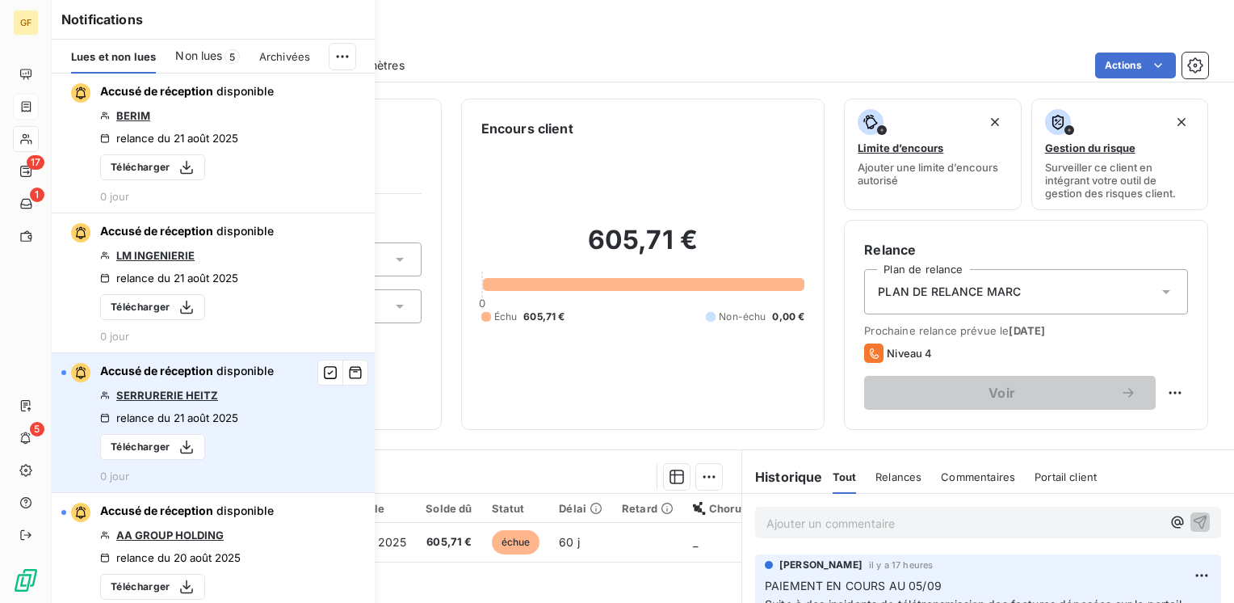
click at [214, 390] on div "Accusé de réception disponible SERRURERIE [PERSON_NAME] relance du 21 août 2025…" at bounding box center [187, 423] width 174 height 120
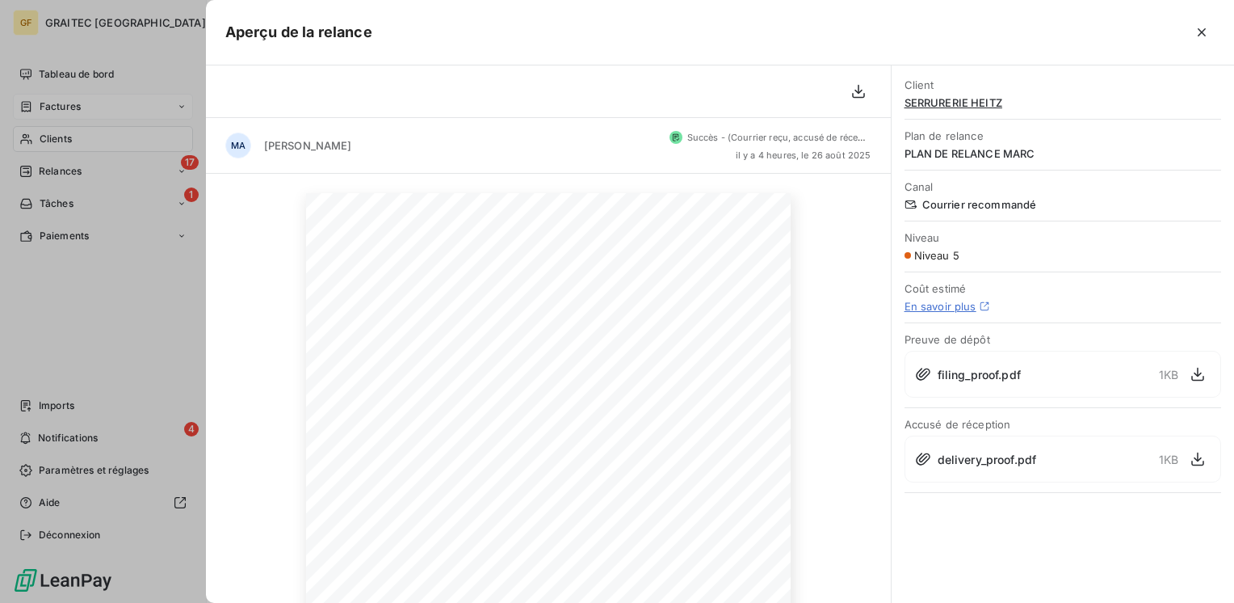
click at [82, 438] on div at bounding box center [617, 301] width 1234 height 603
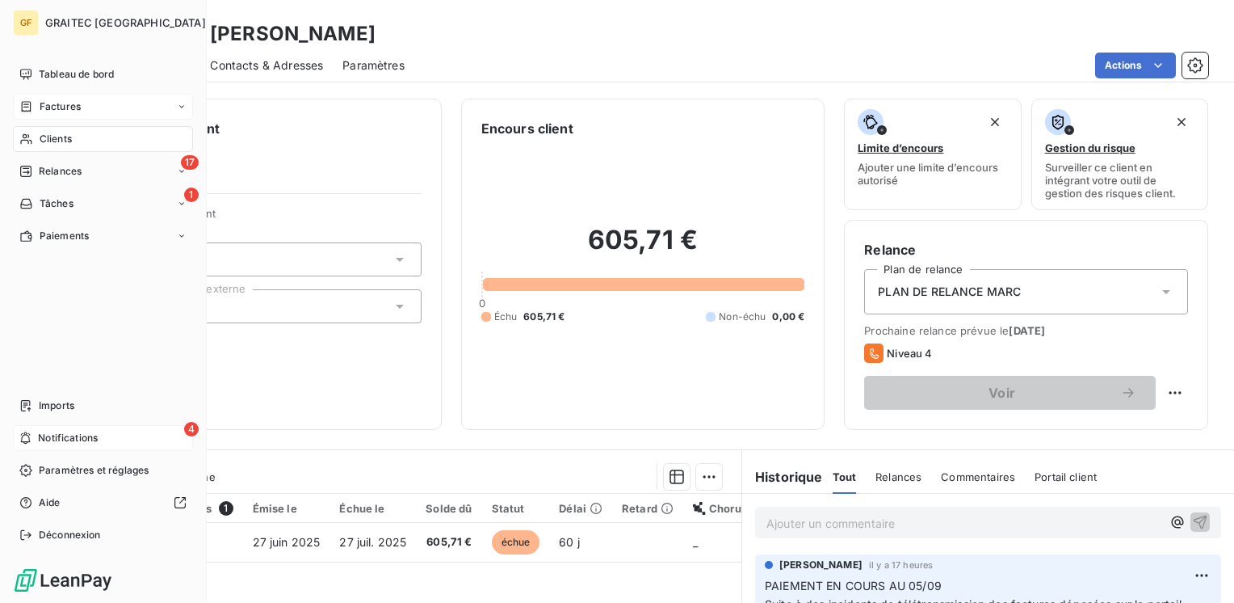
click at [86, 438] on span "Notifications" at bounding box center [68, 438] width 60 height 15
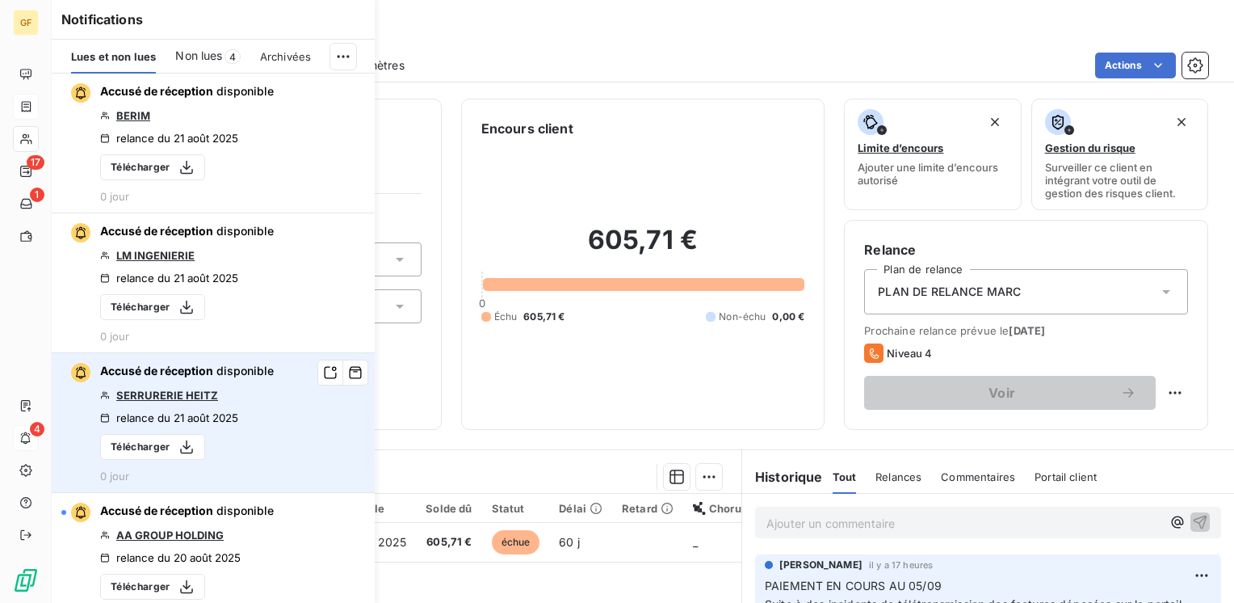
scroll to position [81, 0]
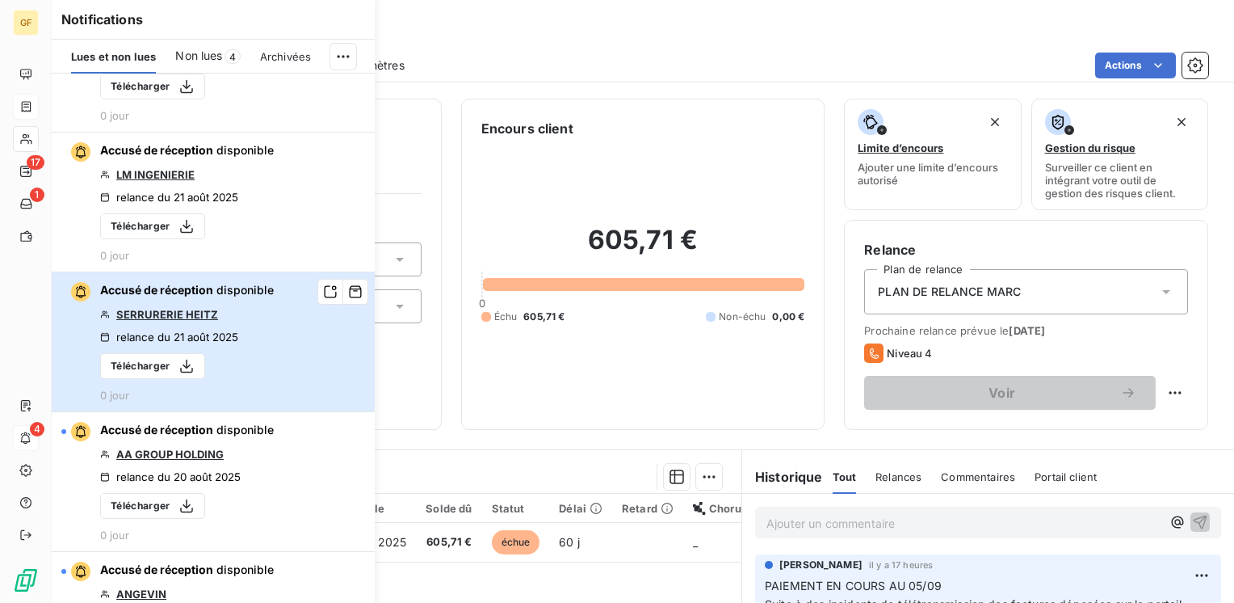
click at [253, 360] on div "Accusé de réception disponible SERRURERIE [PERSON_NAME] relance du 21 août 2025…" at bounding box center [187, 342] width 174 height 120
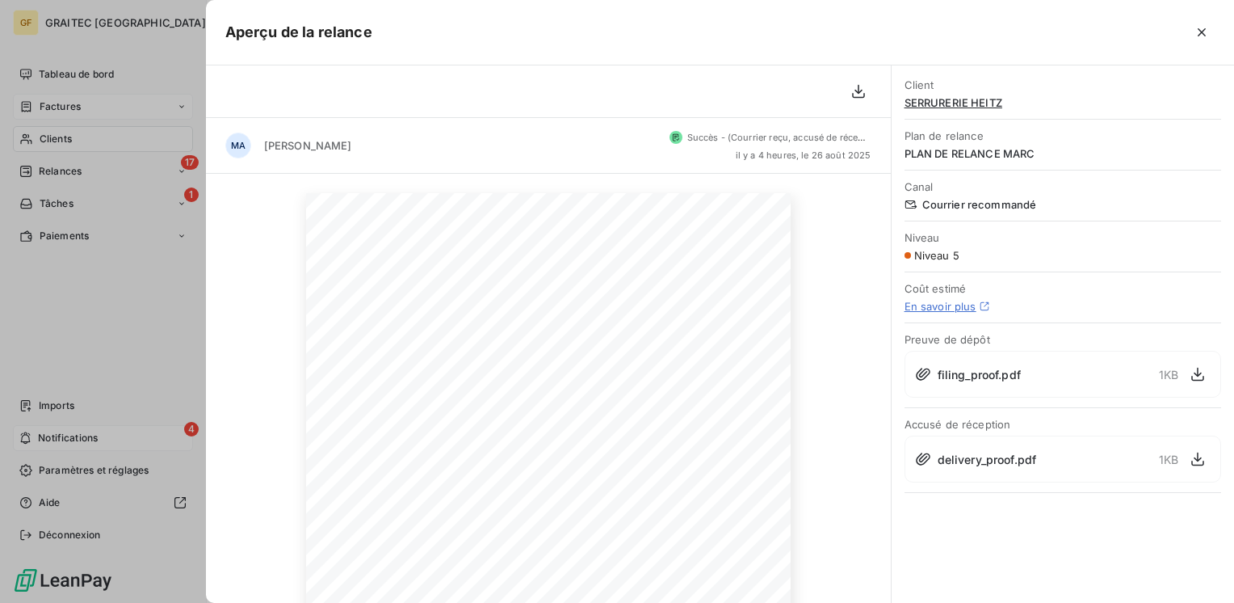
click at [84, 435] on div at bounding box center [617, 301] width 1234 height 603
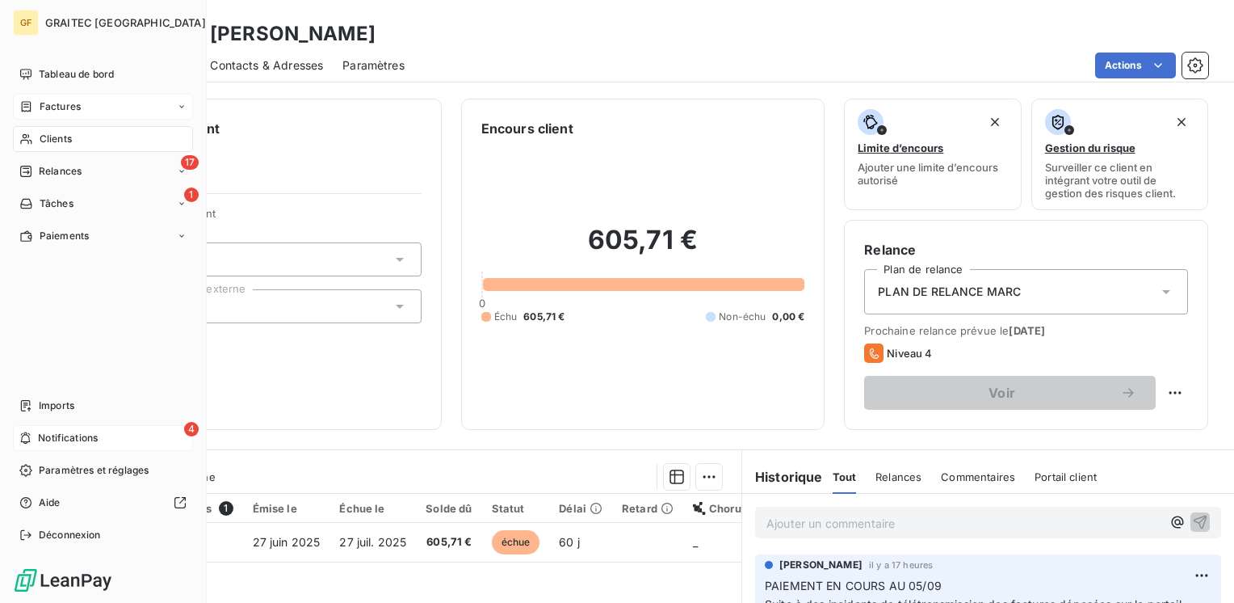
click at [29, 439] on icon at bounding box center [25, 437] width 12 height 13
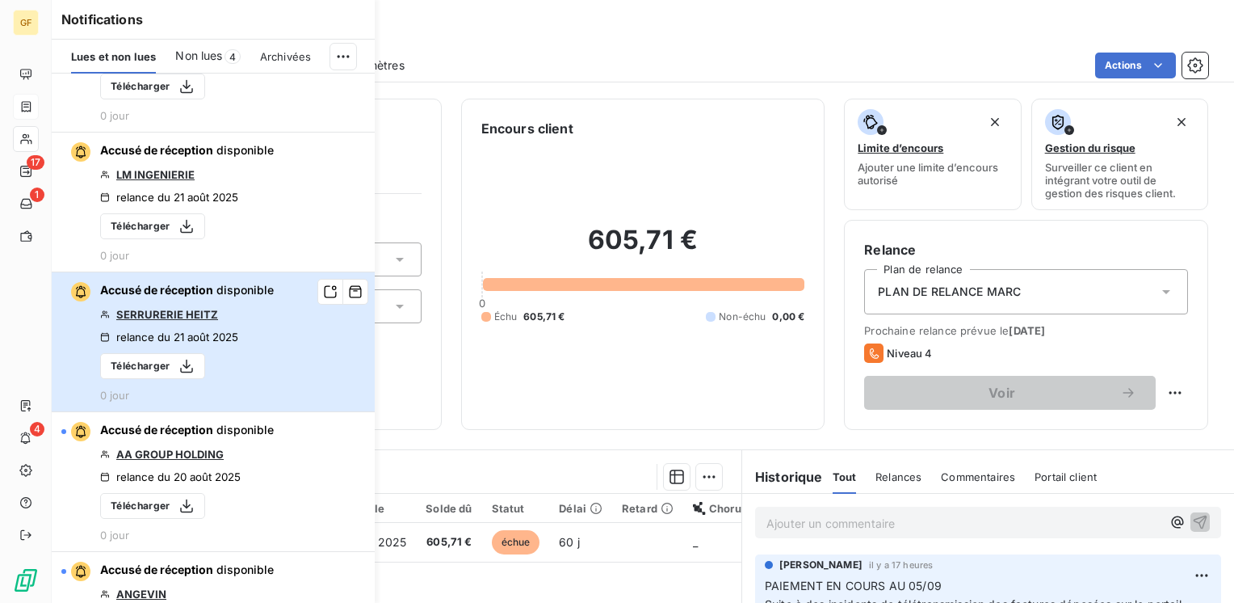
click at [260, 326] on div "Accusé de réception disponible SERRURERIE [PERSON_NAME] relance du 21 août 2025…" at bounding box center [187, 342] width 174 height 120
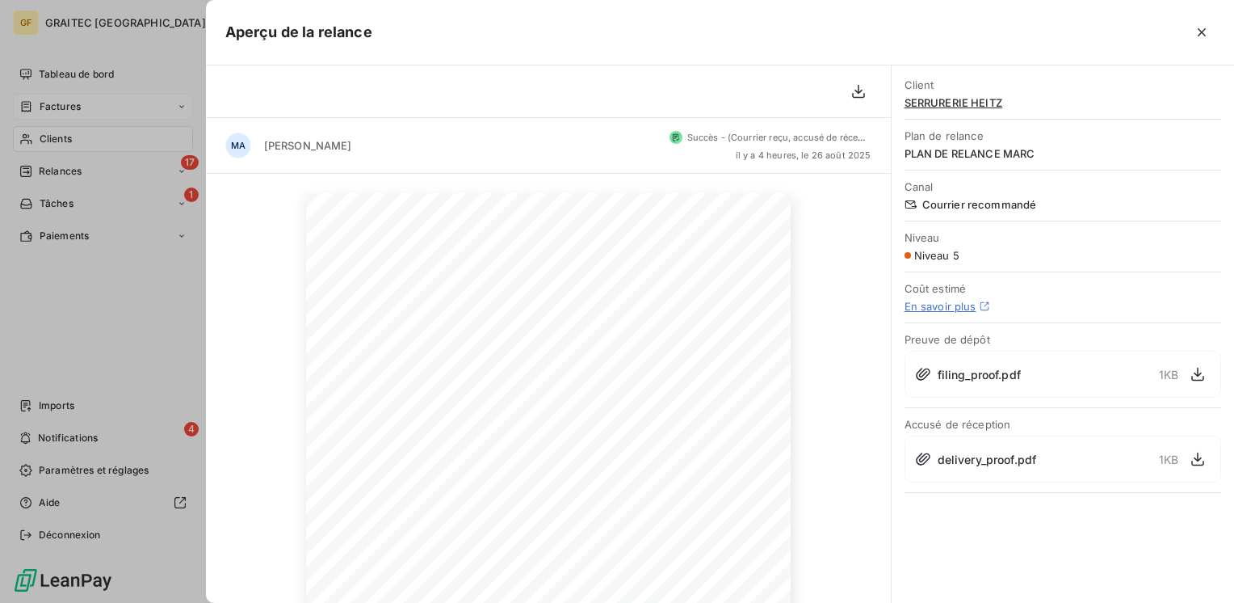
click at [67, 440] on div at bounding box center [617, 301] width 1234 height 603
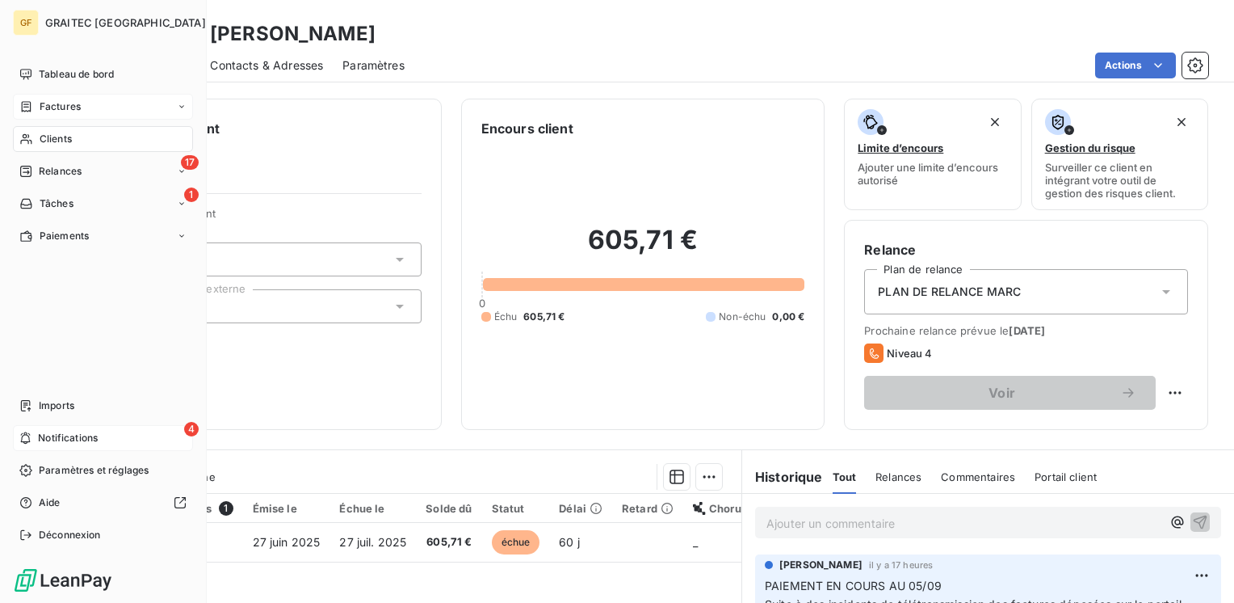
click at [95, 439] on span "Notifications" at bounding box center [68, 438] width 60 height 15
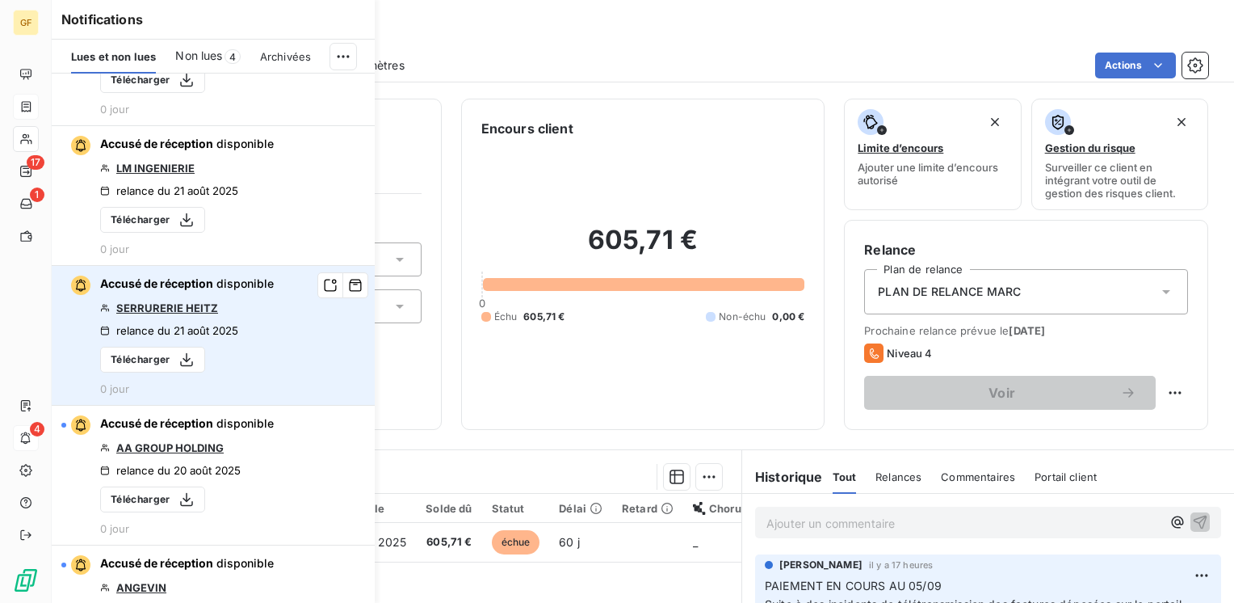
scroll to position [242, 0]
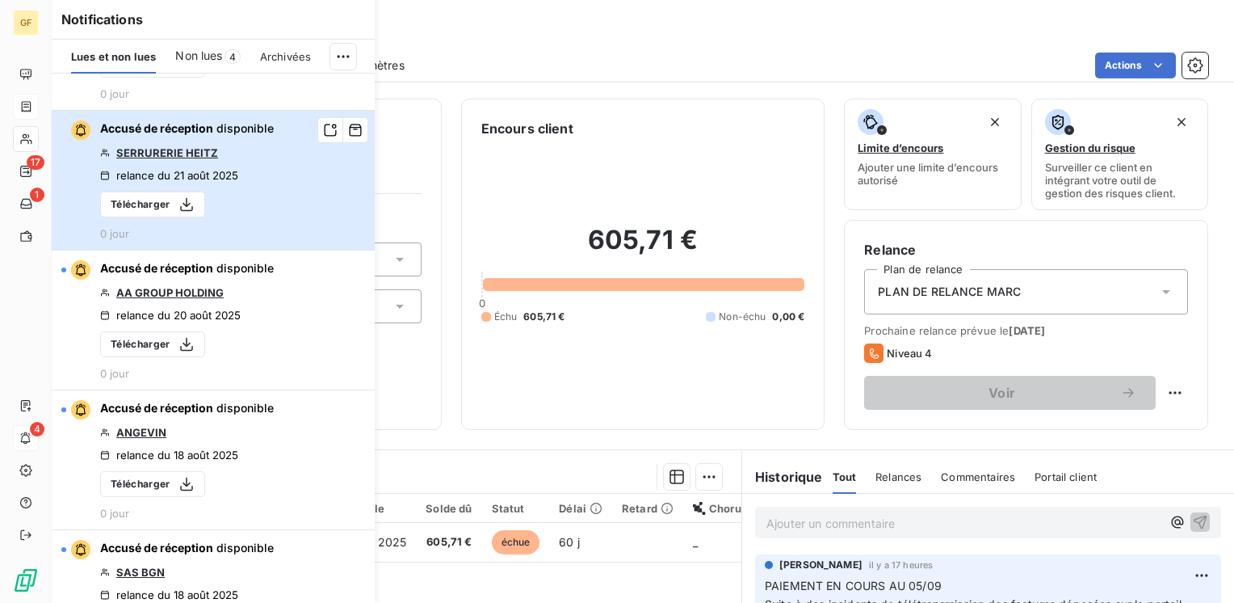
click at [241, 208] on div "Accusé de réception disponible SERRURERIE [PERSON_NAME] relance du 21 août 2025…" at bounding box center [187, 180] width 174 height 120
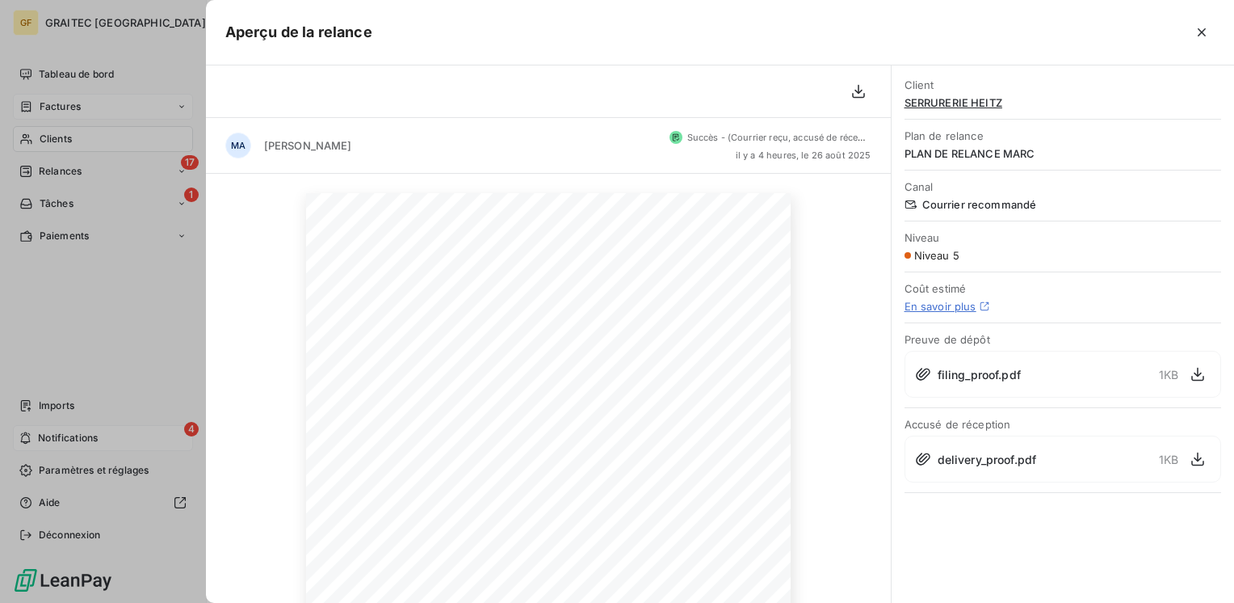
click at [74, 444] on div at bounding box center [617, 301] width 1234 height 603
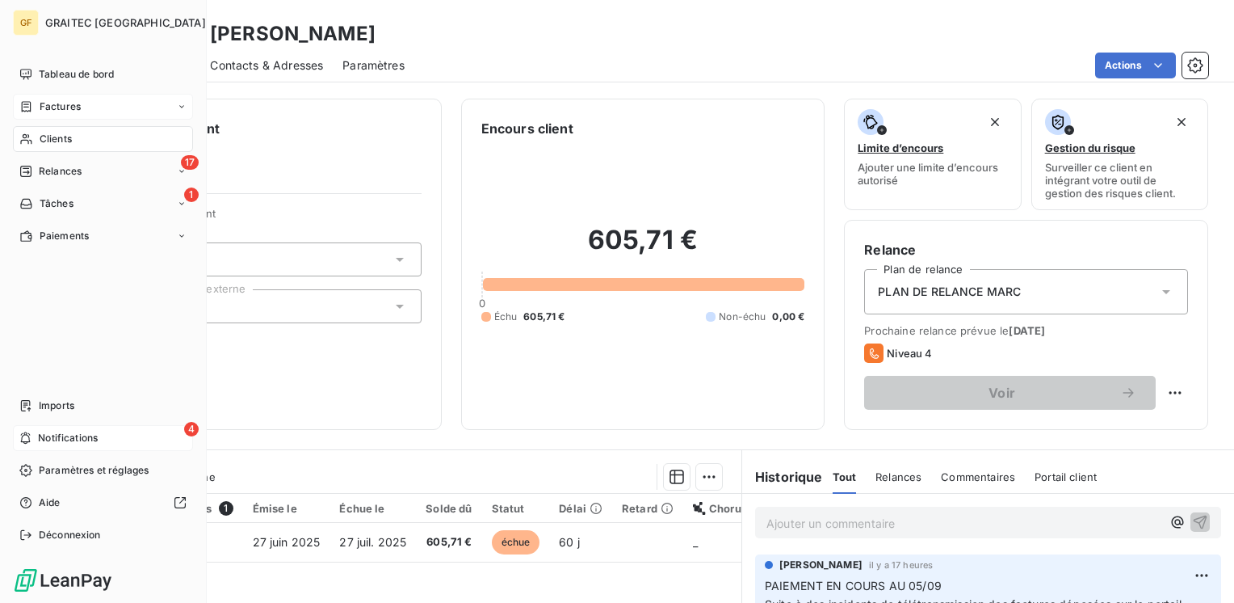
click at [45, 438] on span "Notifications" at bounding box center [68, 438] width 60 height 15
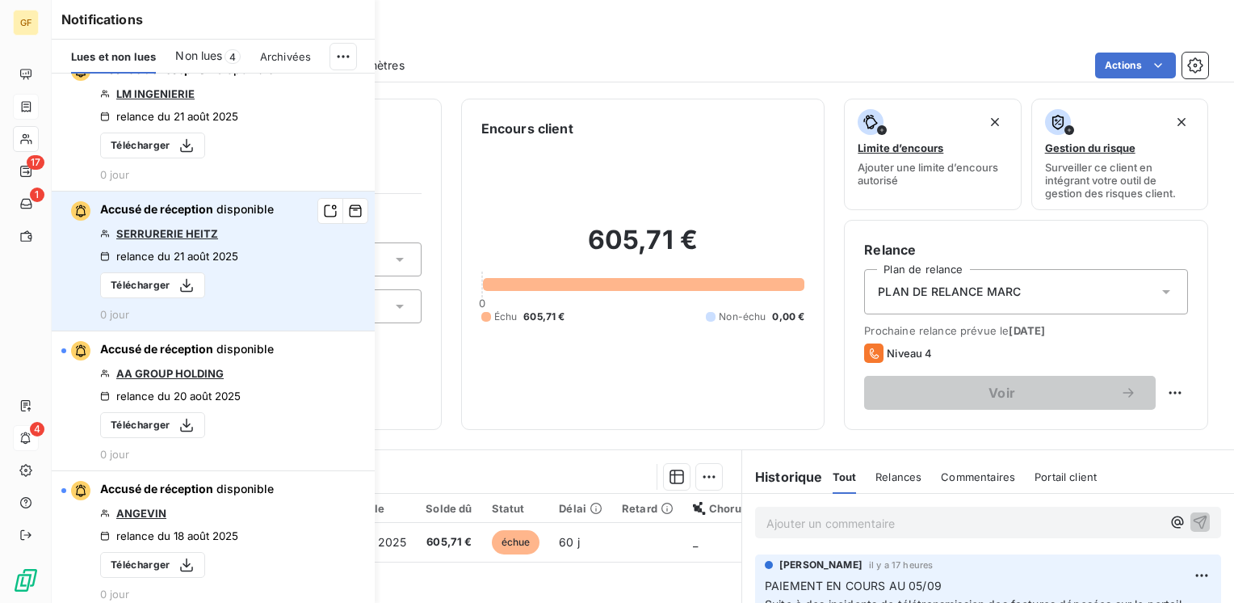
scroll to position [0, 0]
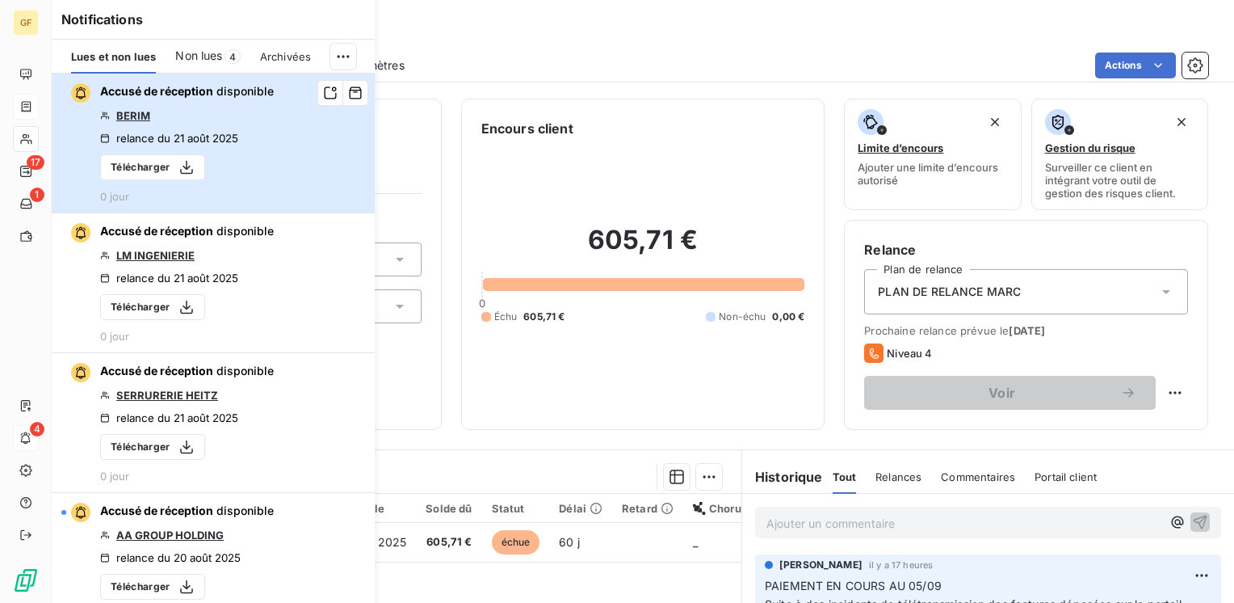
click at [242, 156] on div "Accusé de réception disponible BERIM relance du 21 août 2025 Télécharger 0 jour" at bounding box center [187, 143] width 174 height 120
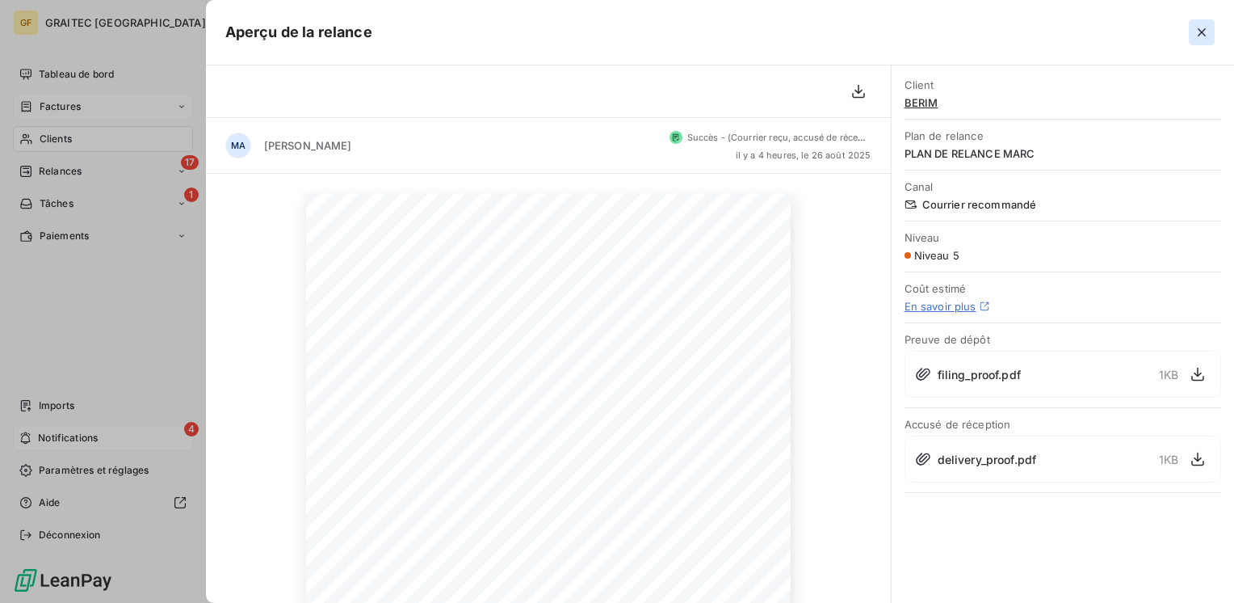
click at [1199, 29] on icon "button" at bounding box center [1202, 32] width 8 height 8
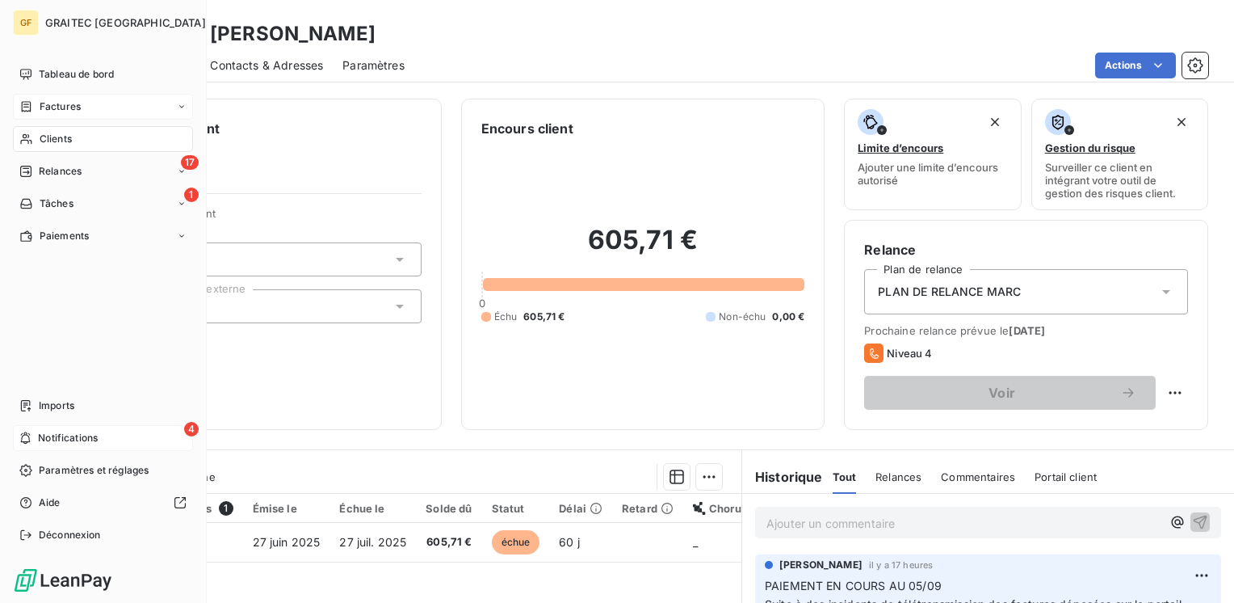
click at [80, 435] on span "Notifications" at bounding box center [68, 438] width 60 height 15
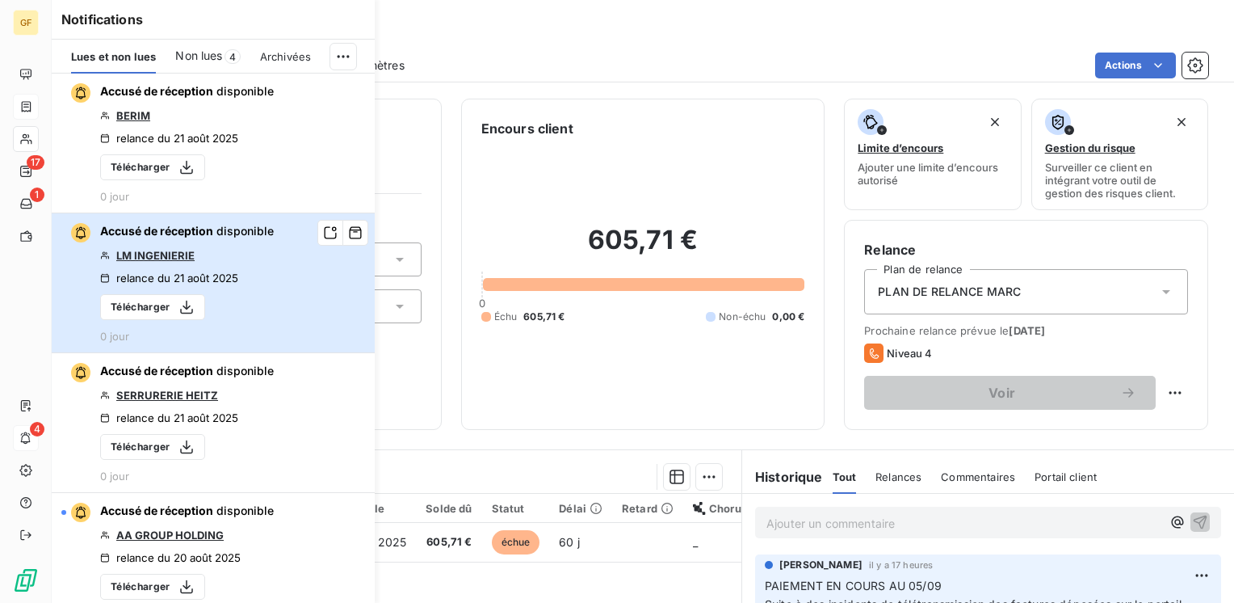
click at [252, 250] on div "Accusé de réception disponible LM INGENIERIE relance du 21 août 2025 Télécharge…" at bounding box center [187, 283] width 174 height 120
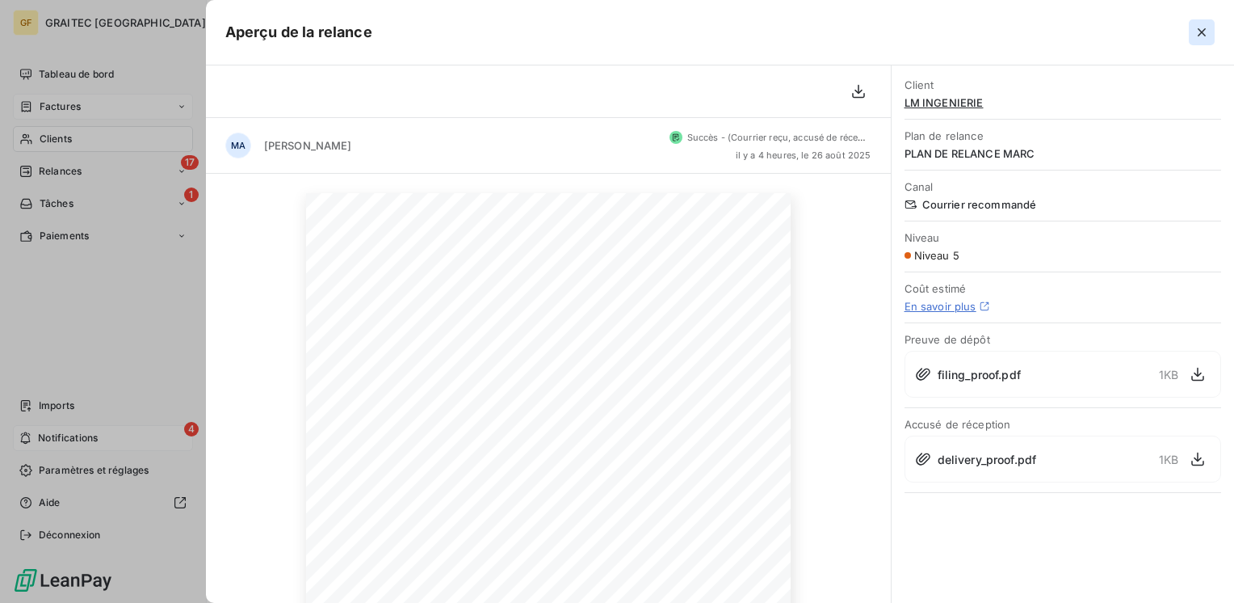
click at [1202, 35] on icon "button" at bounding box center [1202, 32] width 16 height 16
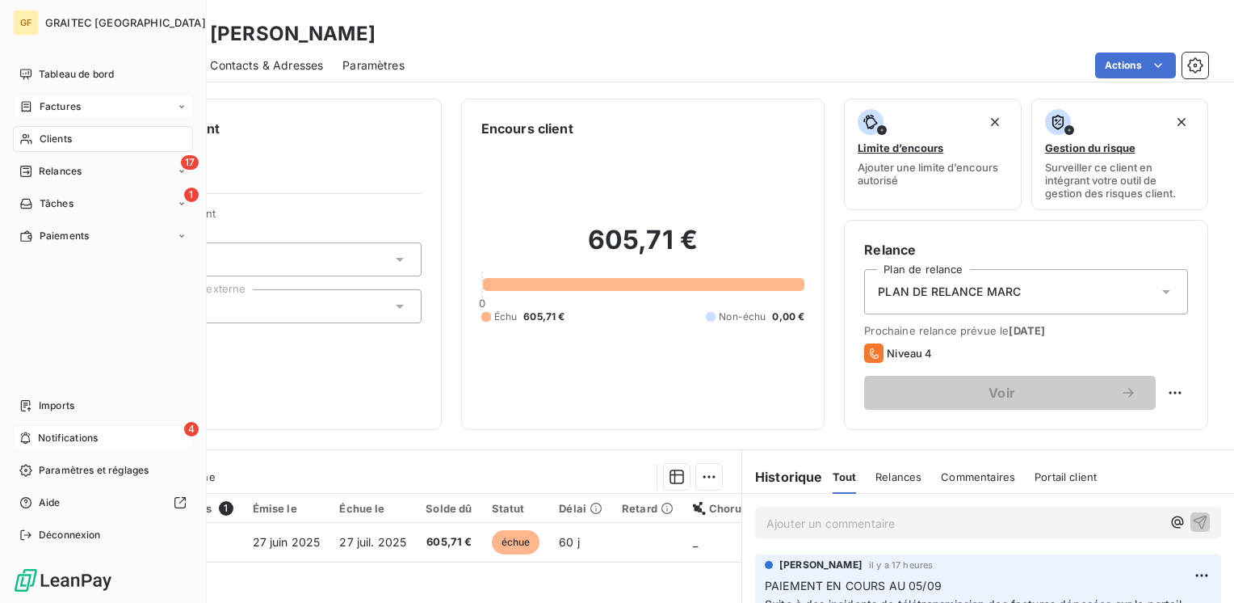
click at [99, 429] on div "4 Notifications" at bounding box center [103, 438] width 180 height 26
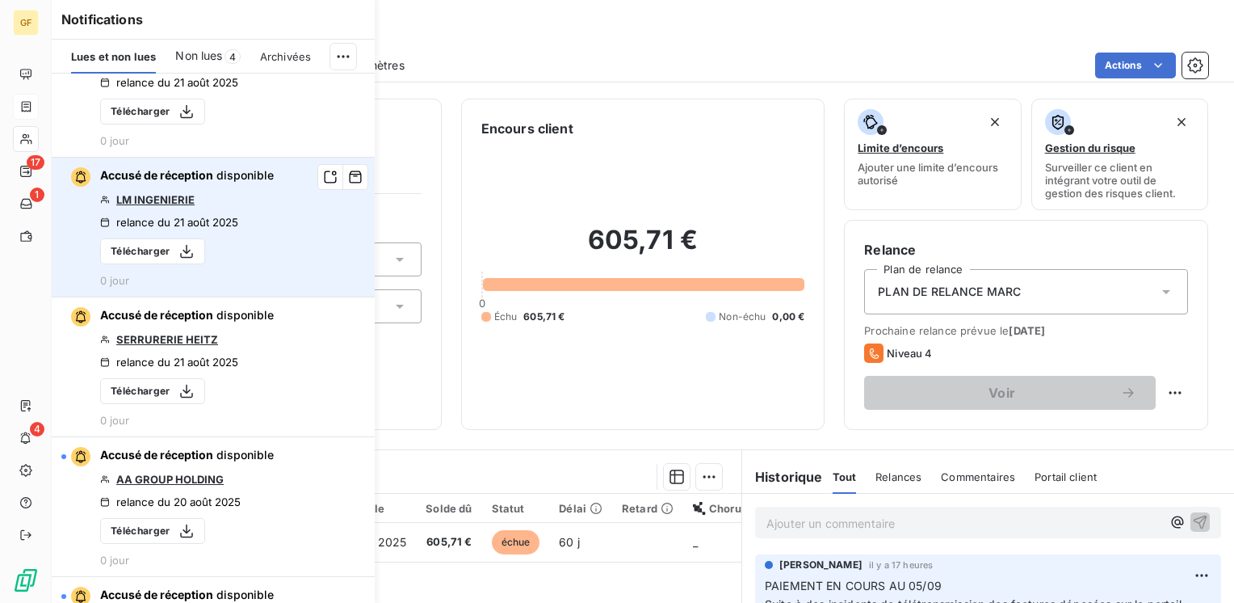
scroll to position [81, 0]
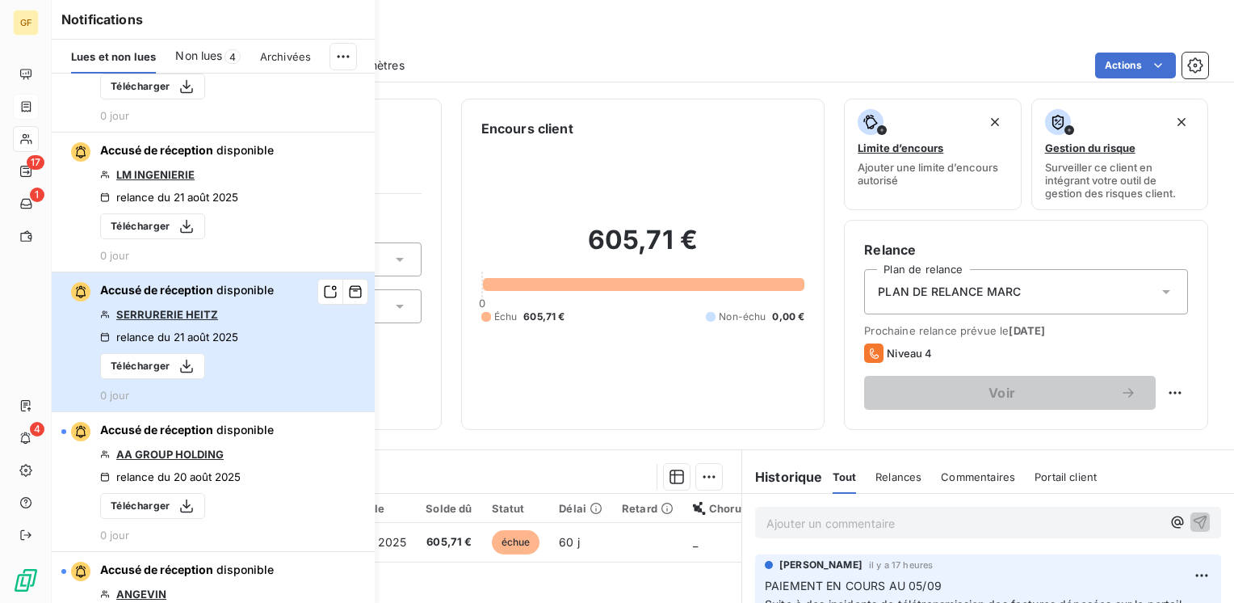
click at [259, 318] on div "Accusé de réception disponible SERRURERIE [PERSON_NAME] relance du 21 août 2025…" at bounding box center [187, 342] width 174 height 120
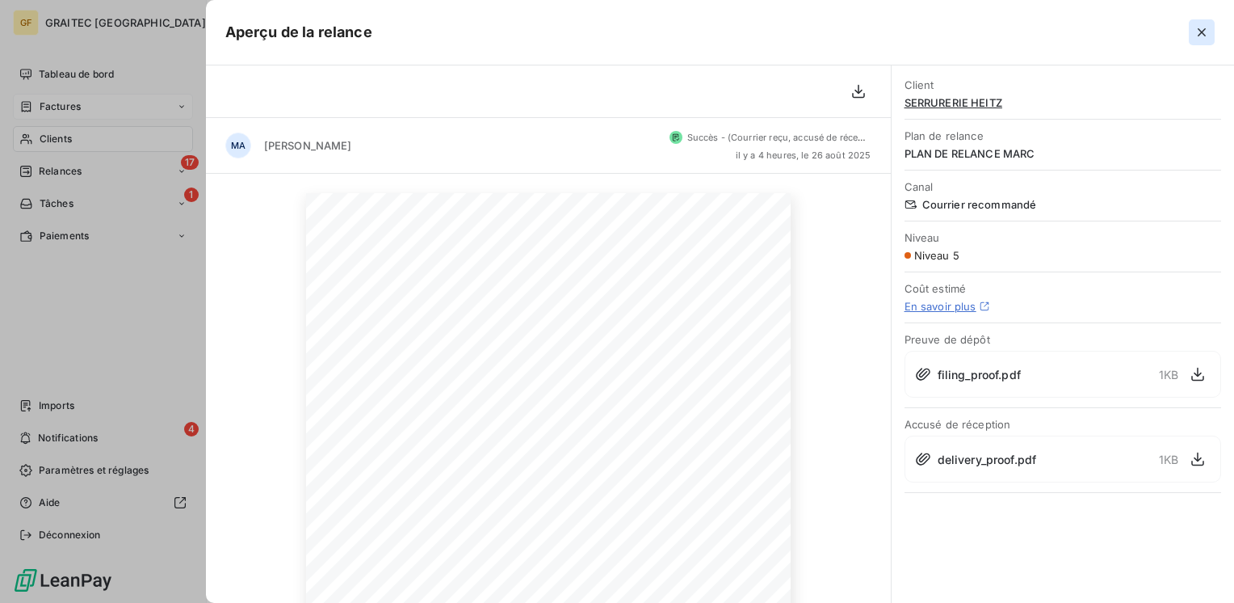
click at [1192, 30] on button "button" at bounding box center [1202, 32] width 26 height 26
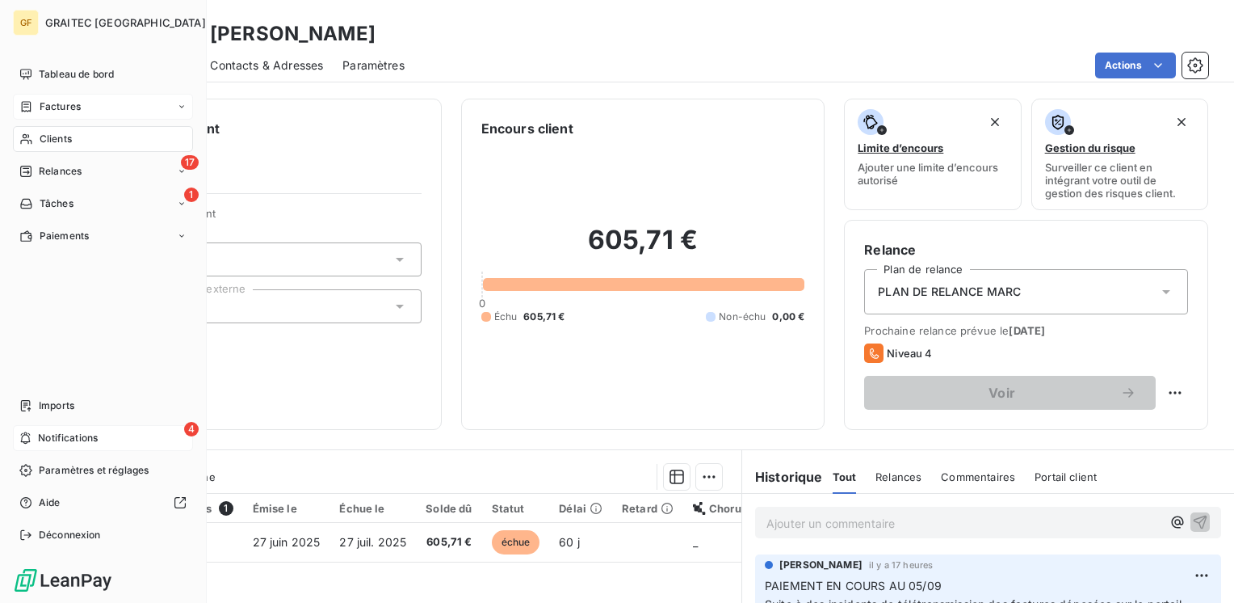
click at [75, 432] on span "Notifications" at bounding box center [68, 438] width 60 height 15
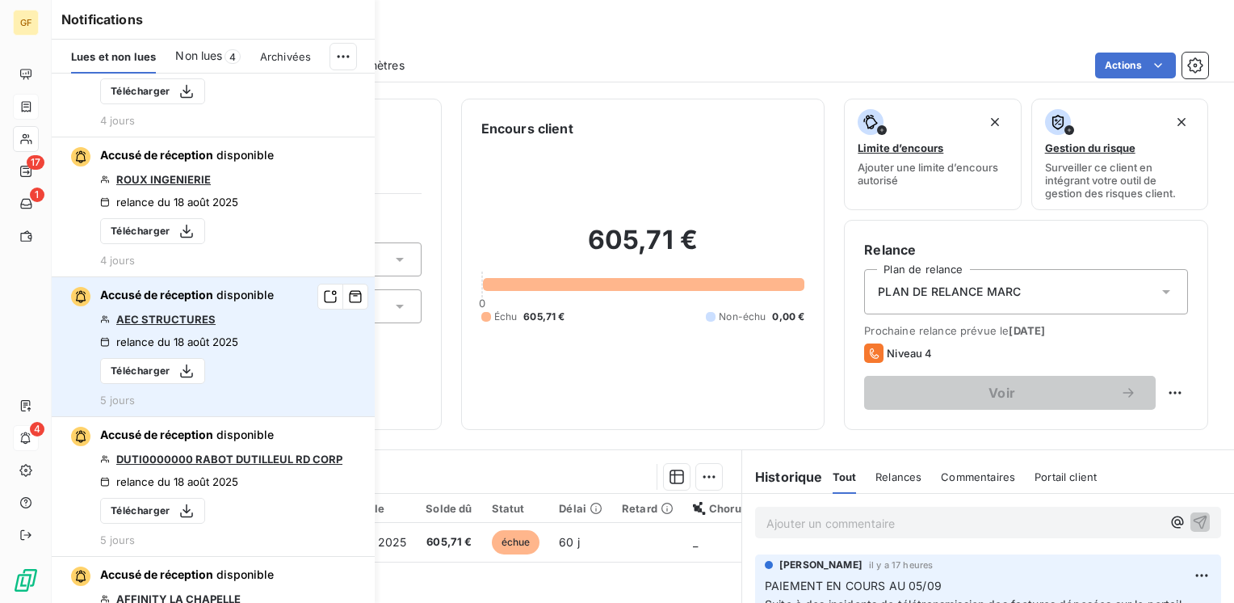
scroll to position [1454, 0]
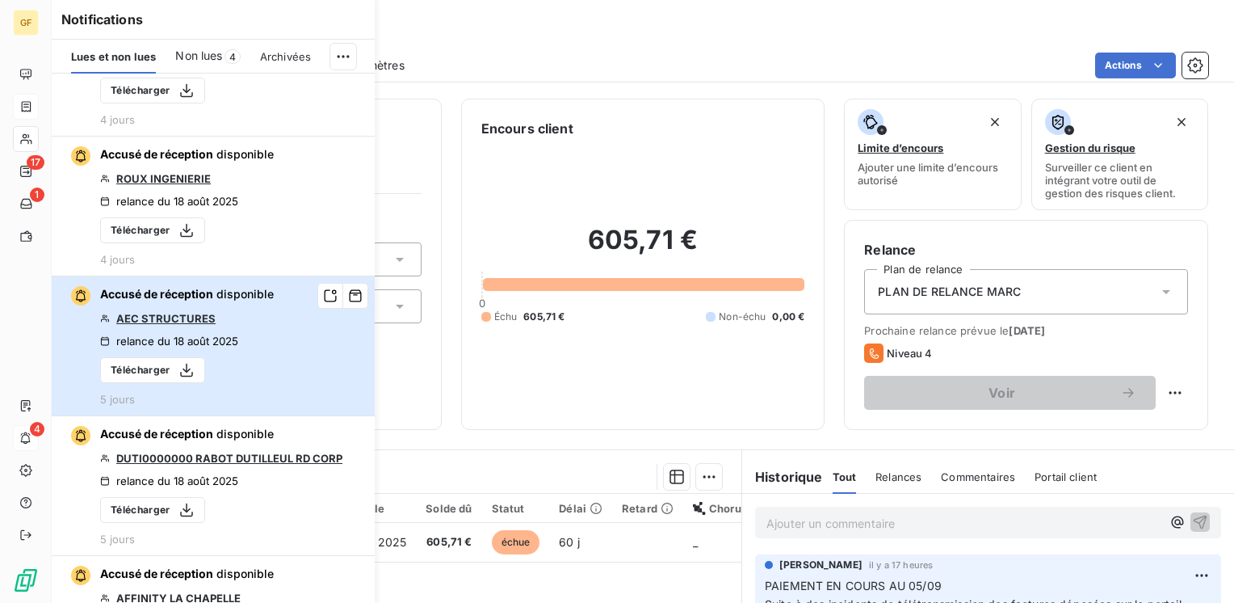
click at [305, 322] on button "Accusé de réception disponible AEC STRUCTURES relance du 18 août 2025 Télécharg…" at bounding box center [213, 346] width 323 height 140
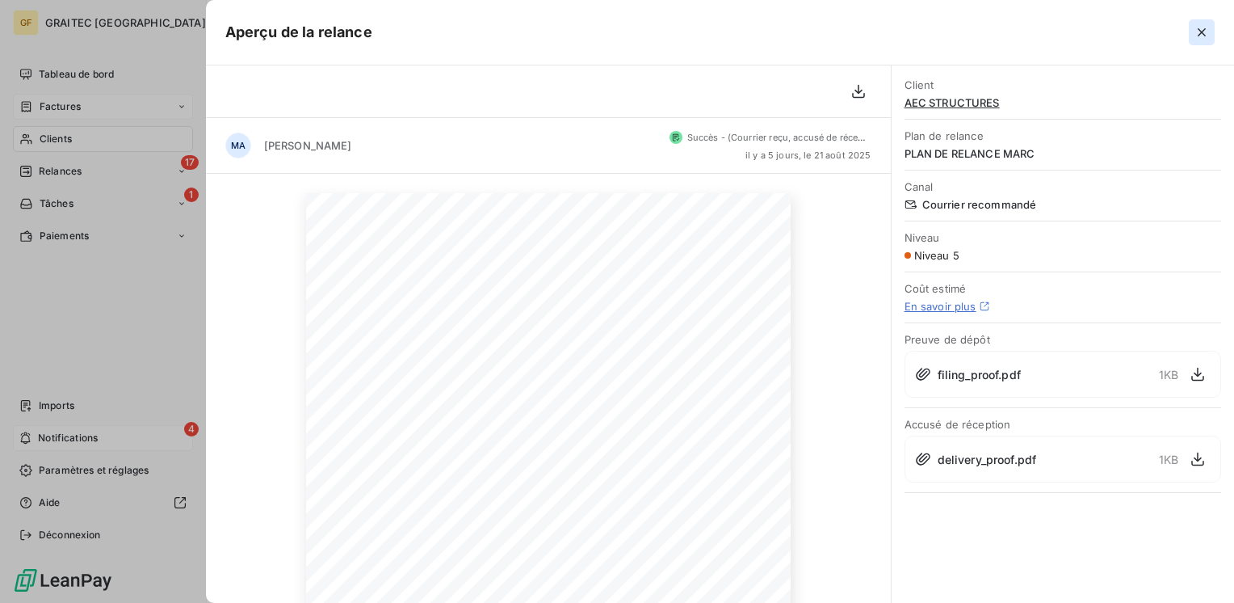
click at [1205, 32] on icon "button" at bounding box center [1202, 32] width 16 height 16
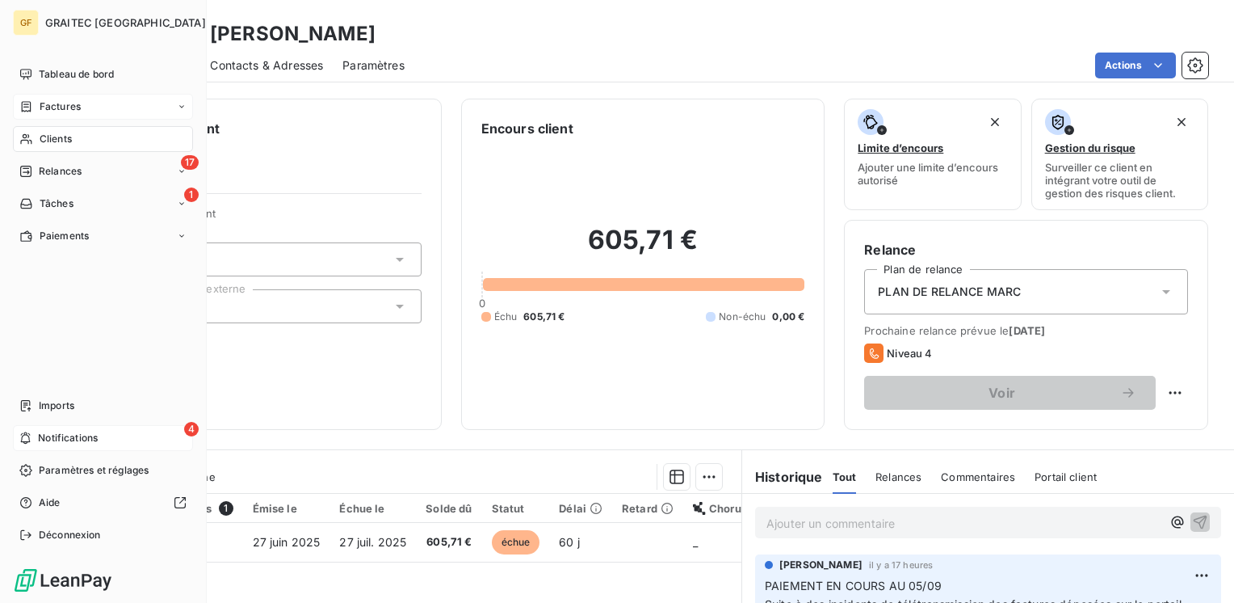
click at [80, 437] on span "Notifications" at bounding box center [68, 438] width 60 height 15
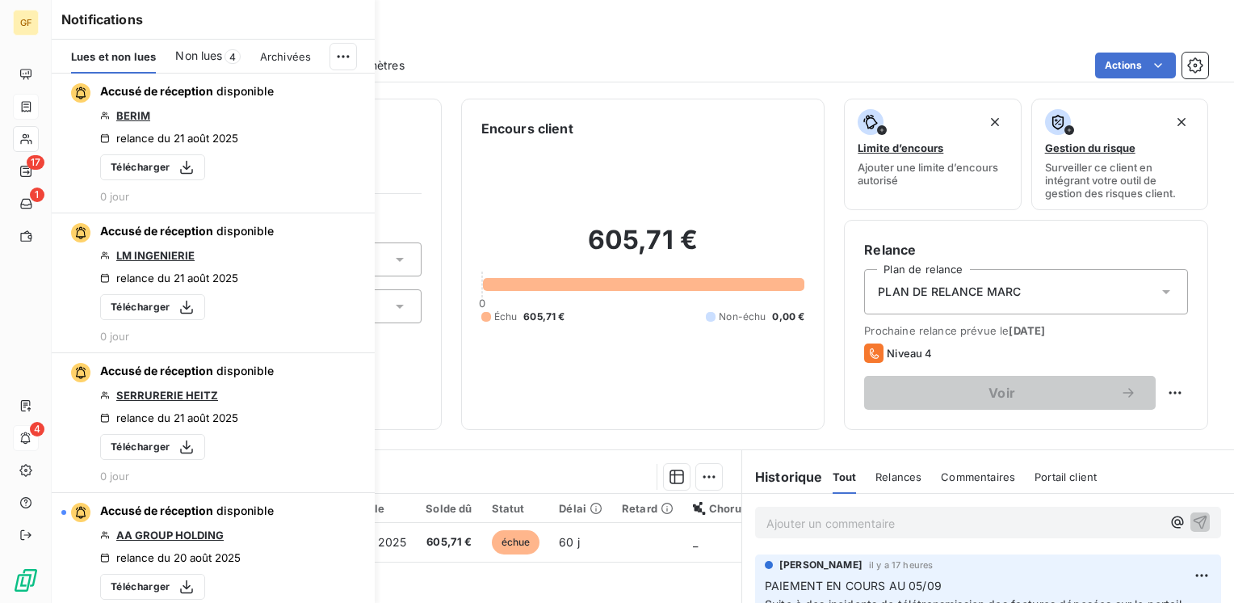
click at [818, 32] on div "Clients LYCEE [PERSON_NAME]" at bounding box center [643, 33] width 1183 height 29
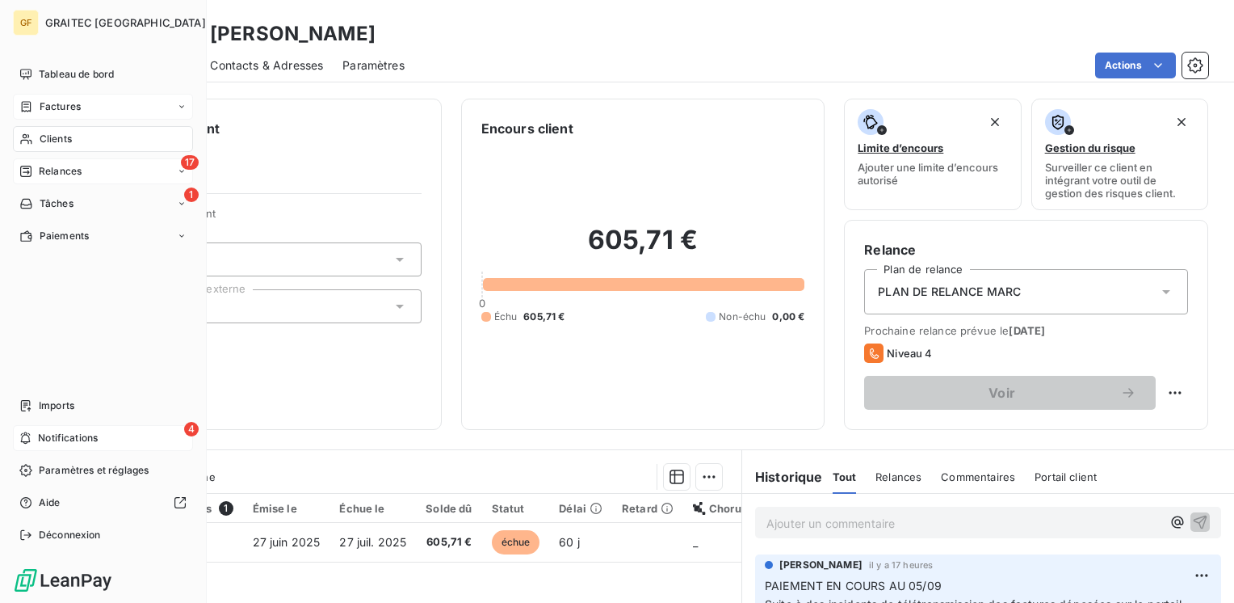
click at [65, 174] on span "Relances" at bounding box center [60, 171] width 43 height 15
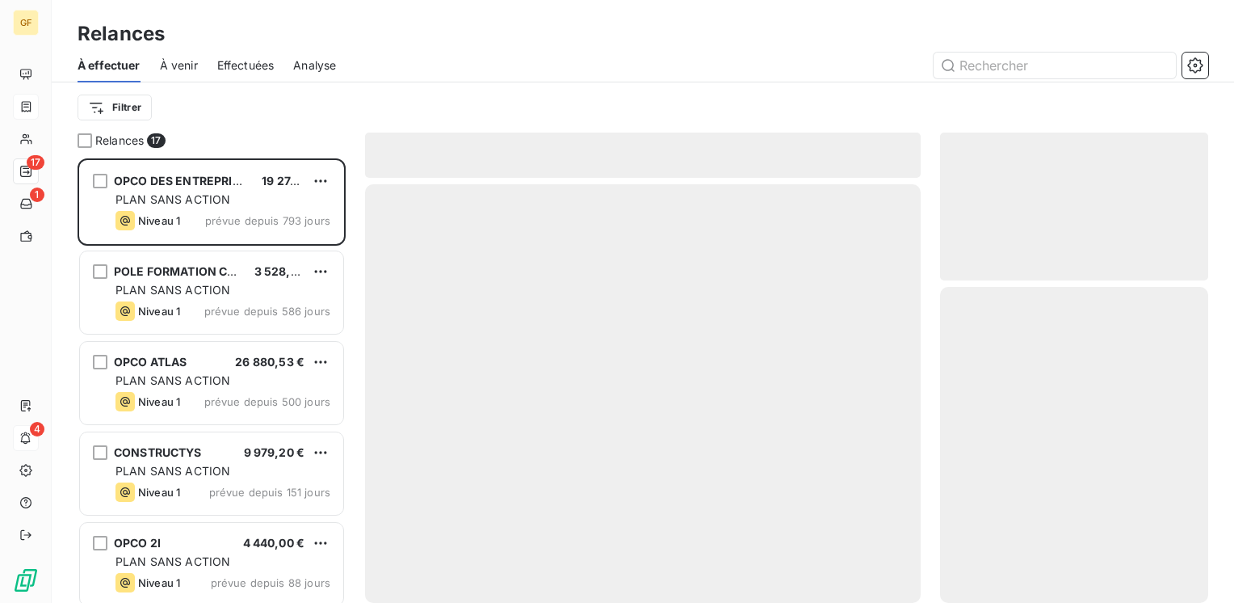
scroll to position [432, 255]
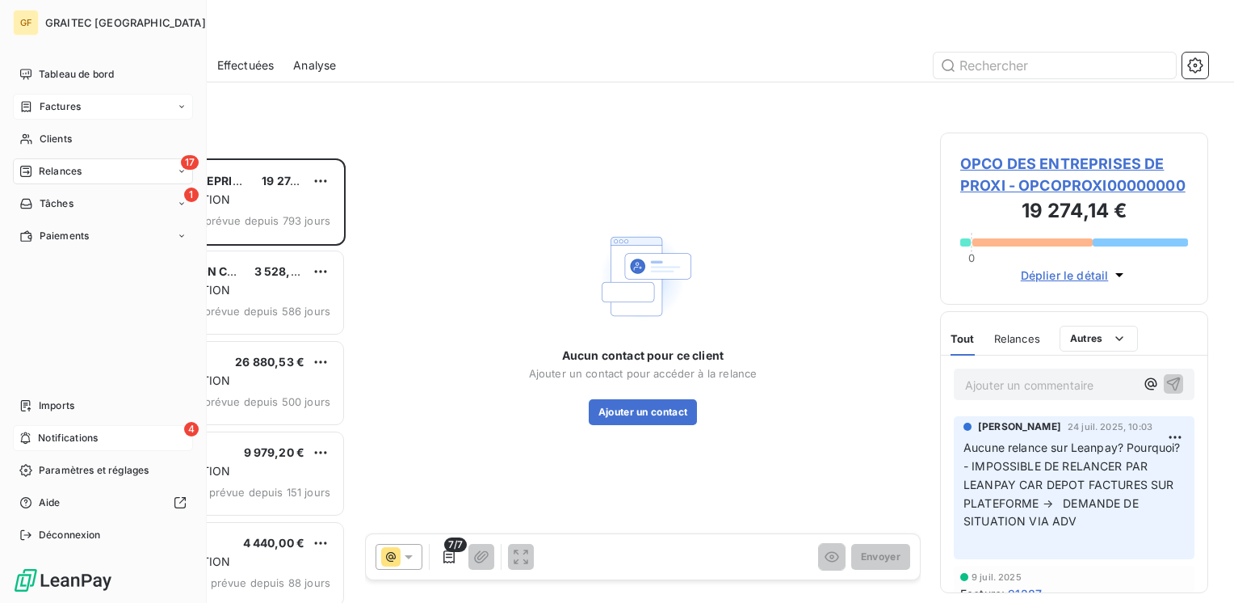
click at [61, 107] on span "Factures" at bounding box center [60, 106] width 41 height 15
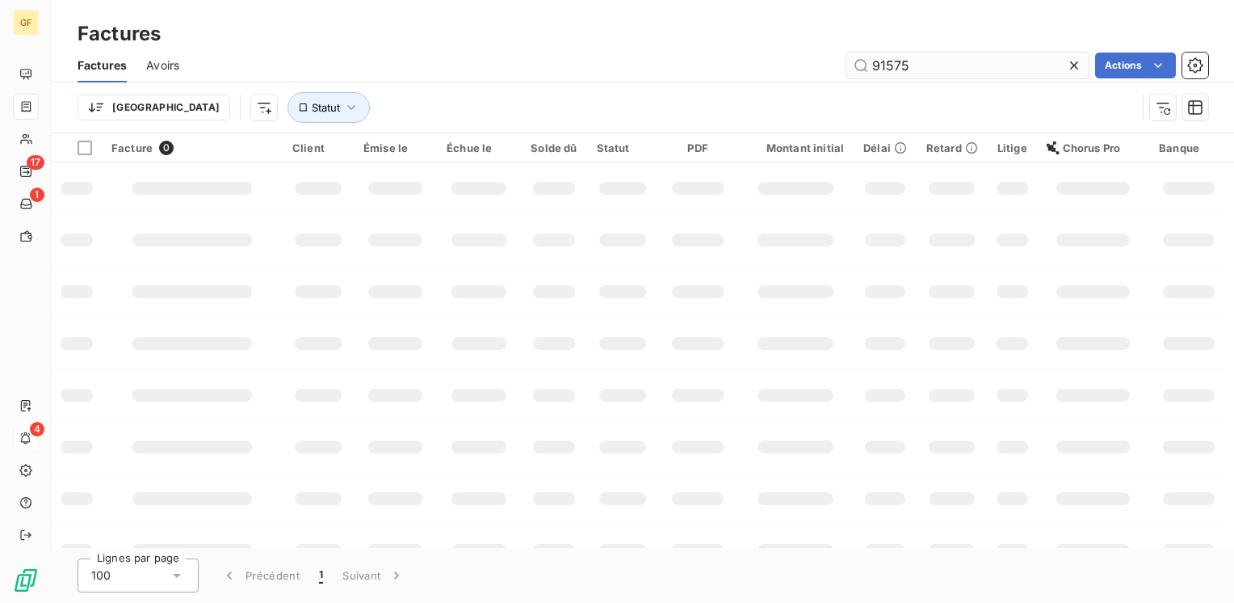
drag, startPoint x: 903, startPoint y: 69, endPoint x: 847, endPoint y: 73, distance: 55.8
click at [847, 73] on input "91575" at bounding box center [968, 66] width 242 height 26
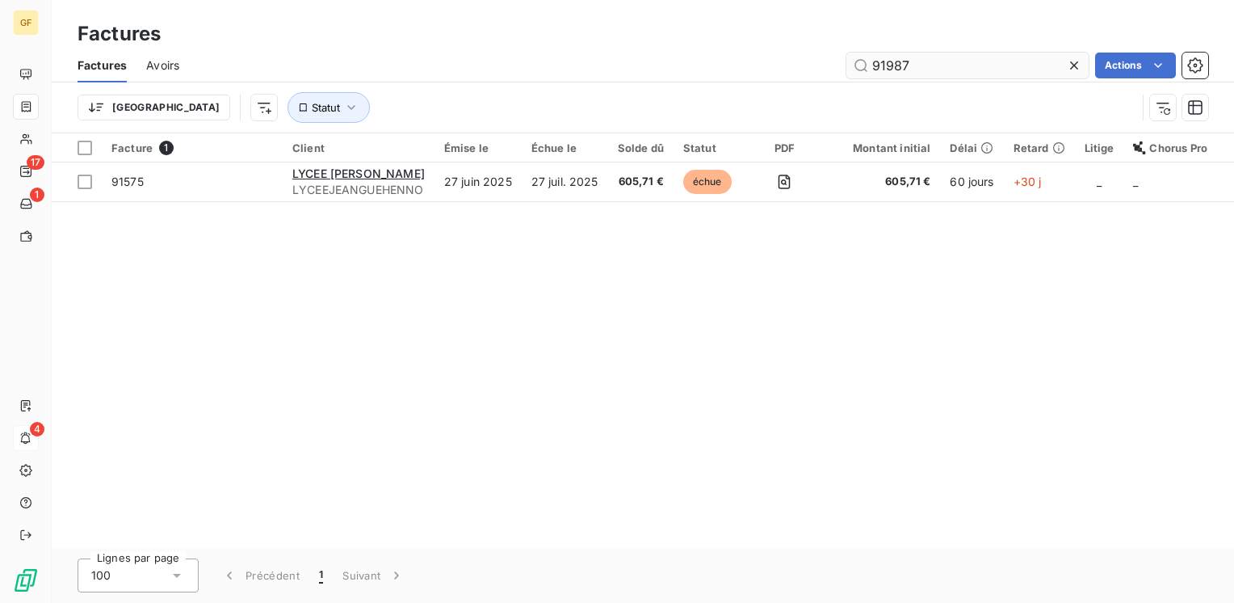
type input "91987"
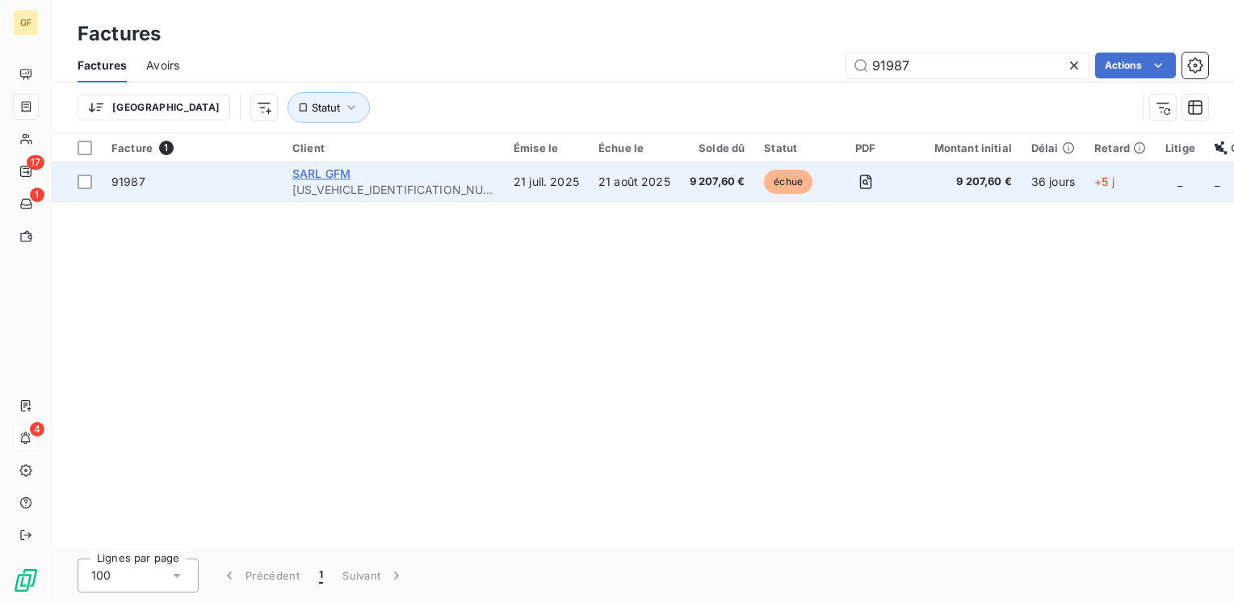
click at [343, 177] on span "SARL GFM" at bounding box center [321, 173] width 58 height 14
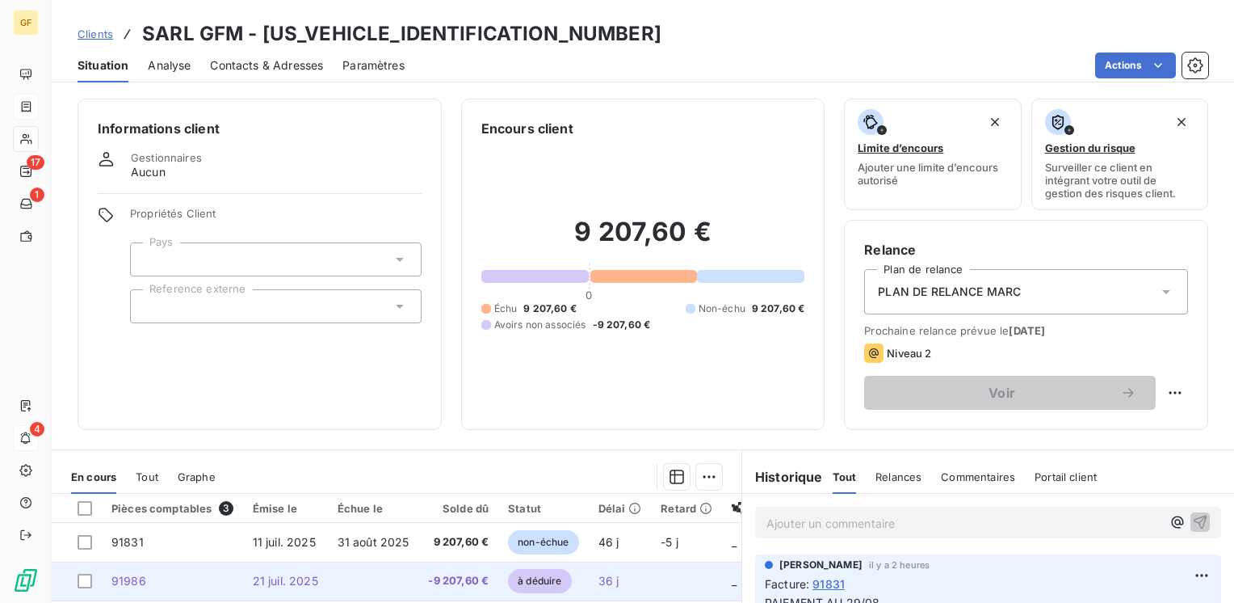
scroll to position [162, 0]
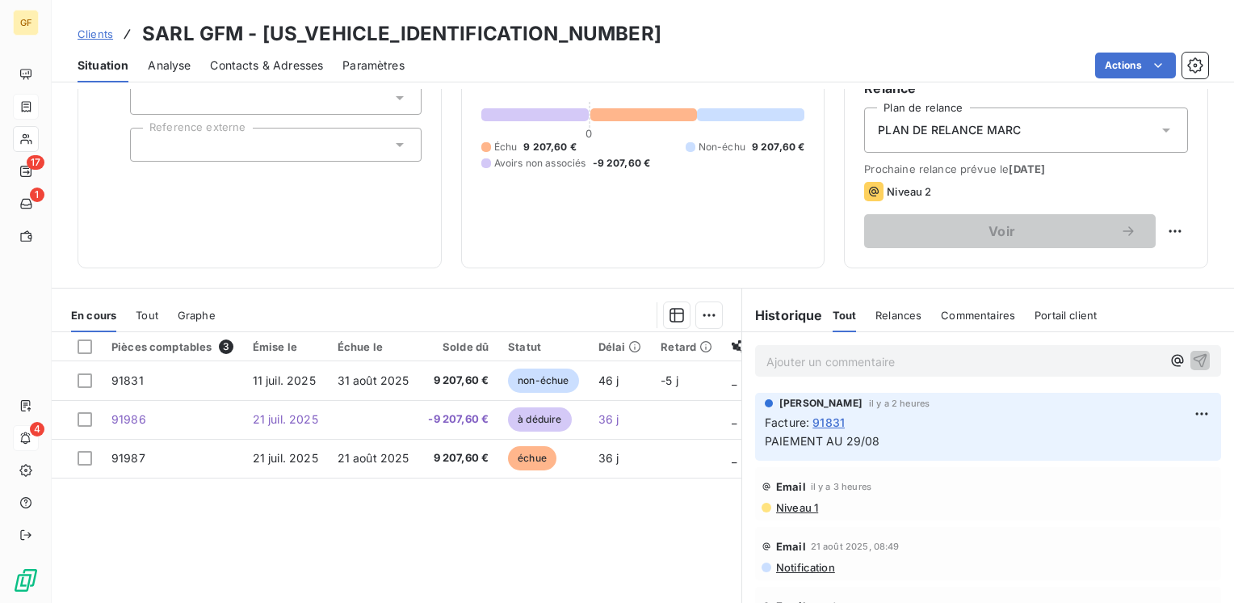
click at [106, 65] on span "Situation" at bounding box center [103, 65] width 51 height 16
click at [271, 69] on span "Contacts & Adresses" at bounding box center [266, 65] width 113 height 16
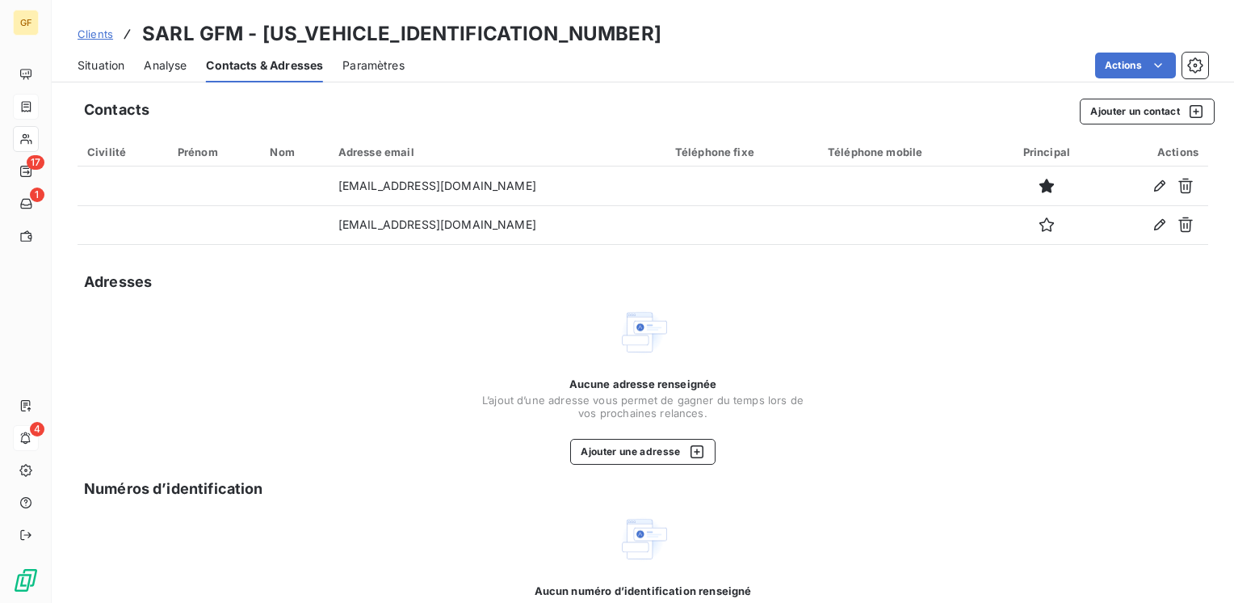
drag, startPoint x: 101, startPoint y: 63, endPoint x: 141, endPoint y: 56, distance: 40.2
click at [101, 62] on span "Situation" at bounding box center [101, 65] width 47 height 16
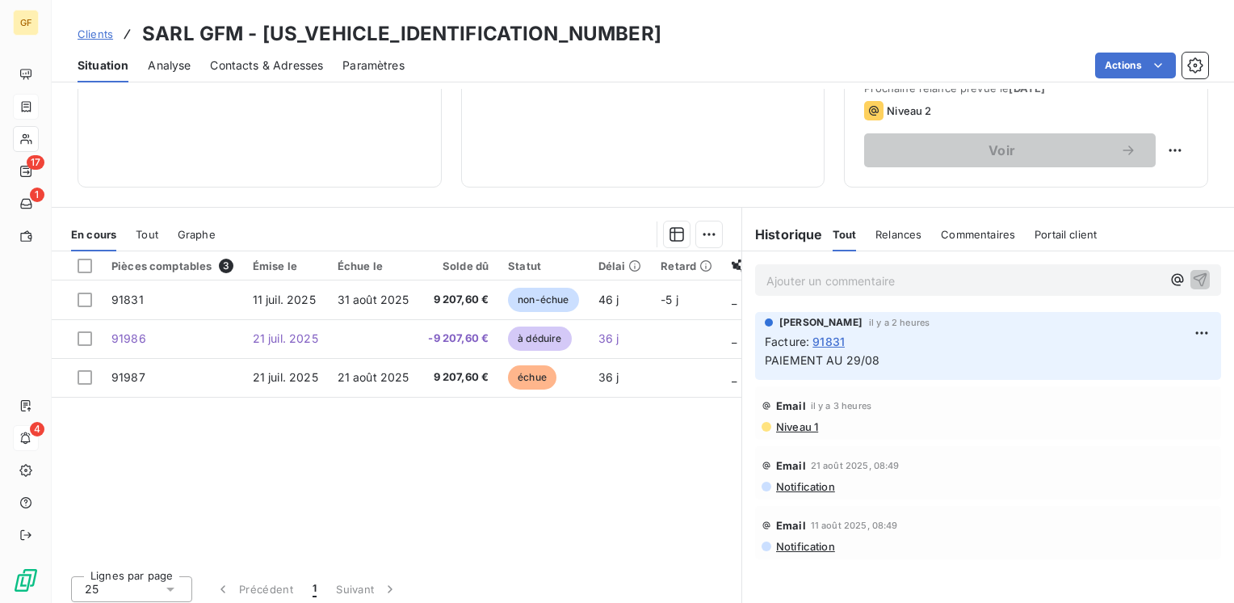
scroll to position [0, 0]
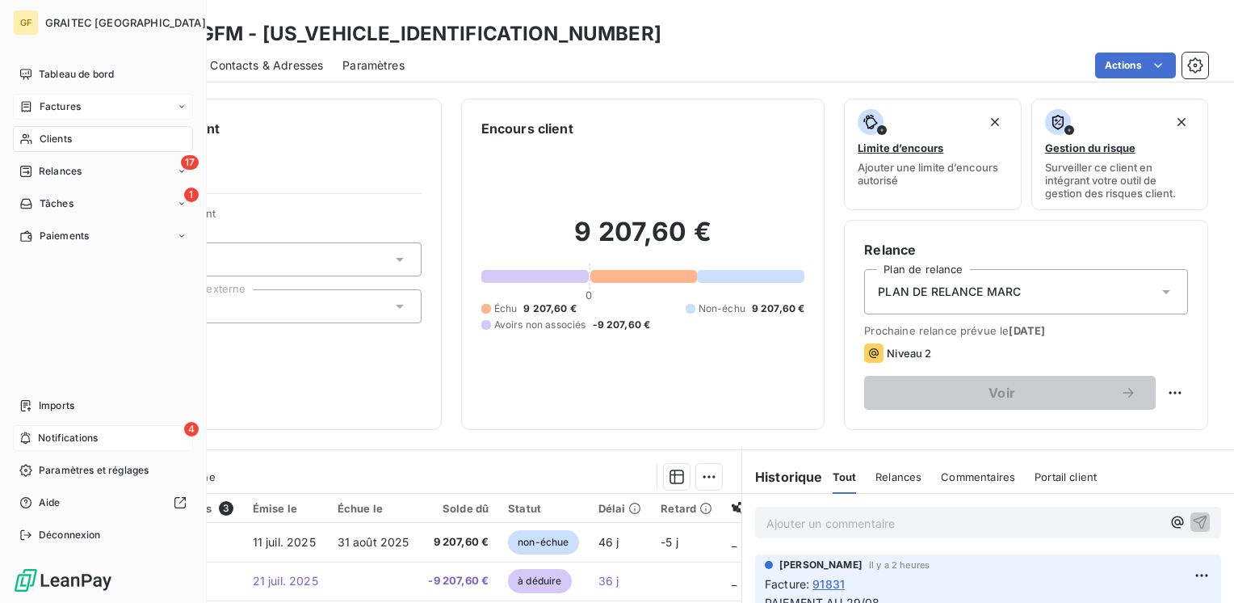
click at [55, 110] on span "Factures" at bounding box center [60, 106] width 41 height 15
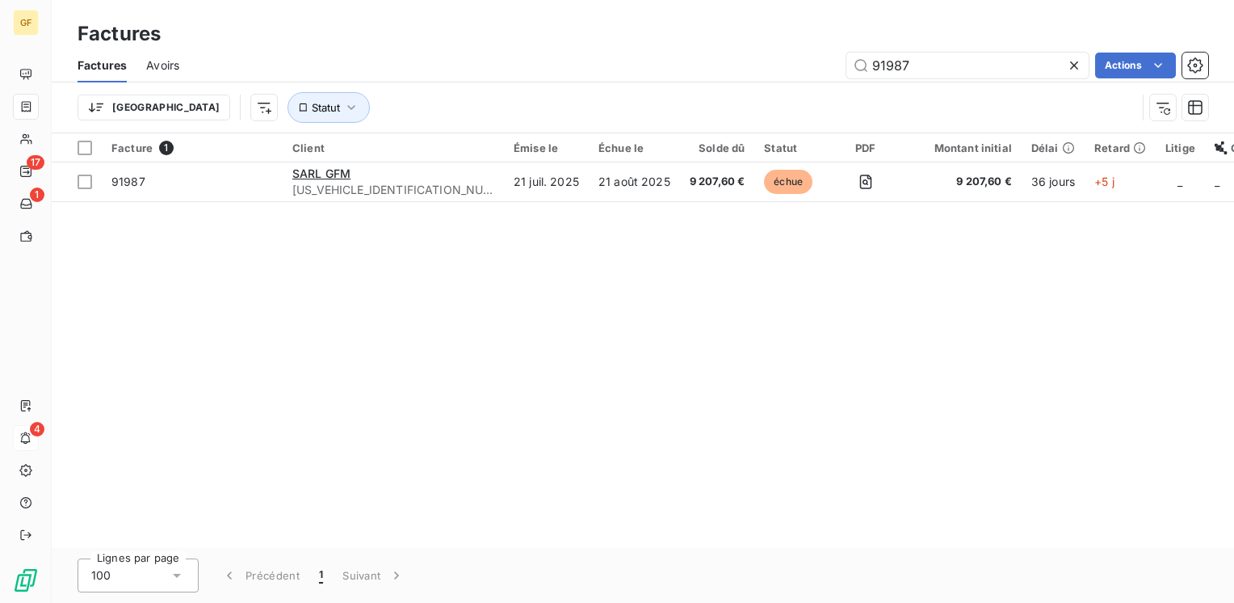
drag, startPoint x: 925, startPoint y: 67, endPoint x: 813, endPoint y: 75, distance: 112.6
click at [811, 77] on div "91987 Actions" at bounding box center [704, 66] width 1010 height 26
type input "92294"
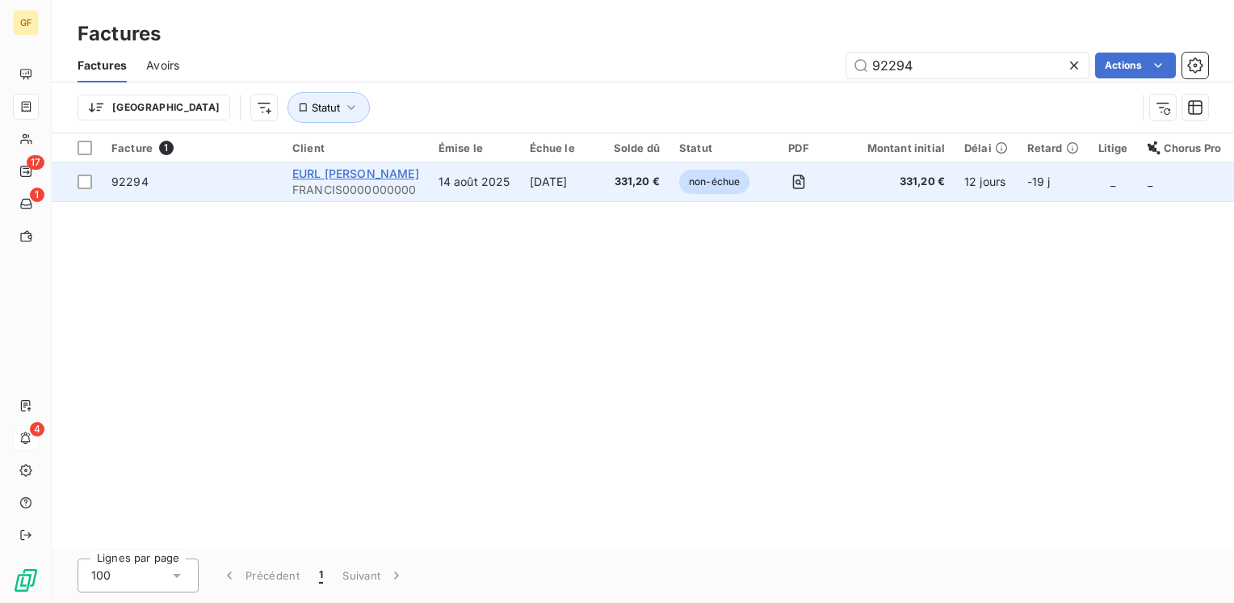
click at [394, 179] on span "EURL [PERSON_NAME]" at bounding box center [355, 173] width 127 height 14
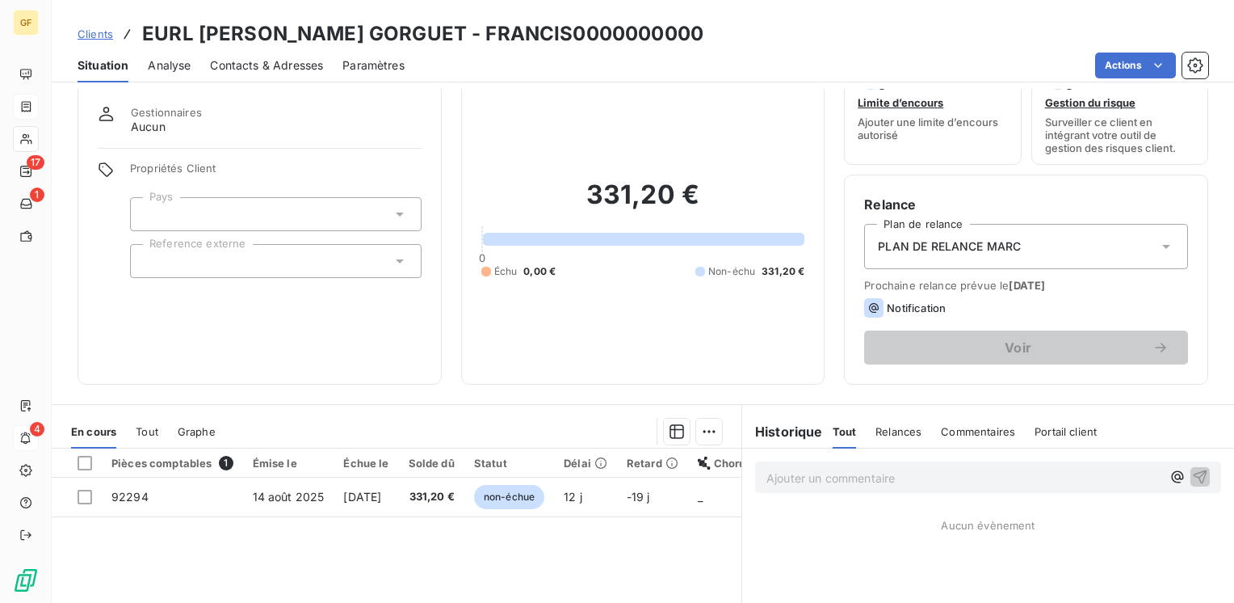
scroll to position [81, 0]
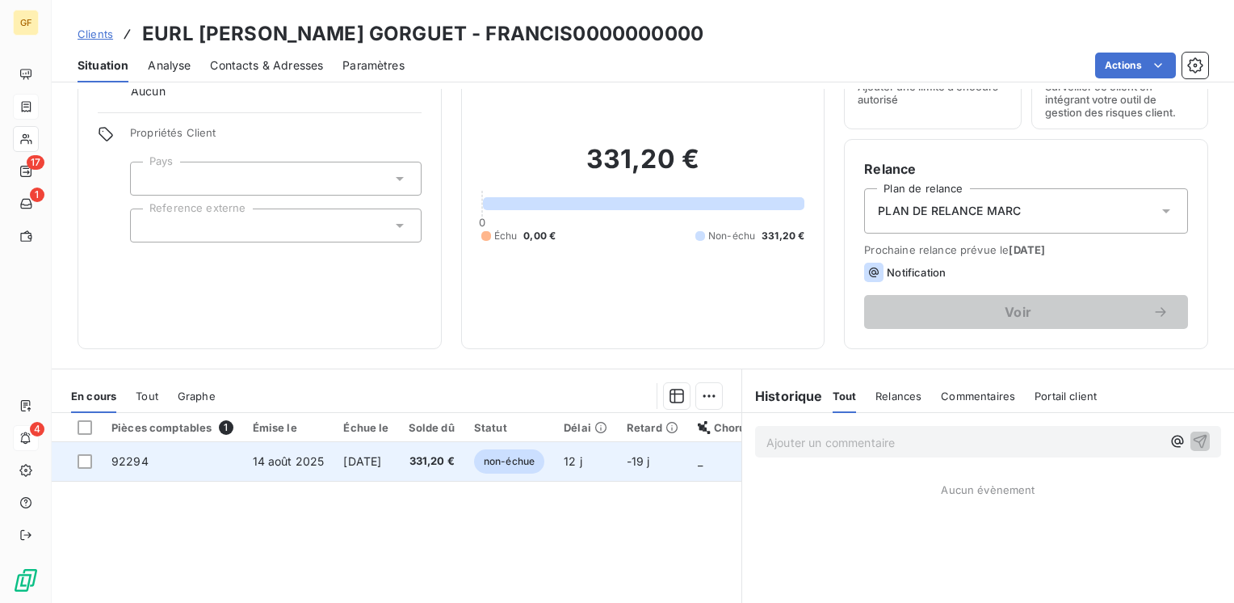
click at [398, 456] on td "[DATE]" at bounding box center [366, 461] width 65 height 39
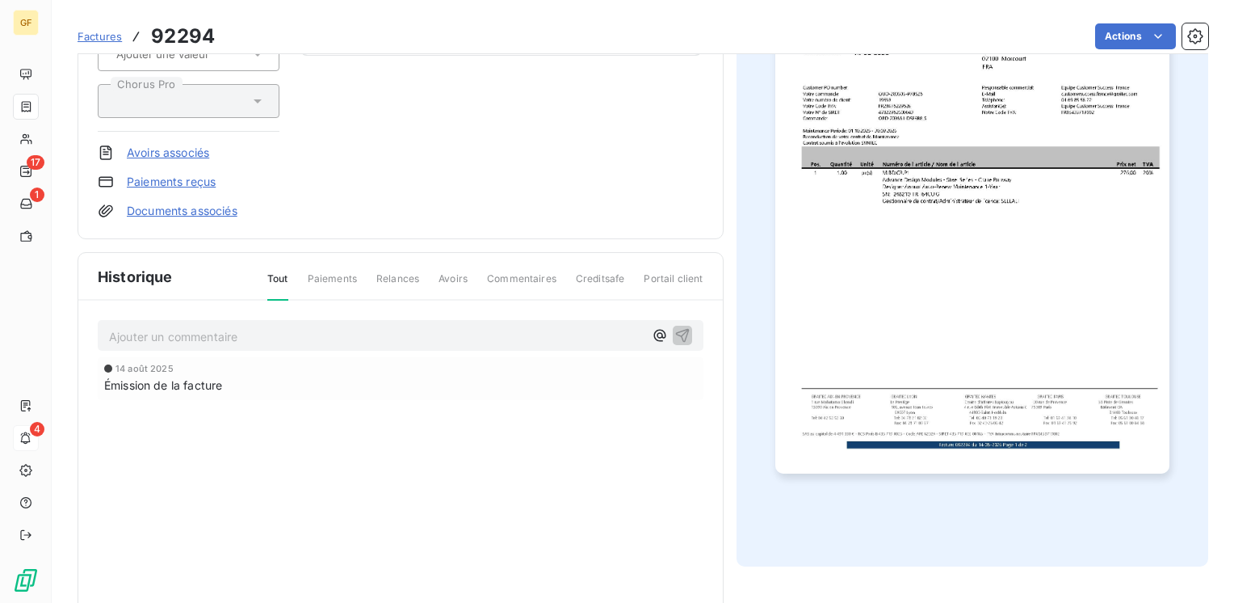
scroll to position [242, 0]
click at [204, 325] on p "Ajouter un commentaire ﻿" at bounding box center [376, 335] width 535 height 20
drag, startPoint x: 203, startPoint y: 328, endPoint x: 239, endPoint y: 331, distance: 36.5
click at [239, 331] on p "RETOUR CLIENT ♣" at bounding box center [376, 334] width 535 height 19
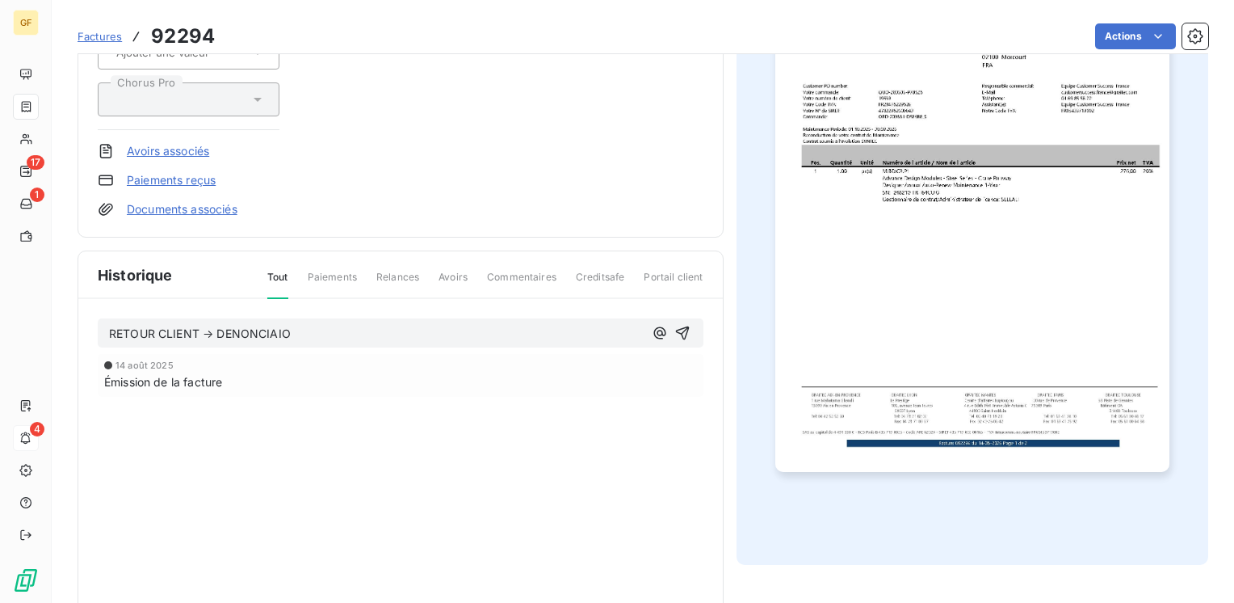
drag, startPoint x: 277, startPoint y: 319, endPoint x: 285, endPoint y: 320, distance: 8.1
click at [280, 319] on div "RETOUR CLIENT → DENONCIAIO" at bounding box center [401, 333] width 606 height 30
click at [276, 326] on span "RETOUR CLIENT → DENONCIAIO" at bounding box center [200, 333] width 182 height 14
click at [446, 330] on span "RETOUR CLIENT → DENONCIATION TARDIVE → MAIL SALES + ADV @angleique" at bounding box center [329, 333] width 441 height 14
click at [523, 330] on p "RETOUR CLIENT → DENONCIATION TARDIVE → MAIL SALES @angleique" at bounding box center [376, 334] width 535 height 19
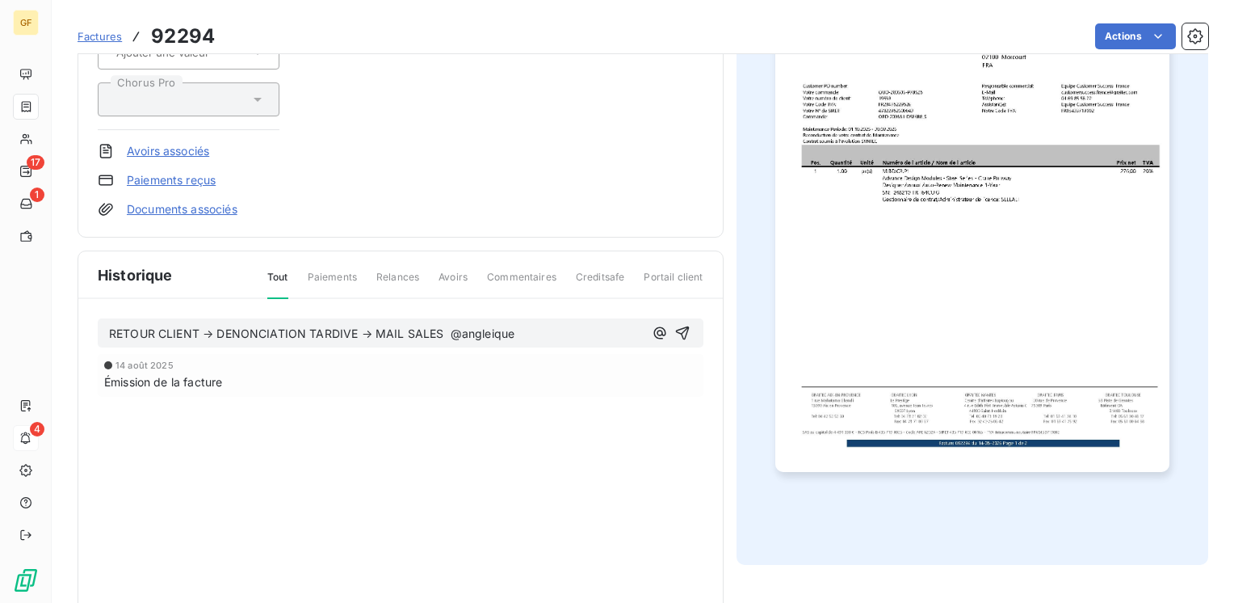
click at [478, 326] on span "RETOUR CLIENT → DENONCIATION TARDIVE → MAIL SALES @angleique" at bounding box center [312, 333] width 406 height 14
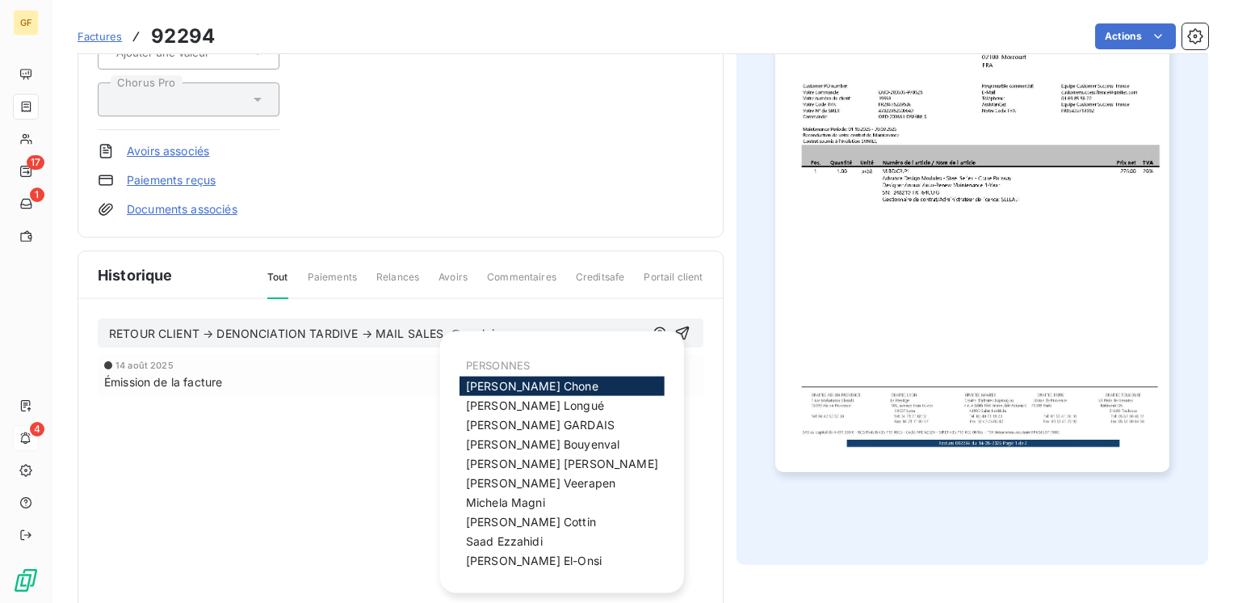
click at [458, 329] on span "RETOUR CLIENT → DENONCIATION TARDIVE → MAIL SALES @angleique" at bounding box center [312, 333] width 406 height 14
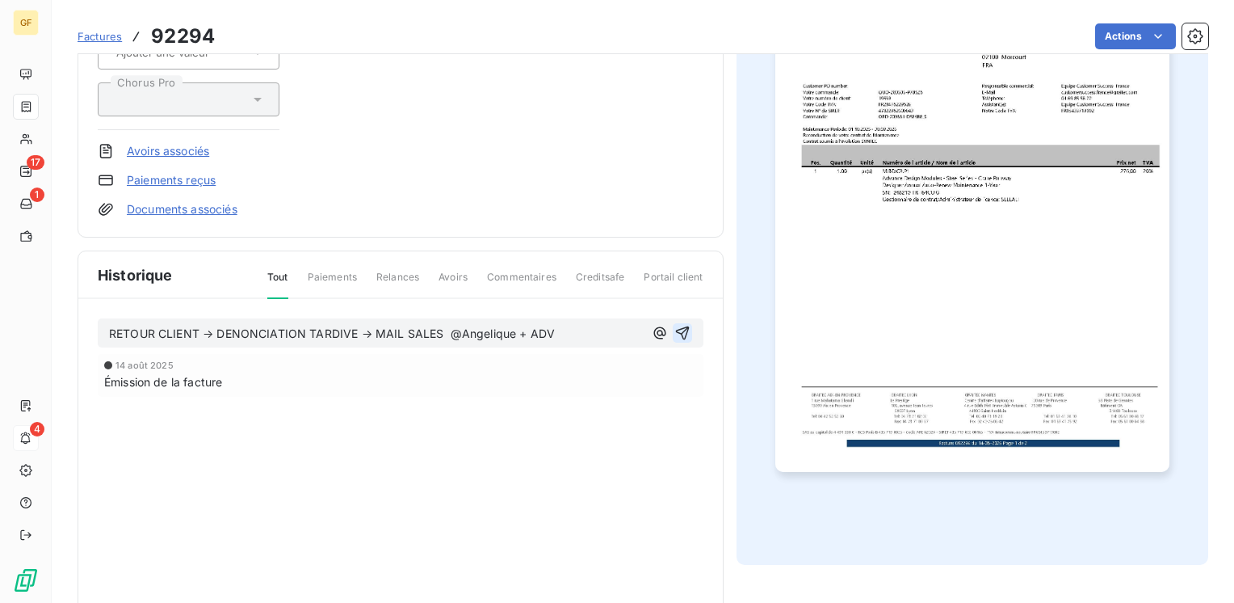
click at [679, 328] on icon "button" at bounding box center [683, 333] width 16 height 16
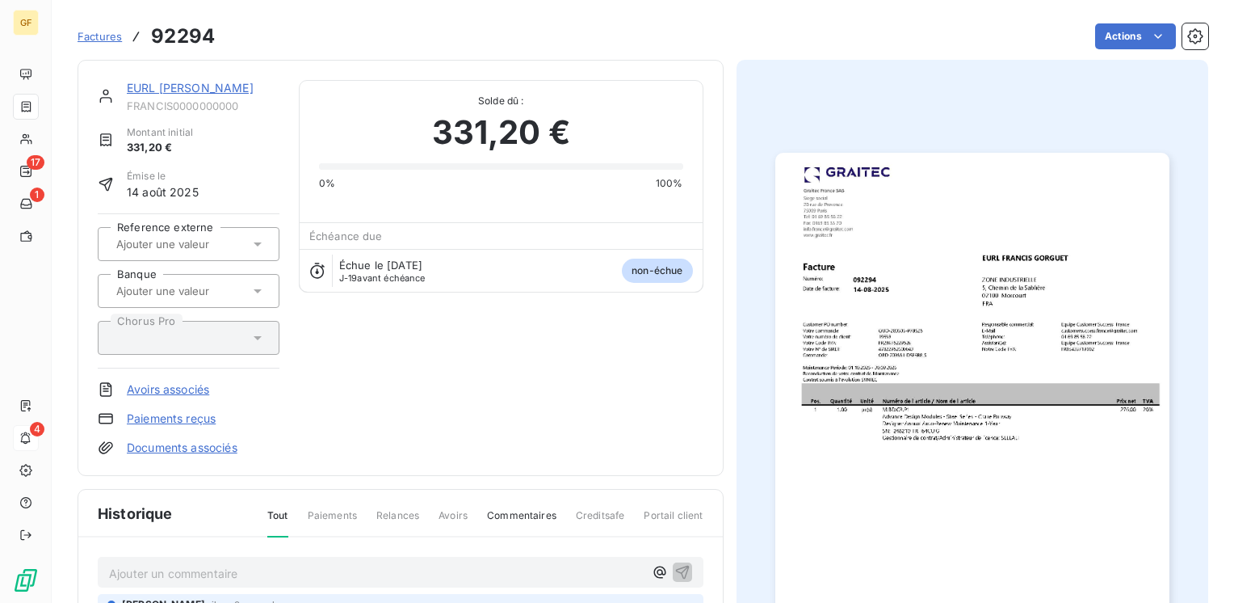
scroll to position [0, 0]
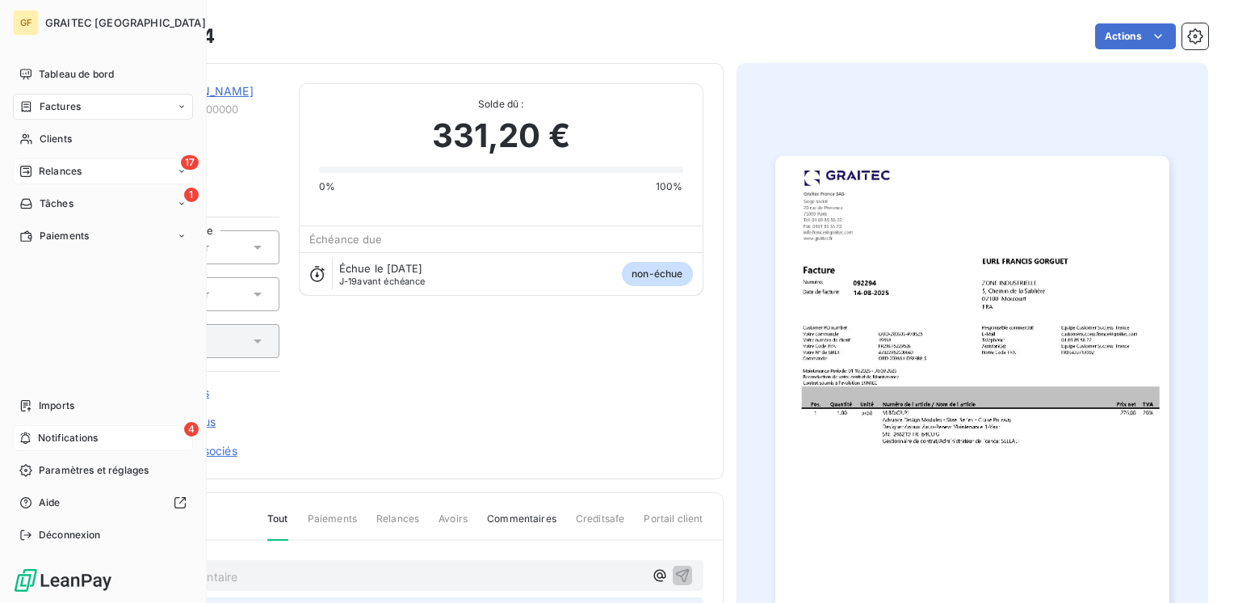
click at [42, 174] on span "Relances" at bounding box center [60, 171] width 43 height 15
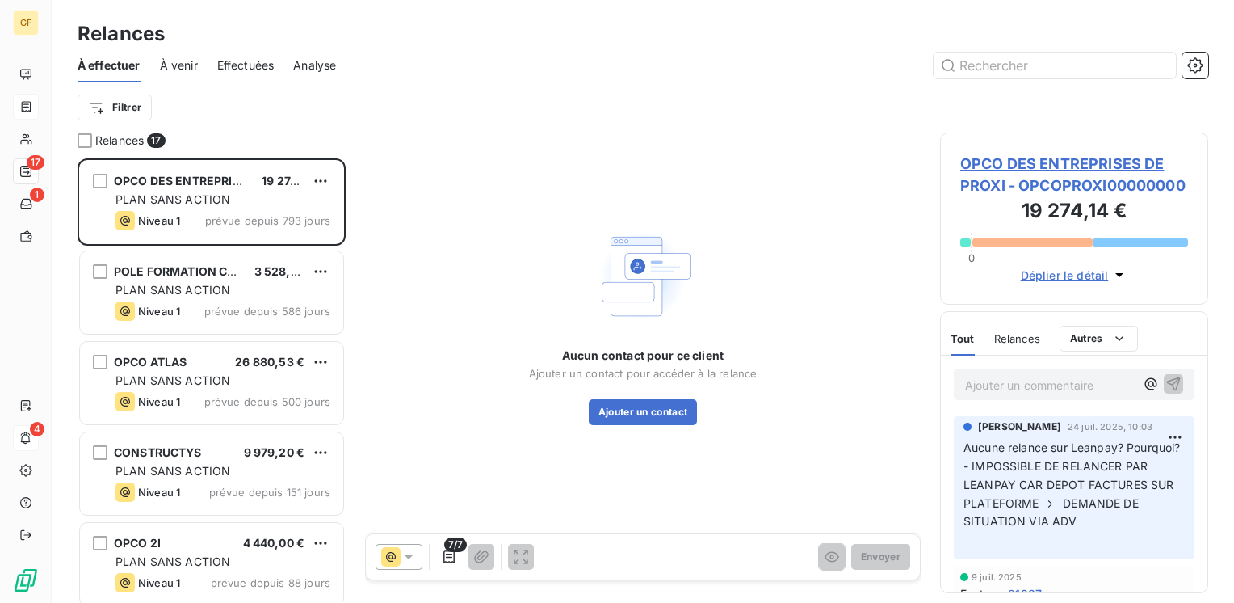
scroll to position [432, 255]
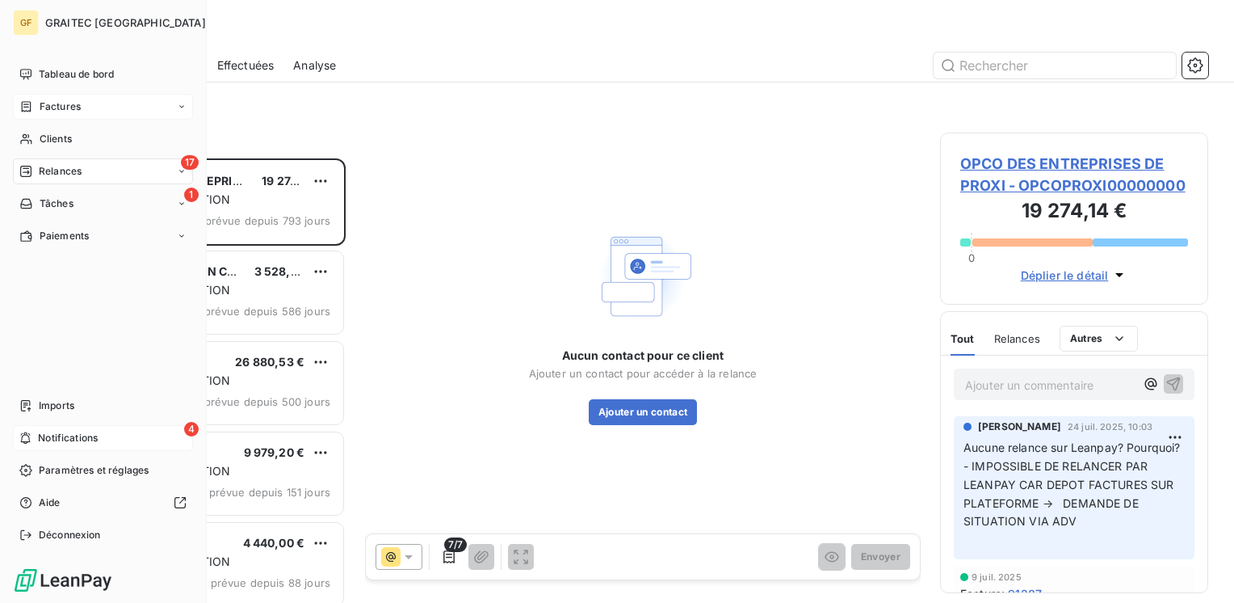
click at [62, 100] on span "Factures" at bounding box center [60, 106] width 41 height 15
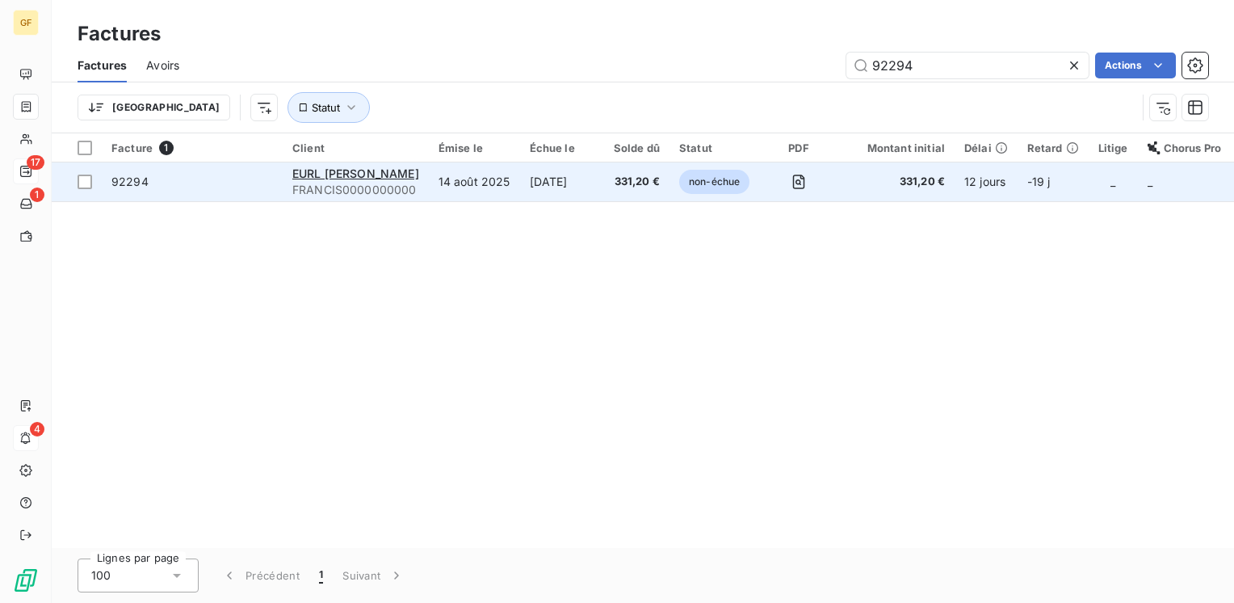
click at [348, 182] on span "FRANCIS0000000000" at bounding box center [355, 190] width 127 height 16
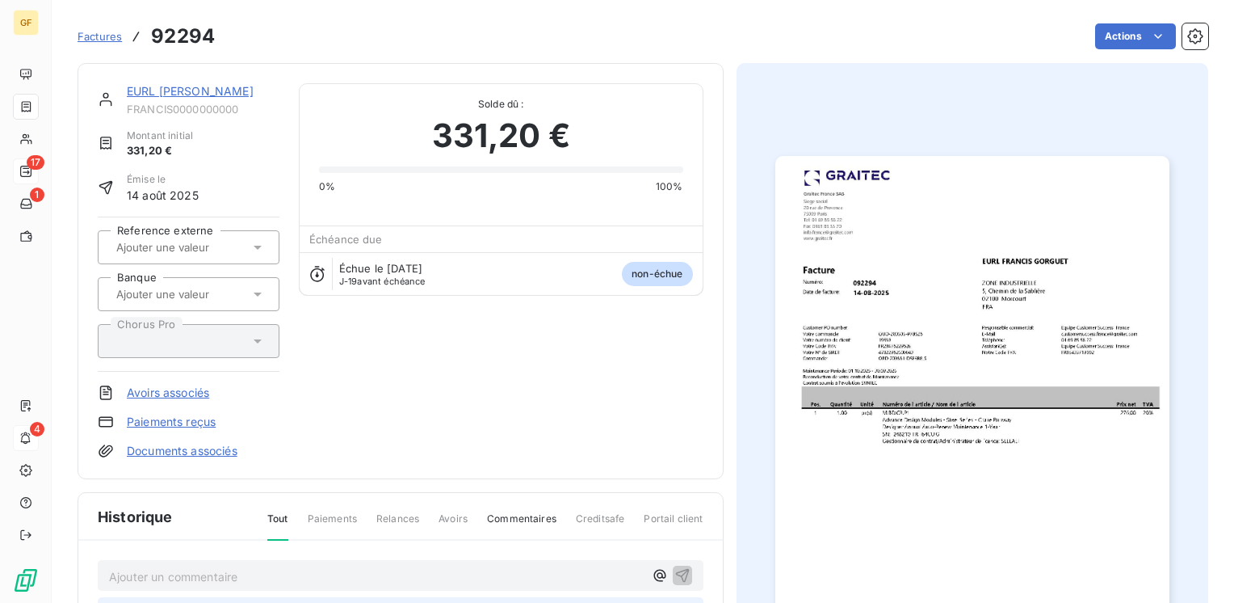
click at [949, 354] on img "button" at bounding box center [973, 434] width 394 height 557
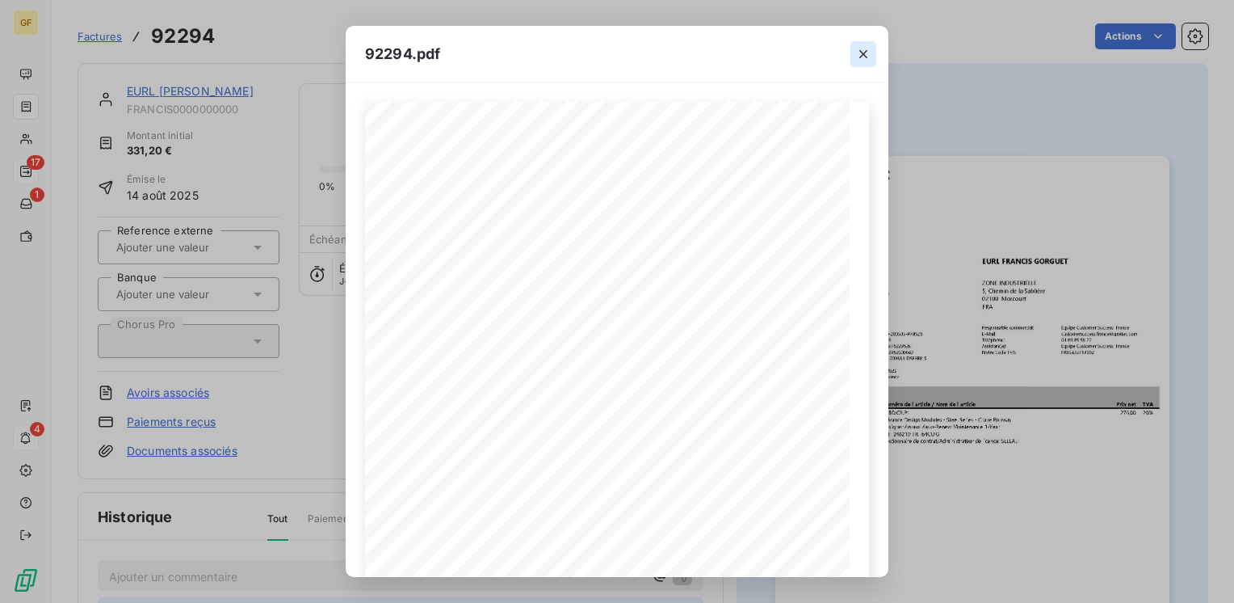
click at [863, 50] on icon "button" at bounding box center [864, 54] width 16 height 16
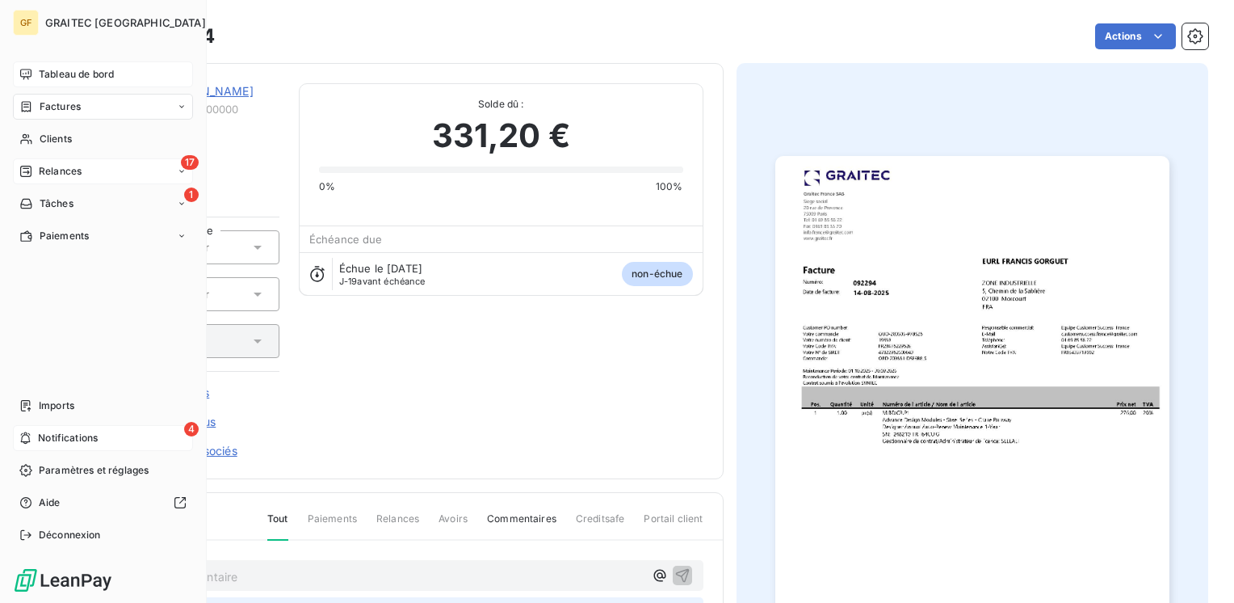
click at [64, 74] on span "Tableau de bord" at bounding box center [76, 74] width 75 height 15
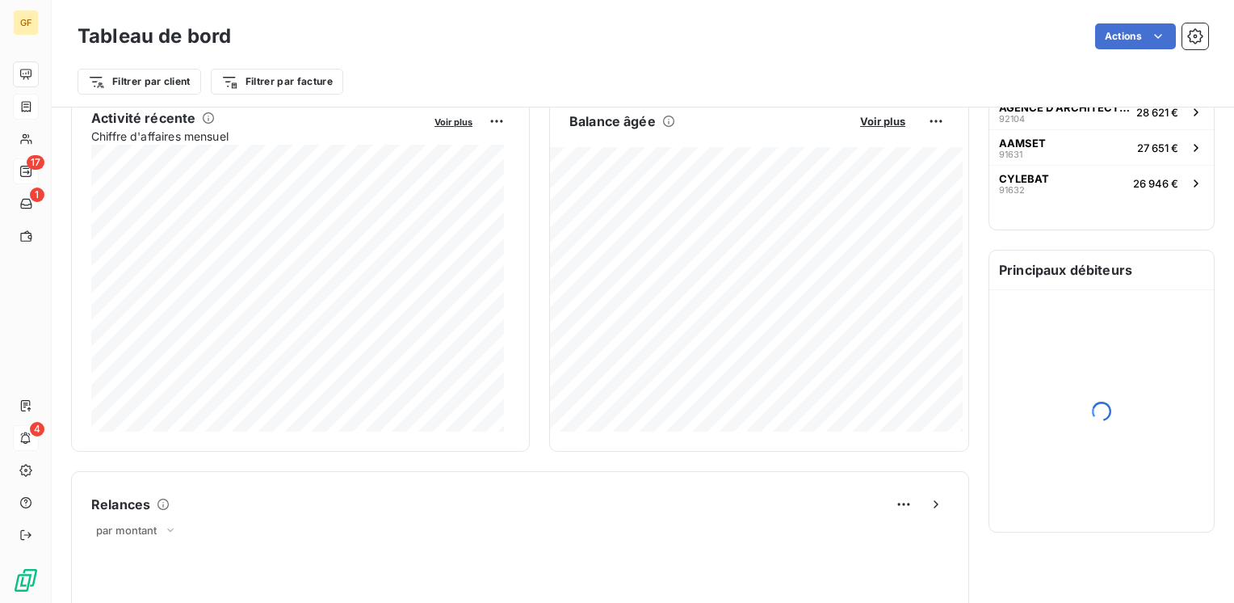
scroll to position [404, 0]
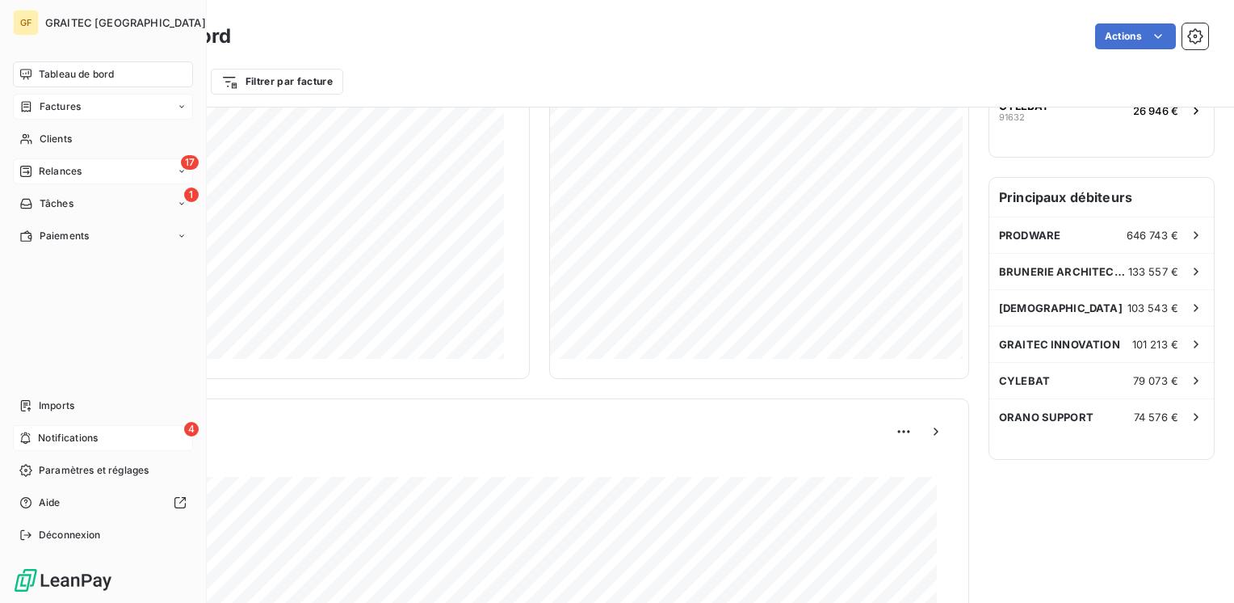
click at [87, 438] on span "Notifications" at bounding box center [68, 438] width 60 height 15
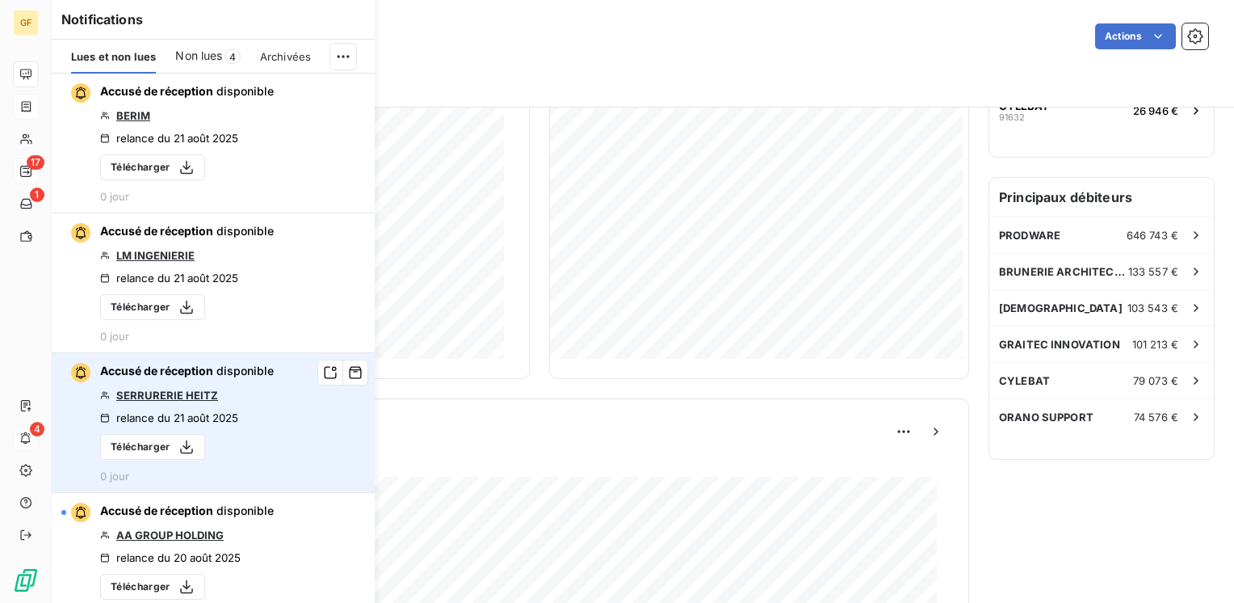
scroll to position [81, 0]
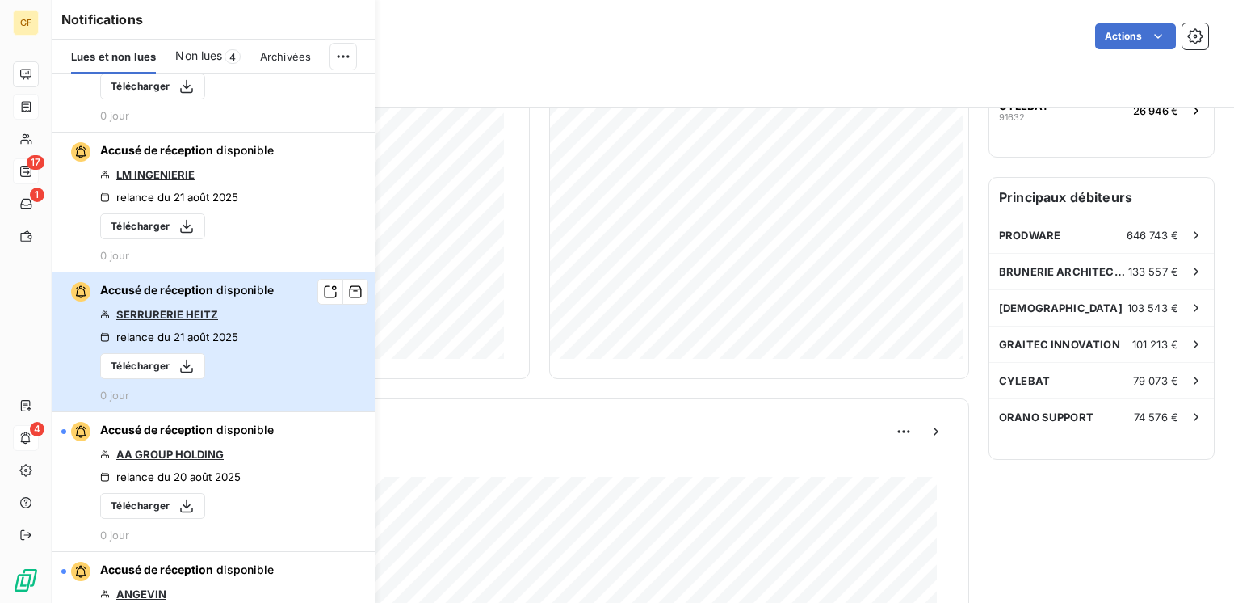
click at [229, 332] on div "relance du 21 août 2025" at bounding box center [169, 336] width 138 height 13
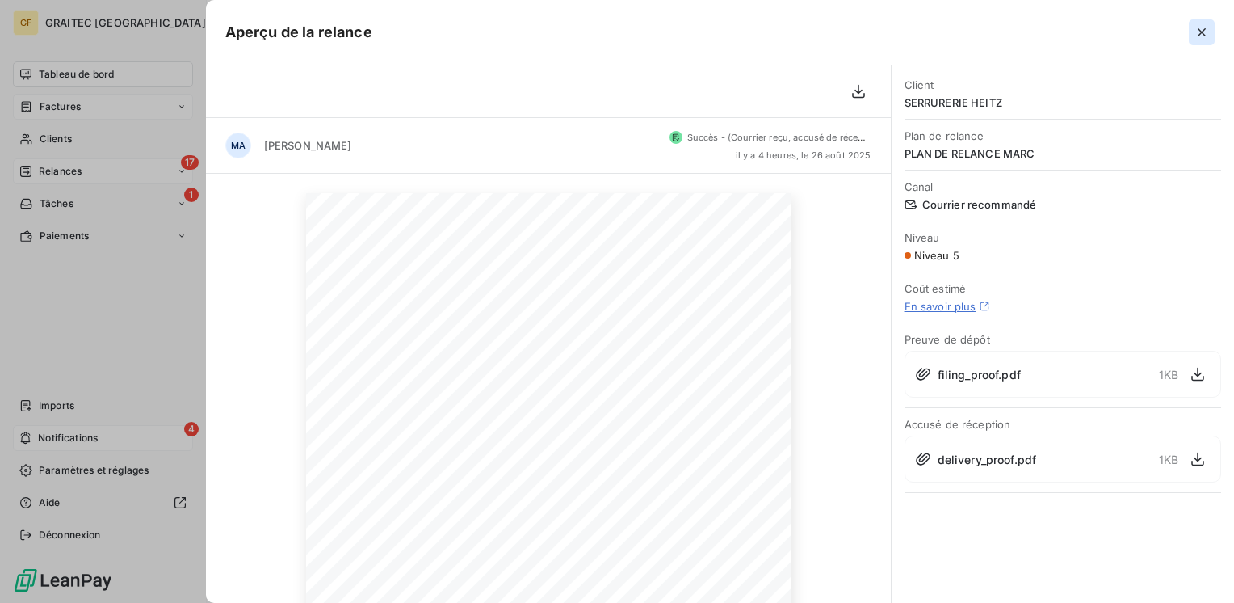
click at [1201, 29] on icon "button" at bounding box center [1202, 32] width 16 height 16
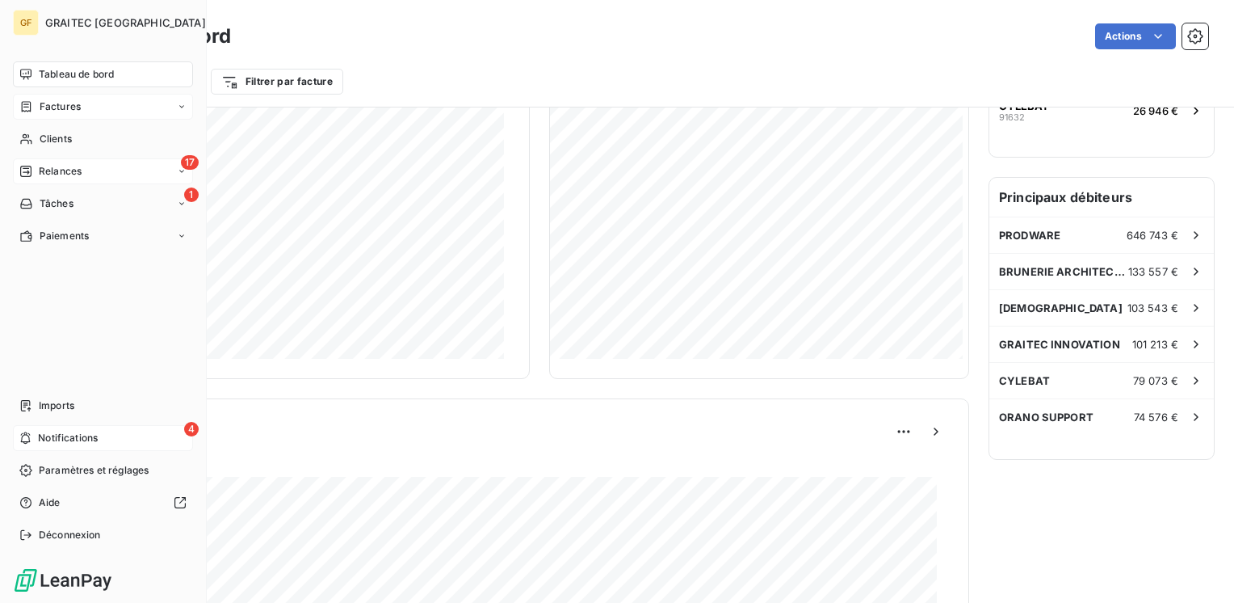
click at [67, 435] on span "Notifications" at bounding box center [68, 438] width 60 height 15
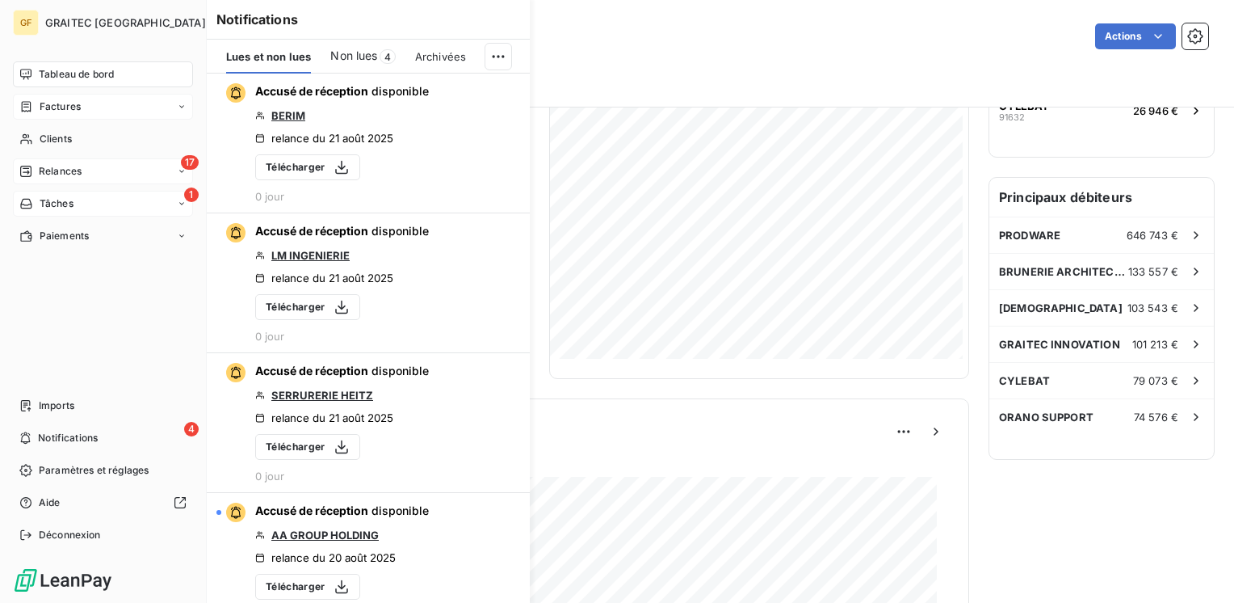
click at [55, 205] on span "Tâches" at bounding box center [57, 203] width 34 height 15
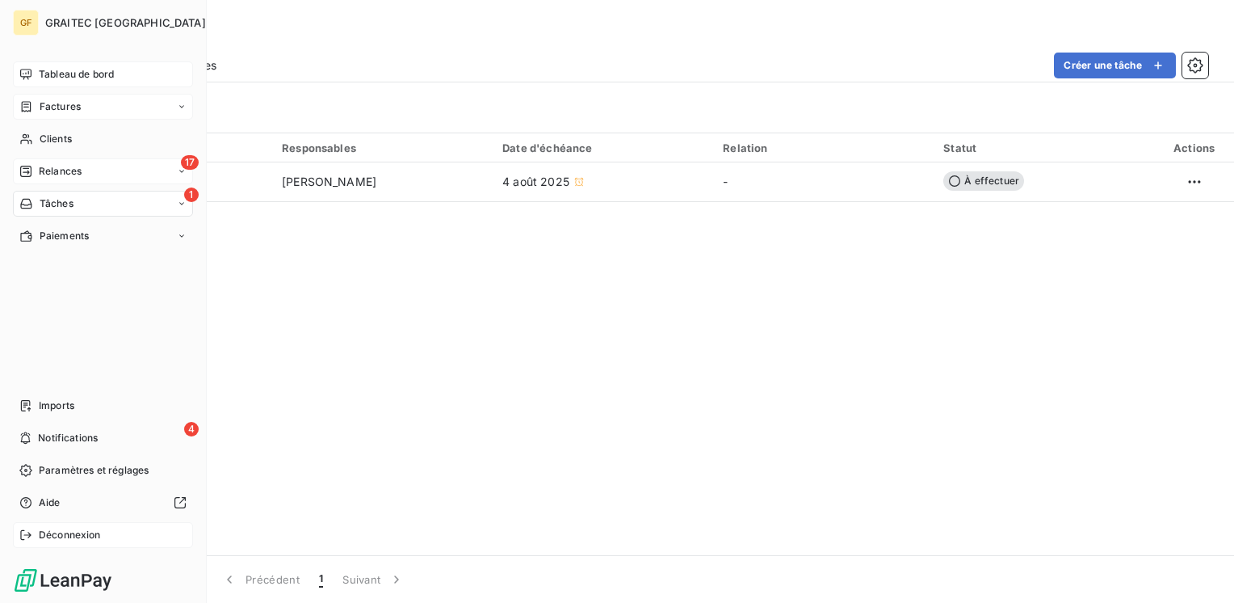
click at [86, 537] on span "Déconnexion" at bounding box center [70, 535] width 62 height 15
